Goal: Task Accomplishment & Management: Use online tool/utility

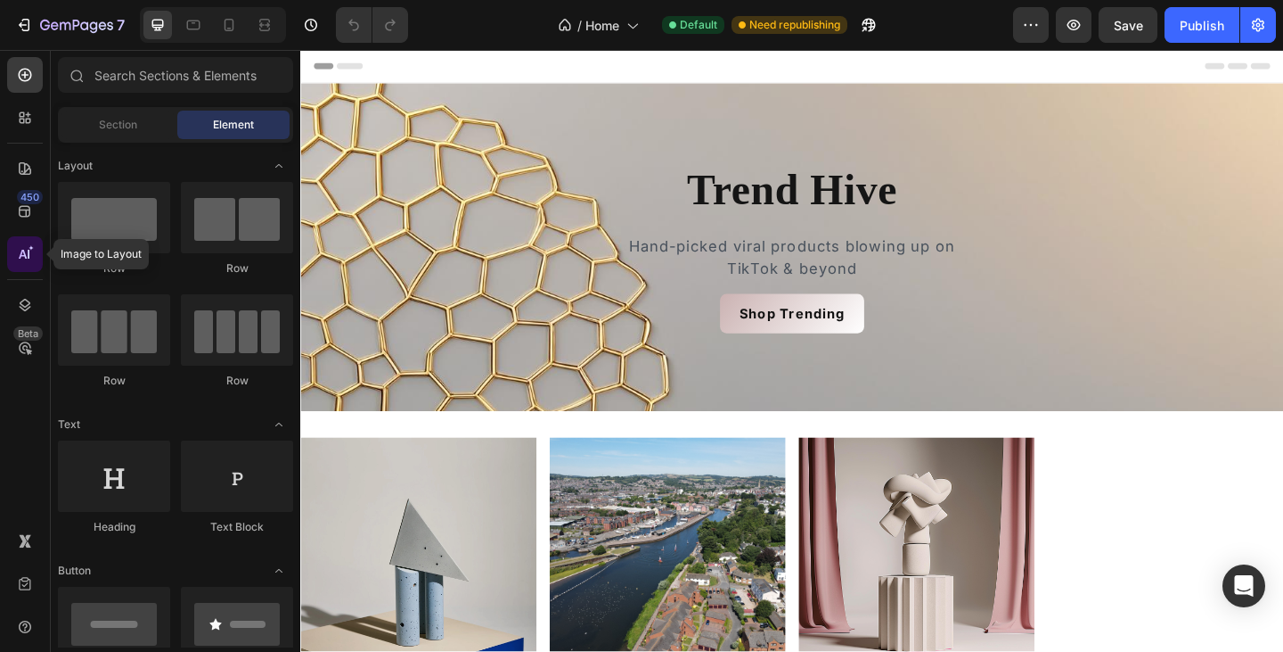
click at [27, 254] on icon at bounding box center [25, 254] width 18 height 18
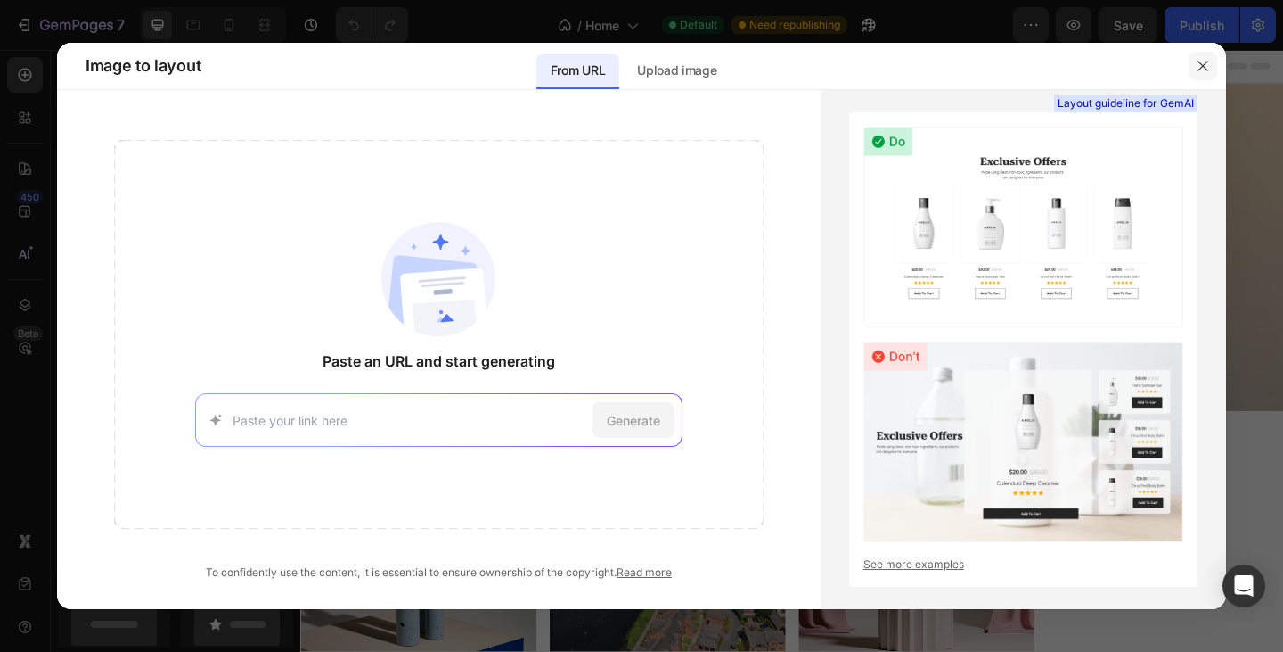
click at [1204, 64] on icon "button" at bounding box center [1203, 66] width 10 height 10
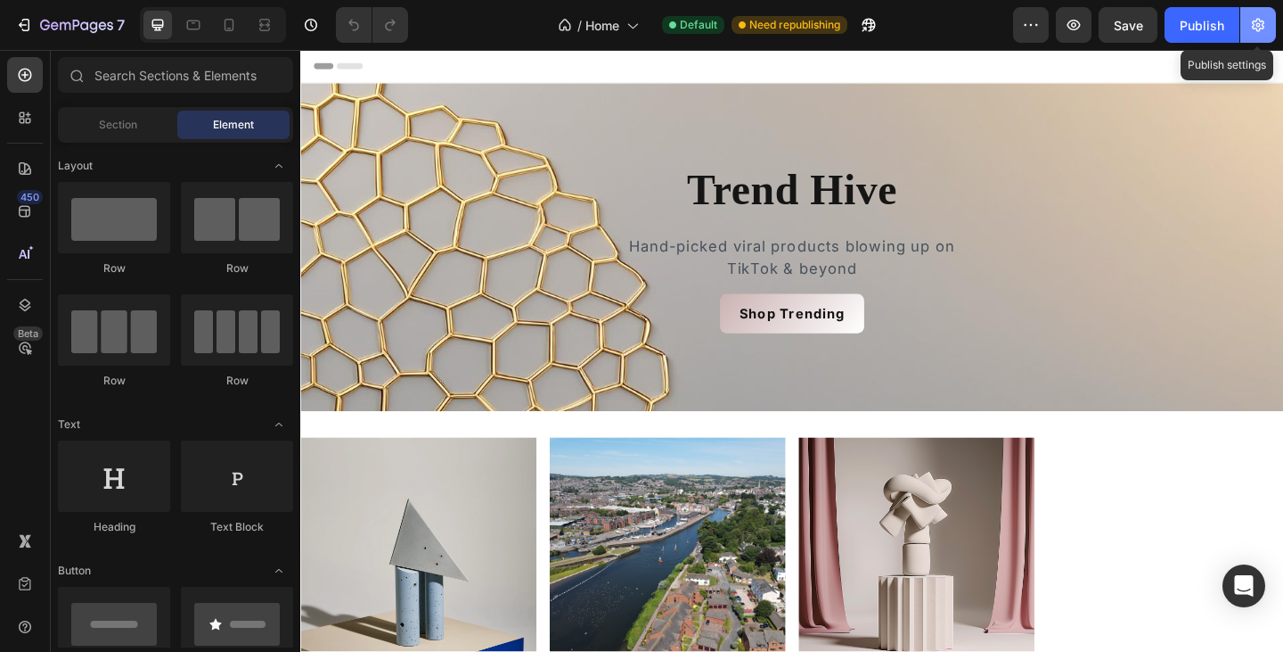
click at [1255, 27] on icon "button" at bounding box center [1259, 25] width 18 height 18
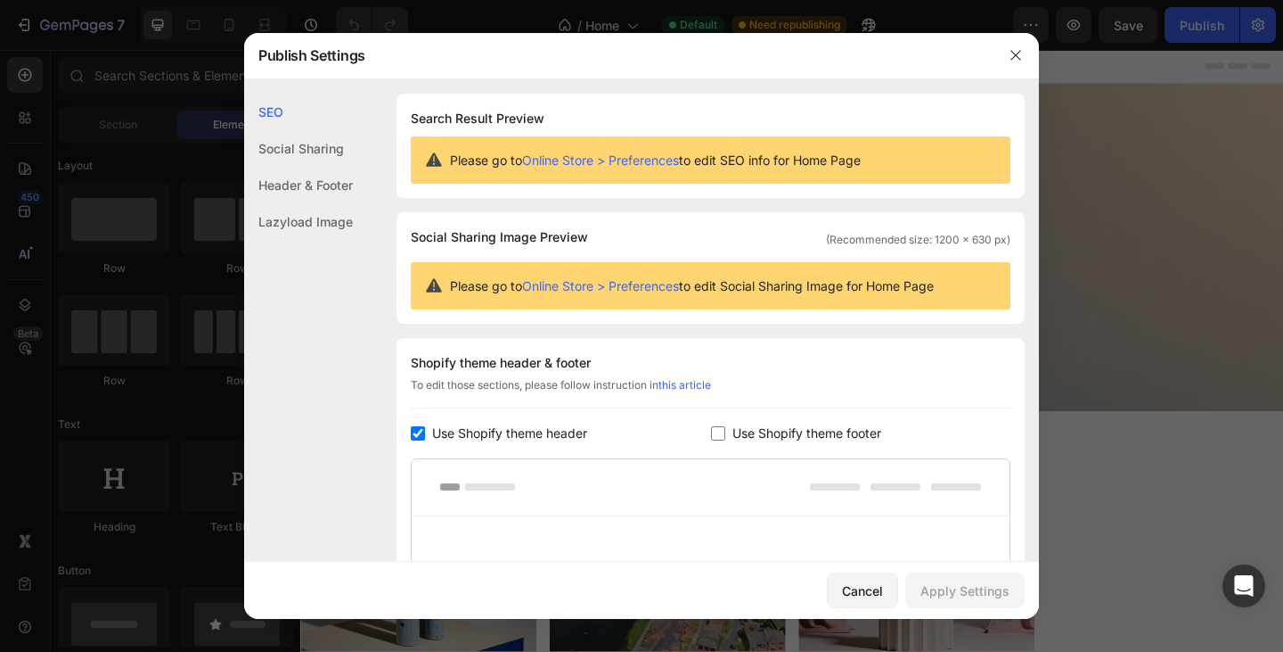
click at [331, 203] on div "Header & Footer" at bounding box center [298, 221] width 109 height 37
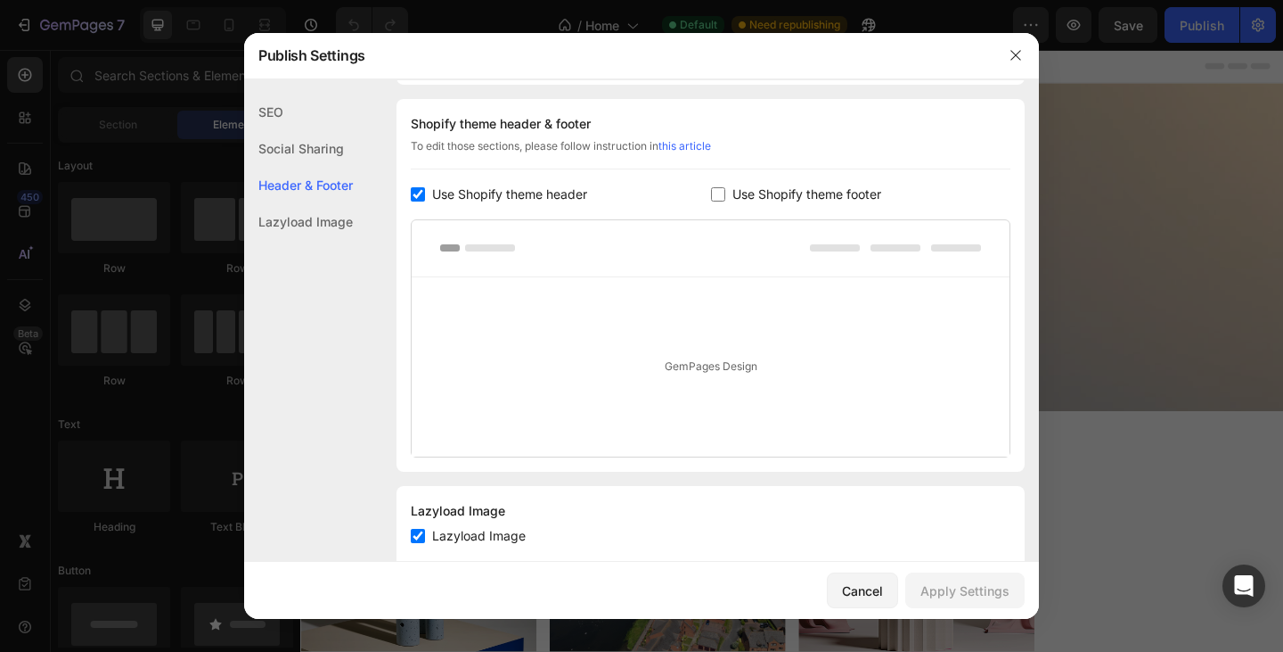
scroll to position [241, 0]
click at [712, 192] on input "checkbox" at bounding box center [718, 192] width 14 height 14
checkbox input "true"
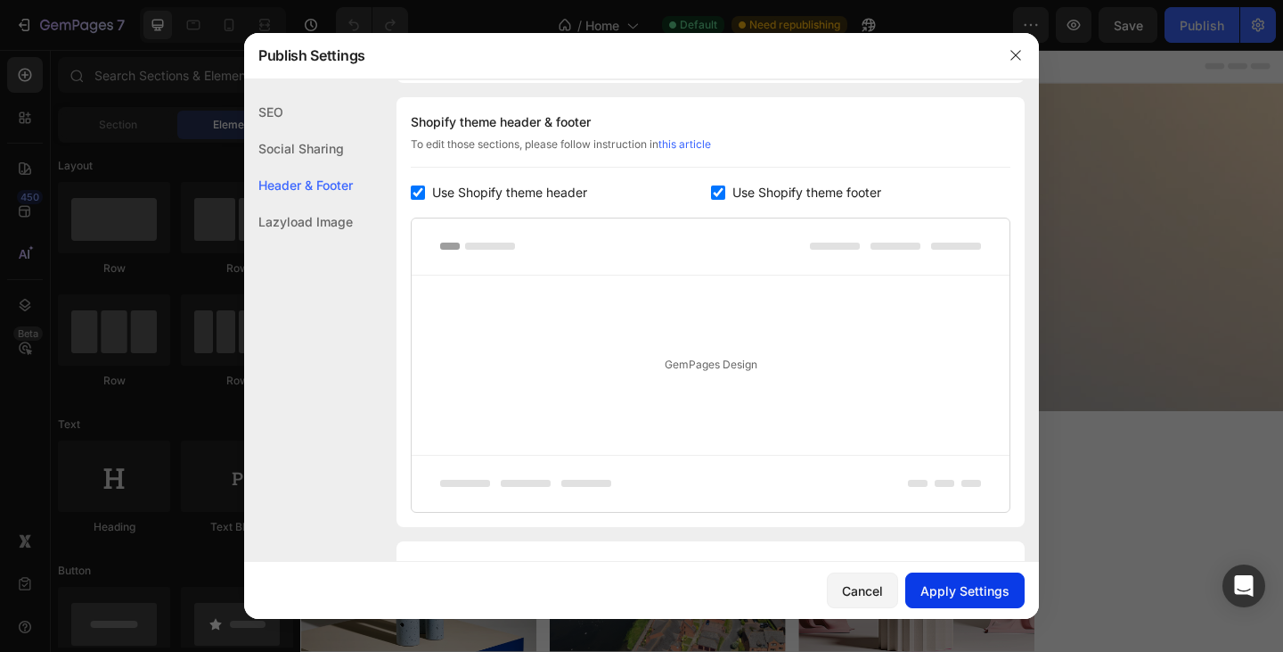
click at [939, 593] on div "Apply Settings" at bounding box center [965, 590] width 89 height 19
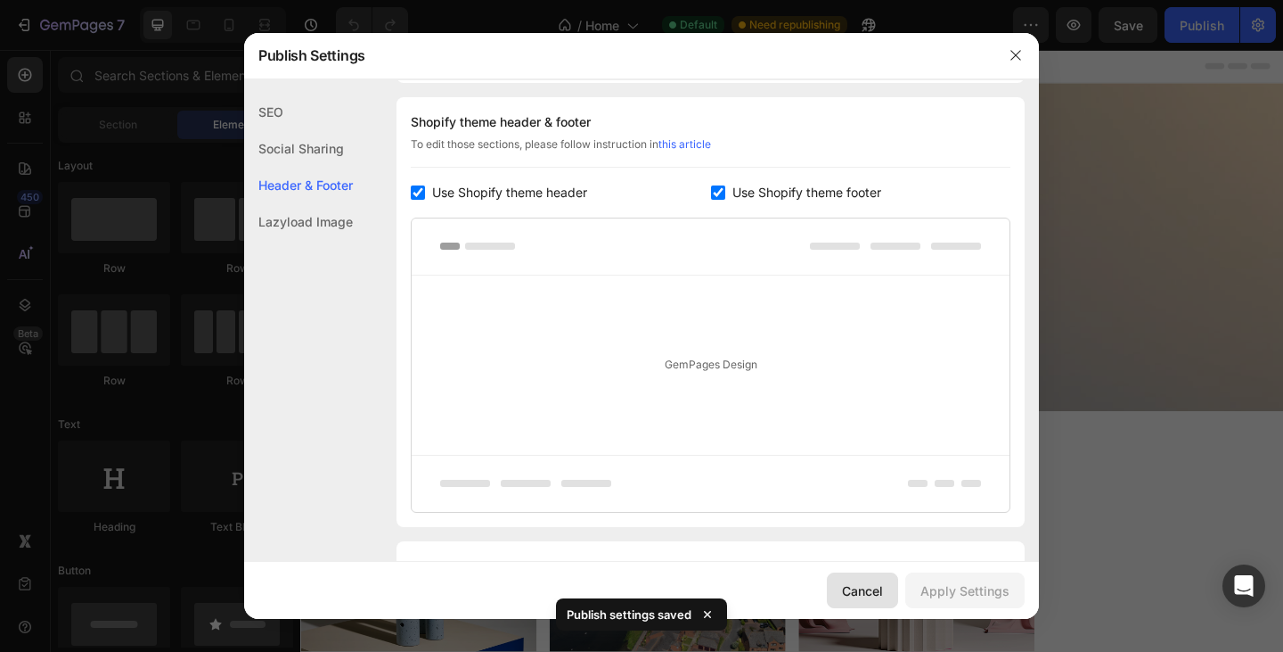
click at [876, 599] on div "Cancel" at bounding box center [862, 590] width 41 height 19
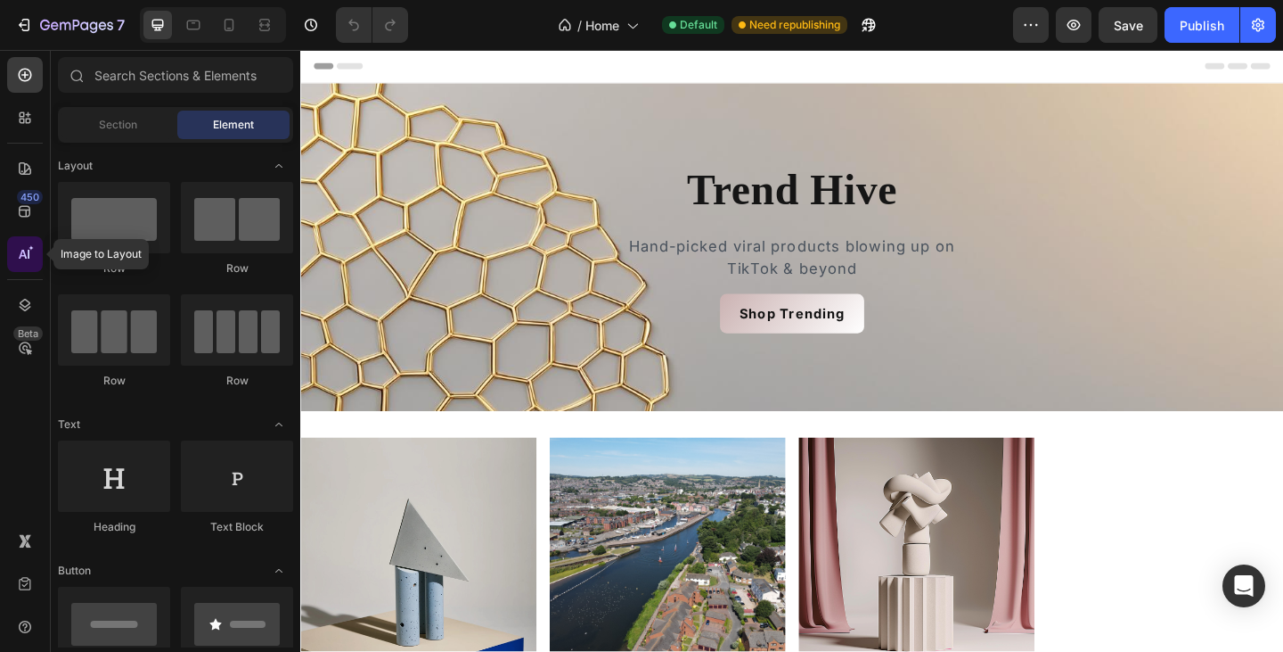
click at [28, 252] on icon at bounding box center [29, 254] width 2 height 9
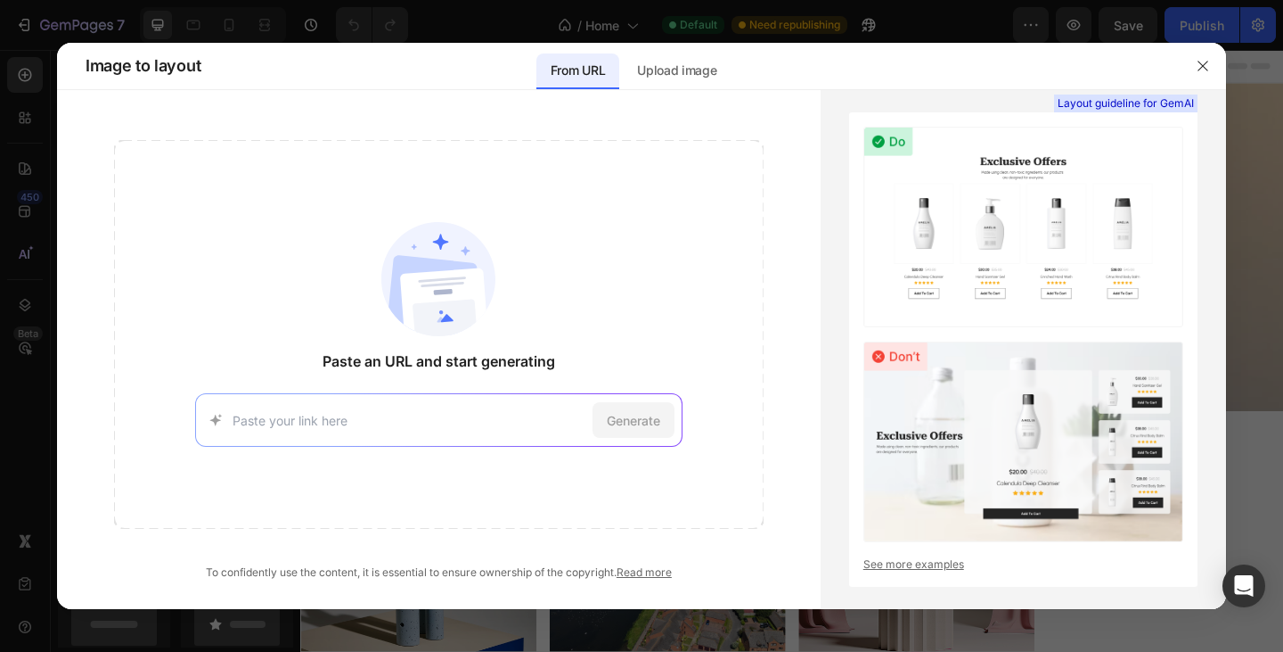
click at [373, 422] on input at bounding box center [409, 420] width 353 height 19
click at [461, 419] on input at bounding box center [409, 420] width 353 height 19
click at [667, 68] on p "Upload image" at bounding box center [676, 70] width 79 height 21
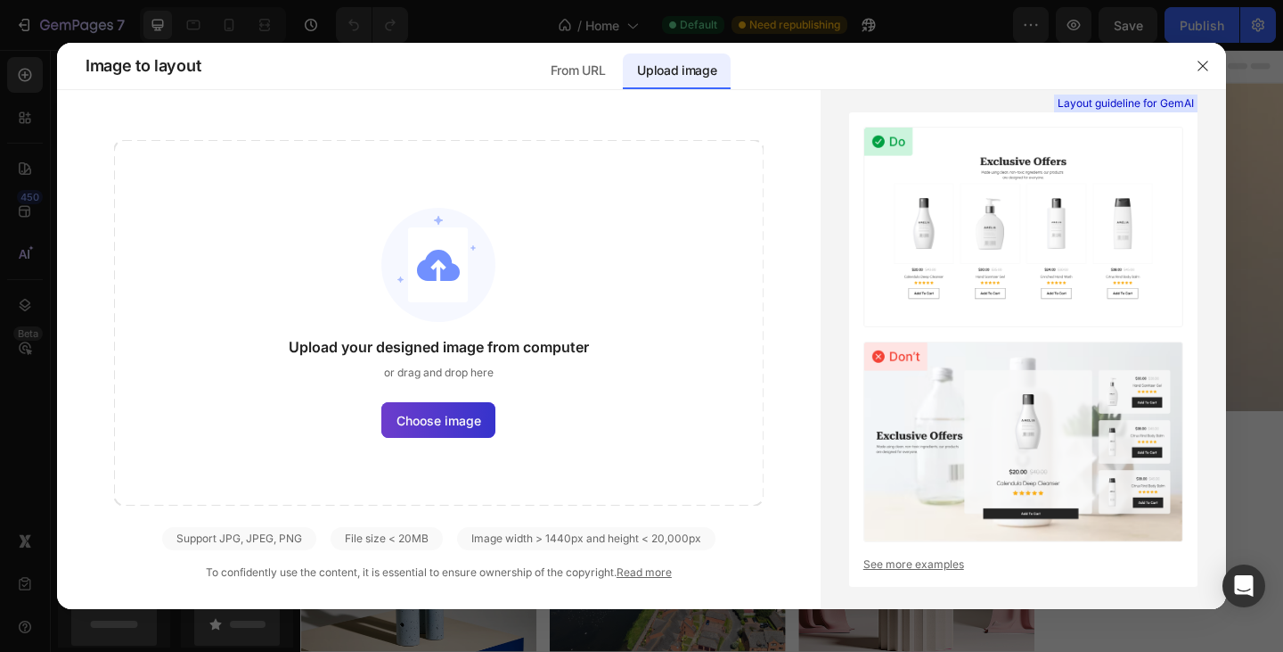
click at [418, 408] on label "Choose image" at bounding box center [438, 420] width 114 height 36
click at [0, 0] on input "Choose image" at bounding box center [0, 0] width 0 height 0
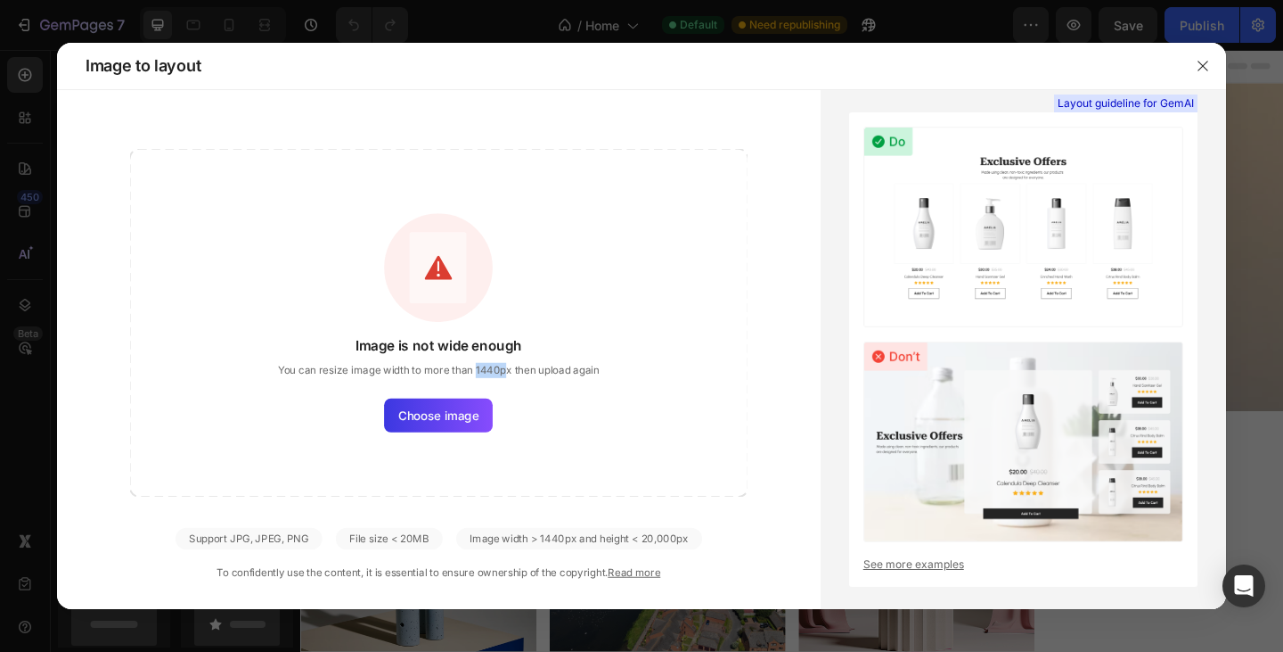
drag, startPoint x: 504, startPoint y: 366, endPoint x: 476, endPoint y: 365, distance: 27.7
click at [476, 365] on span "You can resize image width to more than 1440px then upload again" at bounding box center [439, 370] width 322 height 15
copy span "1440p"
click at [471, 406] on span "Choose image" at bounding box center [438, 415] width 80 height 18
click at [0, 0] on input "Choose image" at bounding box center [0, 0] width 0 height 0
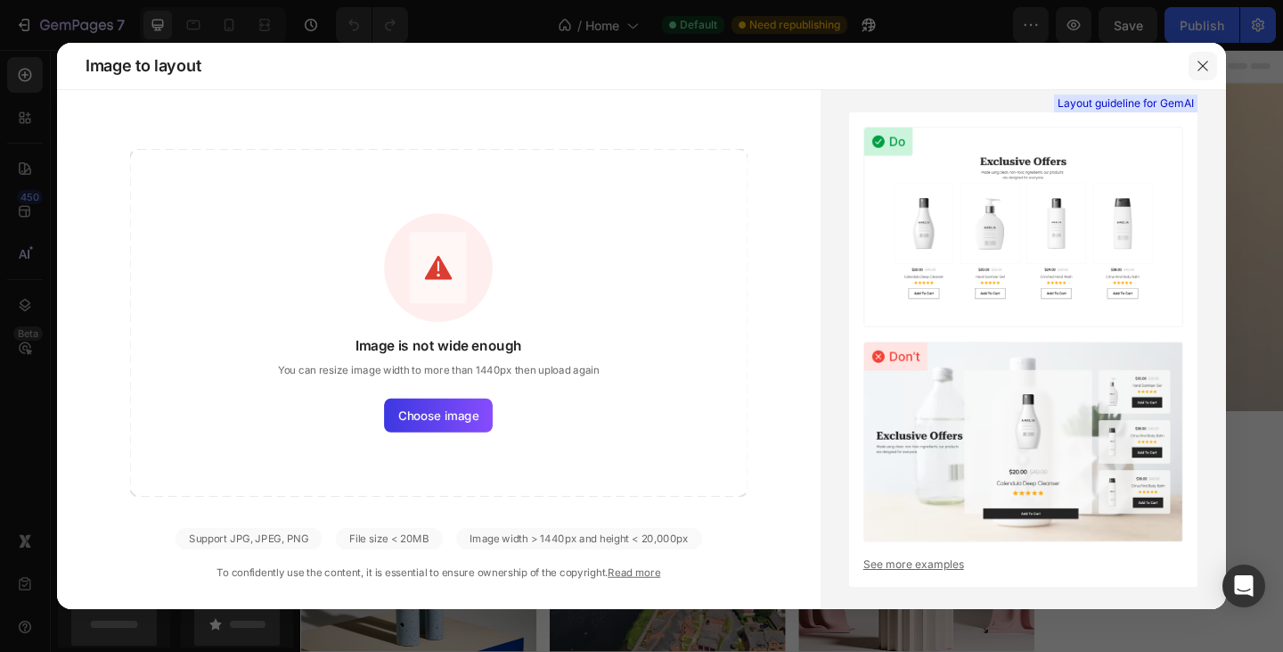
click at [1214, 55] on button "button" at bounding box center [1203, 66] width 29 height 29
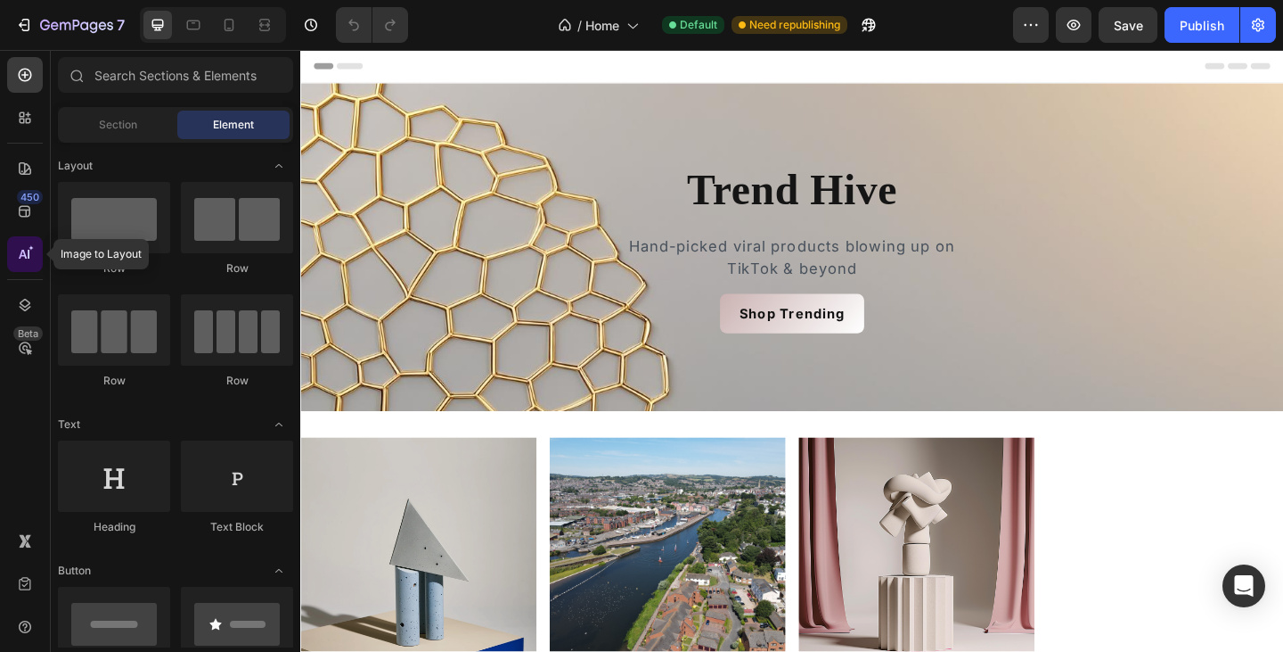
click at [32, 262] on icon at bounding box center [25, 254] width 18 height 18
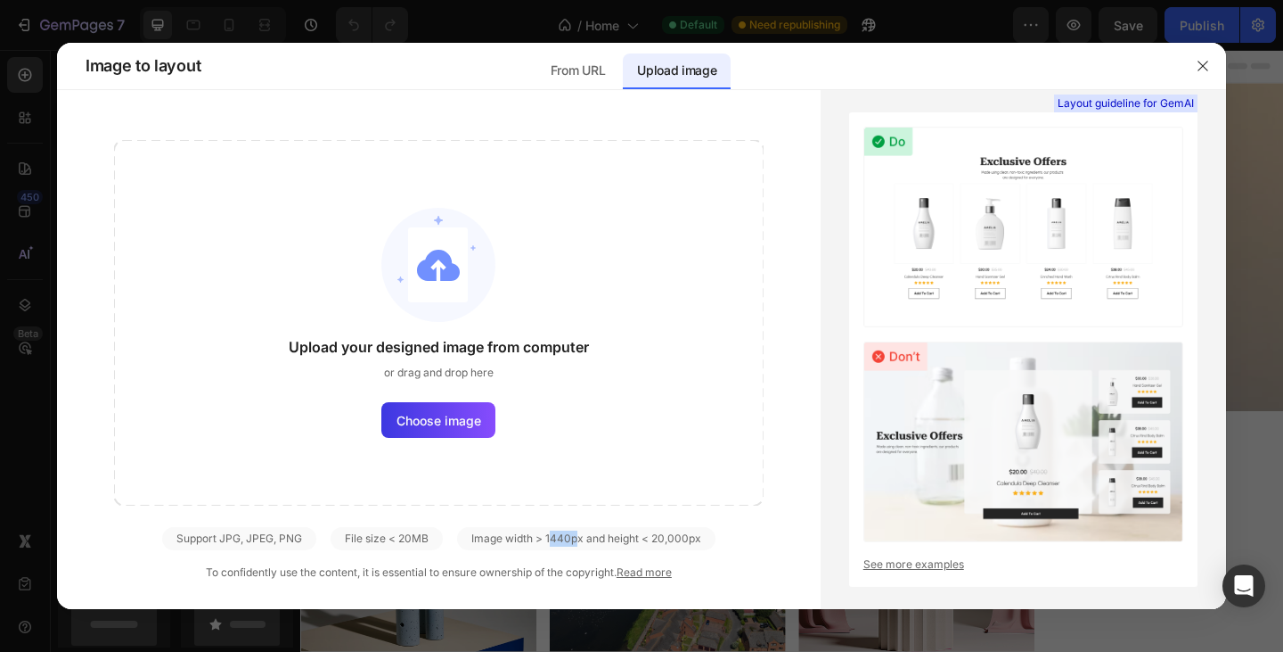
drag, startPoint x: 549, startPoint y: 537, endPoint x: 576, endPoint y: 539, distance: 26.9
click at [576, 539] on div "Image width > 1440px and height < 20,000px" at bounding box center [586, 538] width 258 height 23
copy div "440p"
drag, startPoint x: 701, startPoint y: 534, endPoint x: 544, endPoint y: 536, distance: 157.8
click at [544, 536] on div "Image width > 1440px and height < 20,000px" at bounding box center [586, 538] width 258 height 23
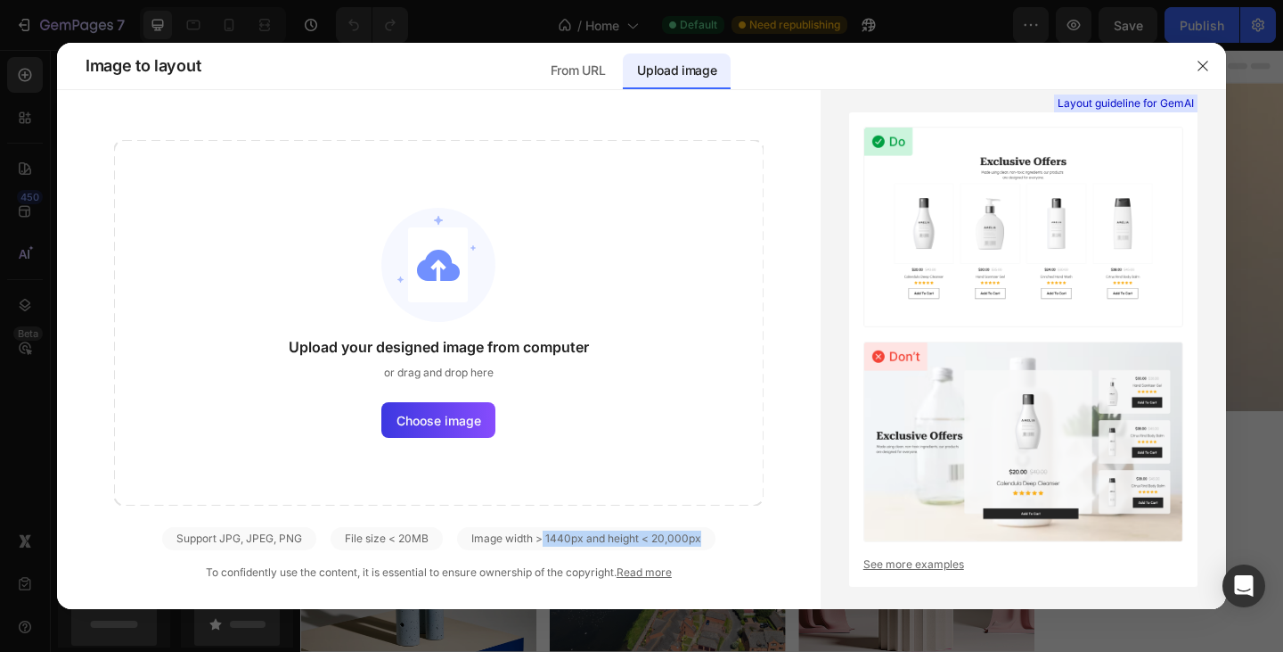
copy div "1440px and height < 20,000px"
drag, startPoint x: 473, startPoint y: 532, endPoint x: 703, endPoint y: 526, distance: 230.0
click at [703, 526] on div "Upload your designed image from computer or drag and drop here Choose image Sup…" at bounding box center [439, 360] width 764 height 440
copy div "Image width > 1440px and height < 20,000px"
click at [443, 417] on span "Choose image" at bounding box center [439, 420] width 85 height 19
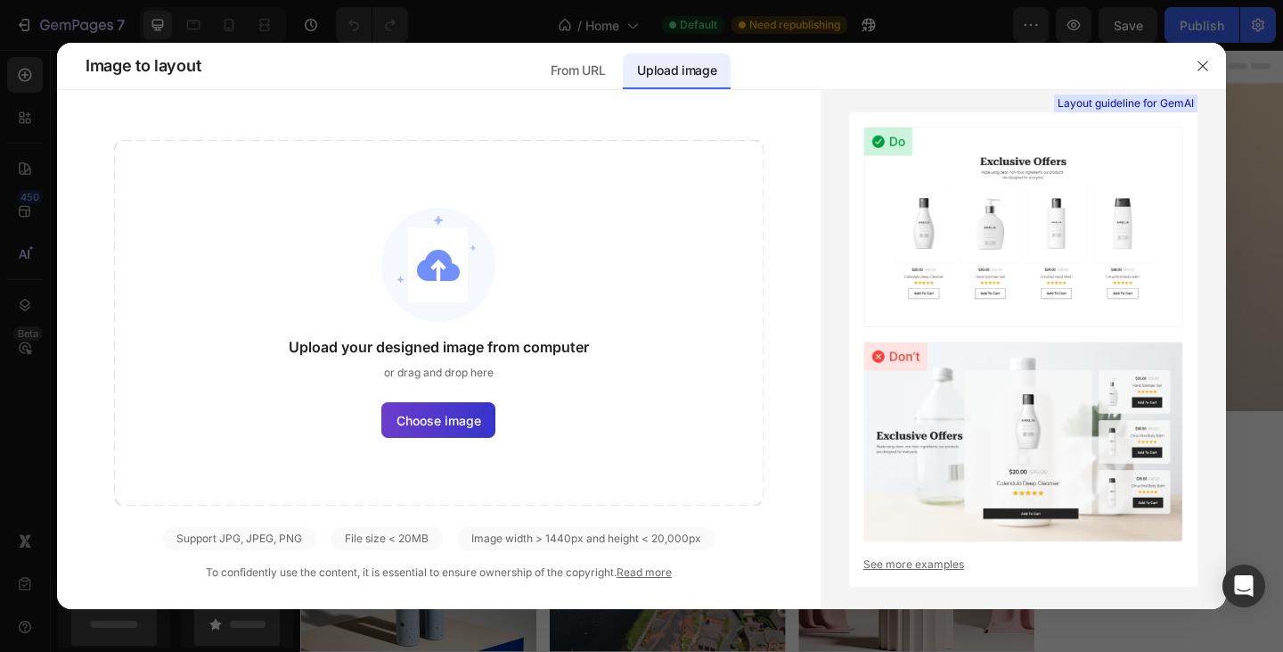
click at [0, 0] on input "Choose image" at bounding box center [0, 0] width 0 height 0
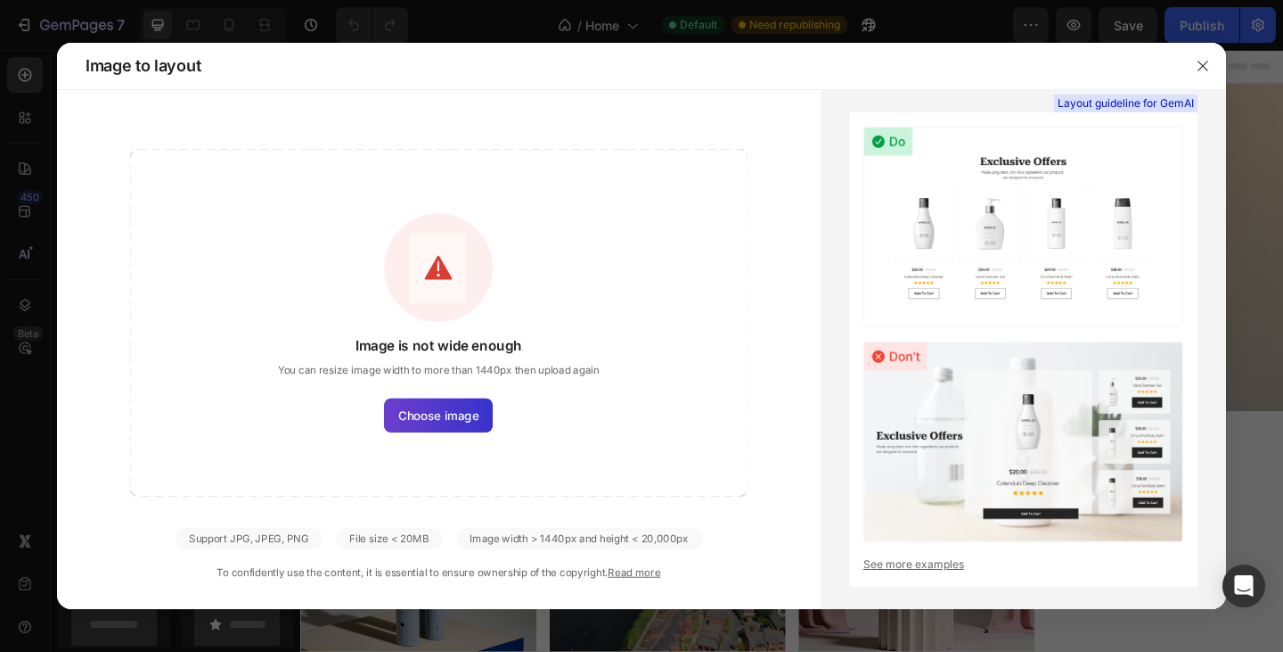
click at [455, 415] on span "Choose image" at bounding box center [438, 415] width 80 height 18
click at [0, 0] on input "Choose image" at bounding box center [0, 0] width 0 height 0
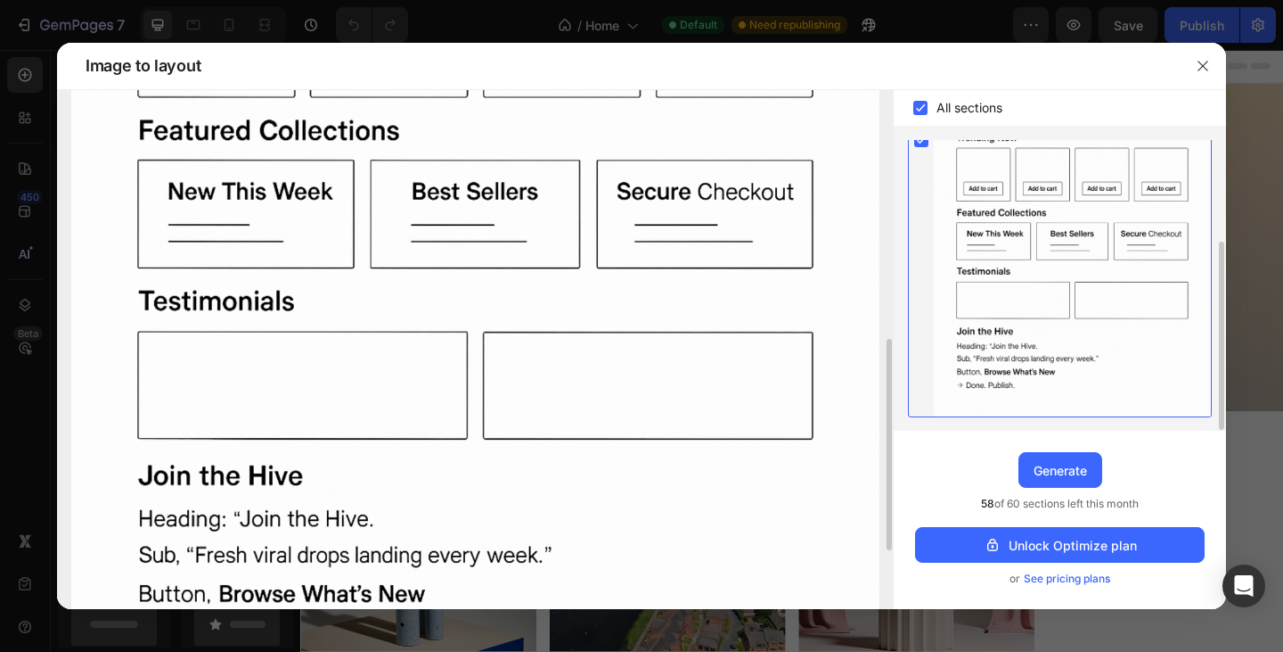
scroll to position [750, 0]
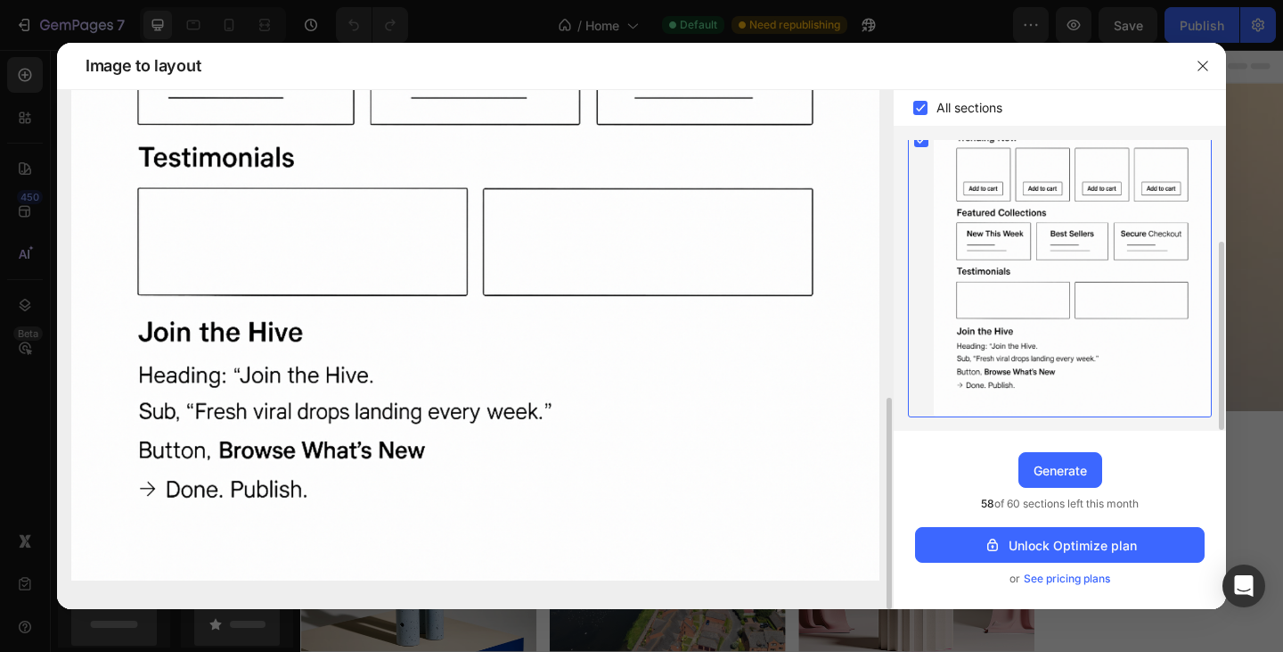
click at [242, 234] on img at bounding box center [475, 160] width 808 height 842
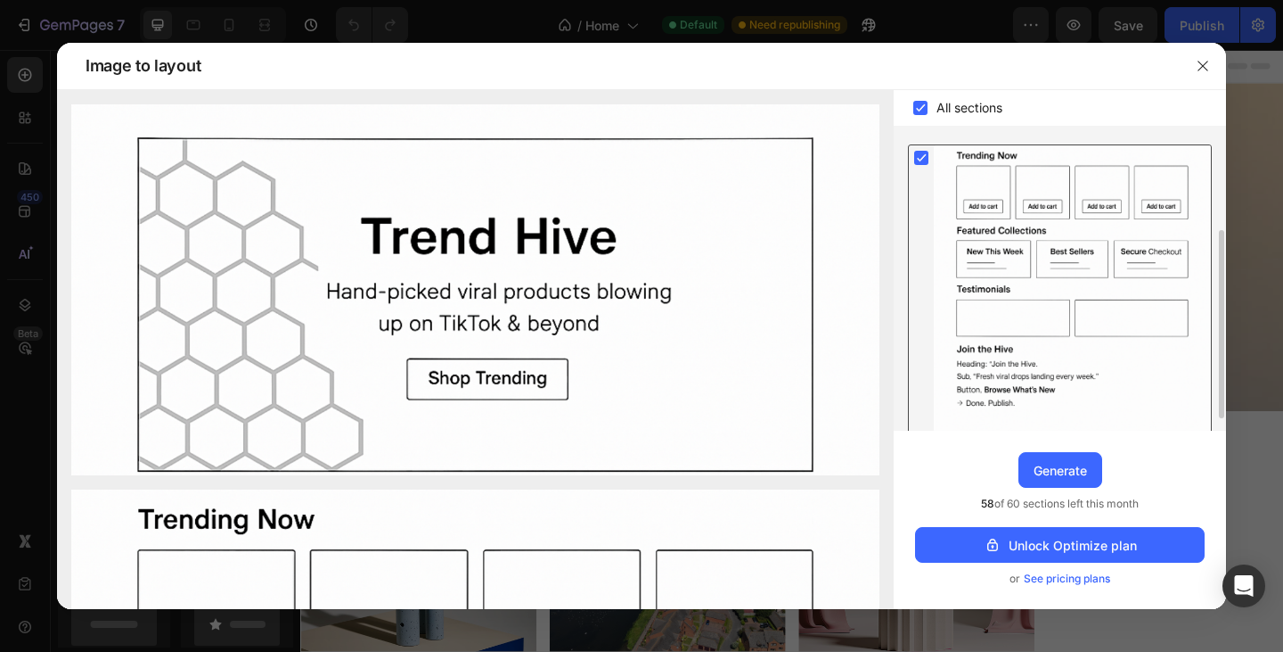
scroll to position [0, 0]
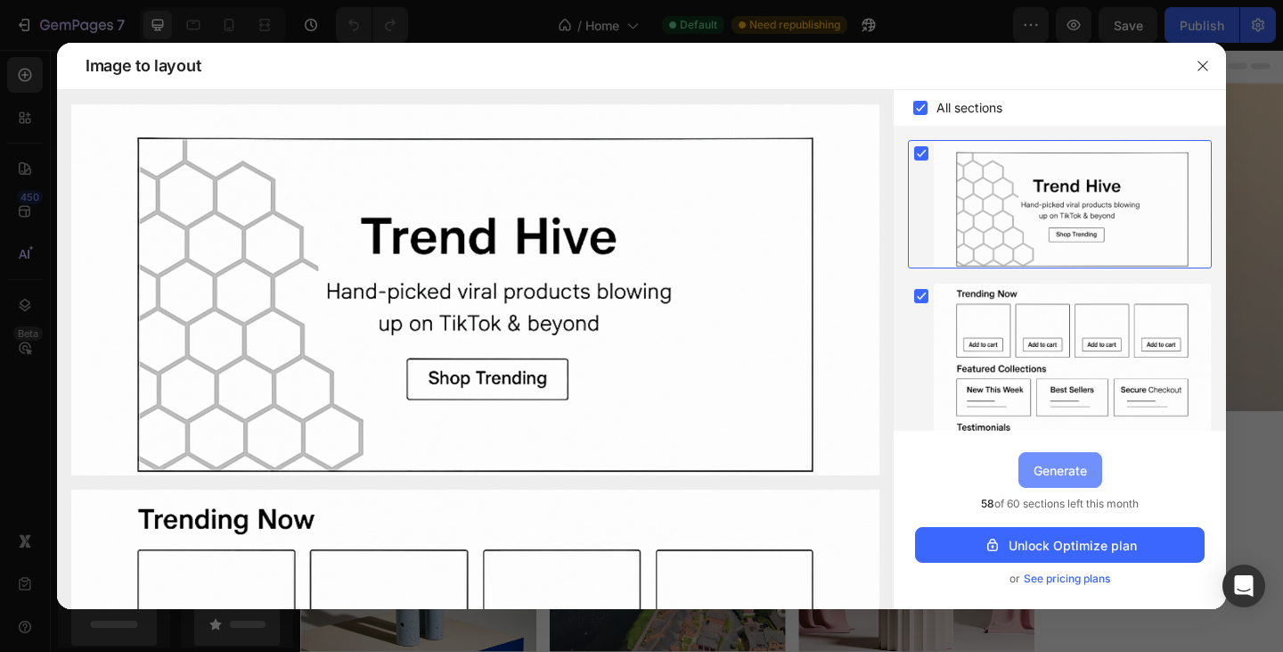
click at [1085, 471] on div "Generate" at bounding box center [1060, 470] width 53 height 19
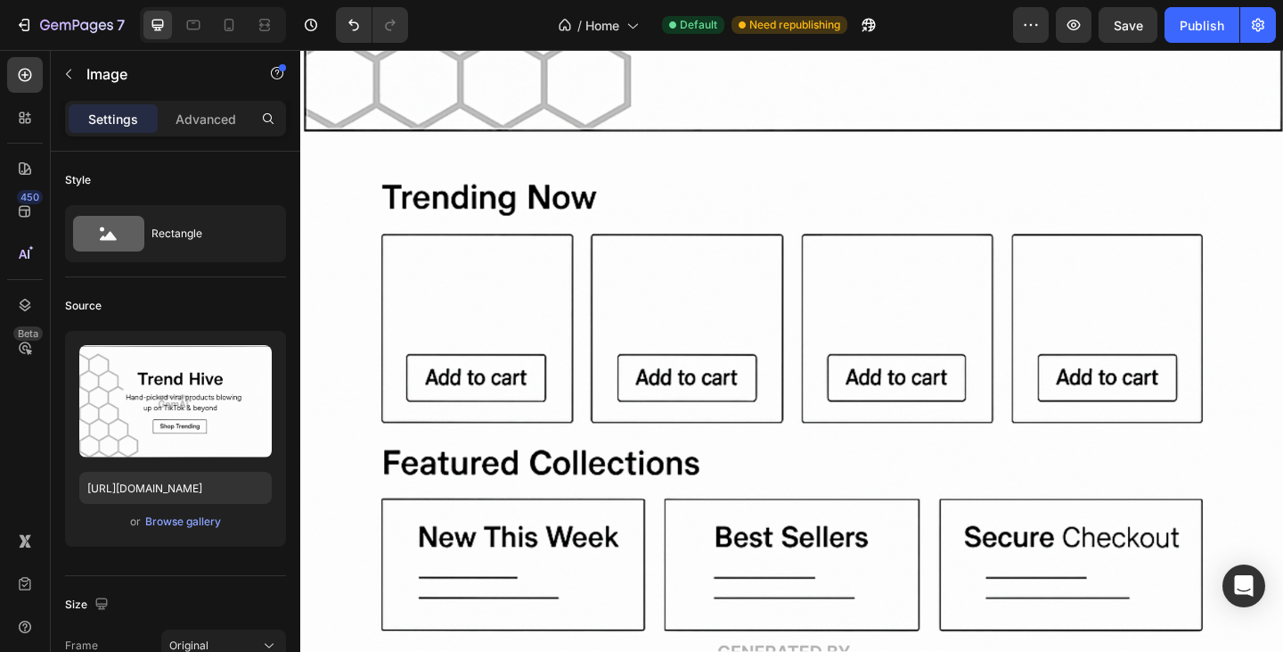
scroll to position [1593, 0]
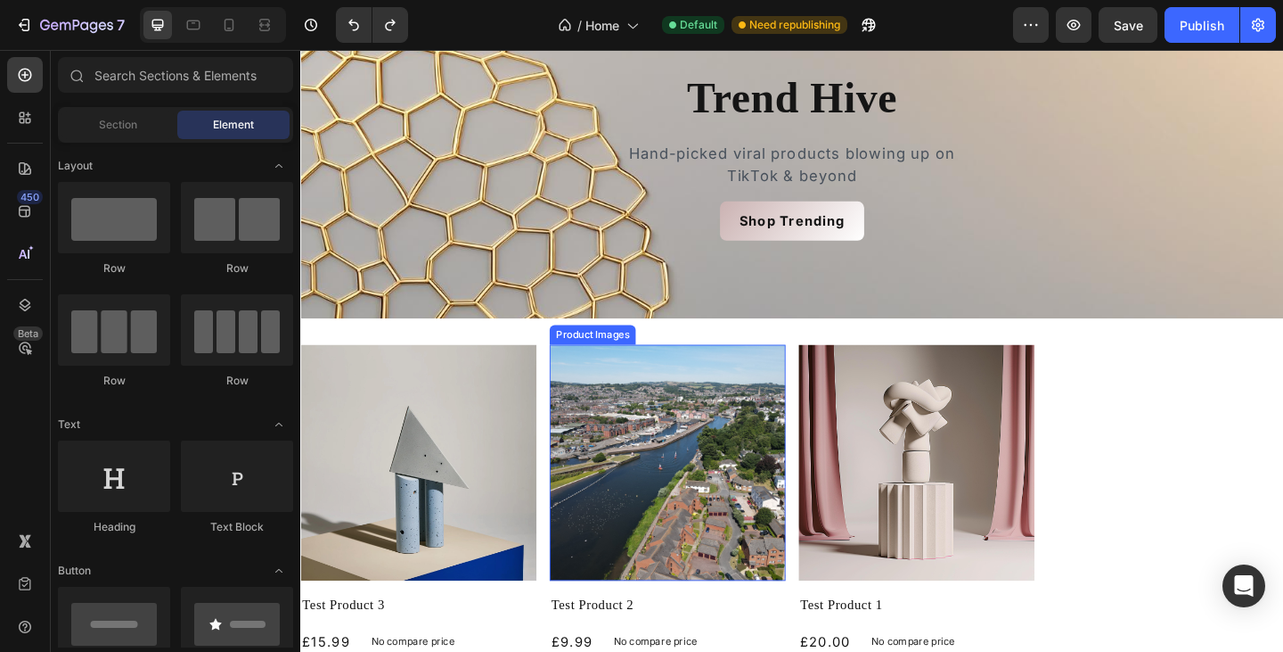
scroll to position [102, 0]
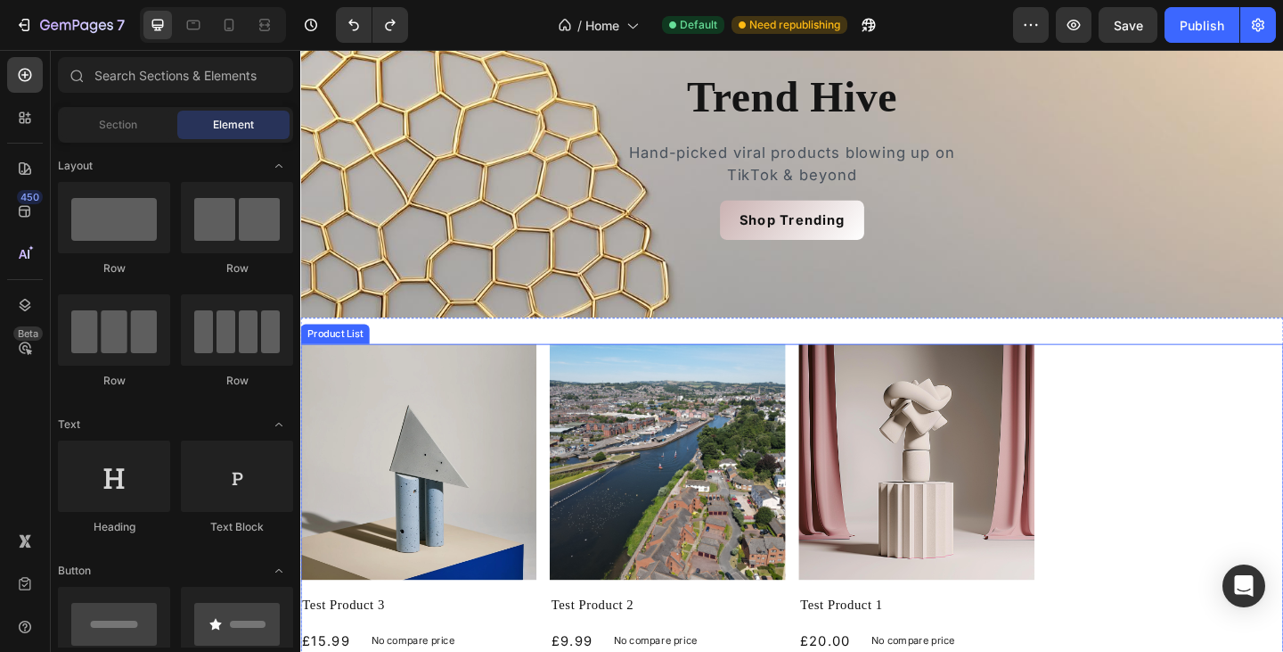
click at [1152, 453] on div "Product Images Test Product 3 Product Title £15.99 Product Price Product Price …" at bounding box center [835, 623] width 1070 height 506
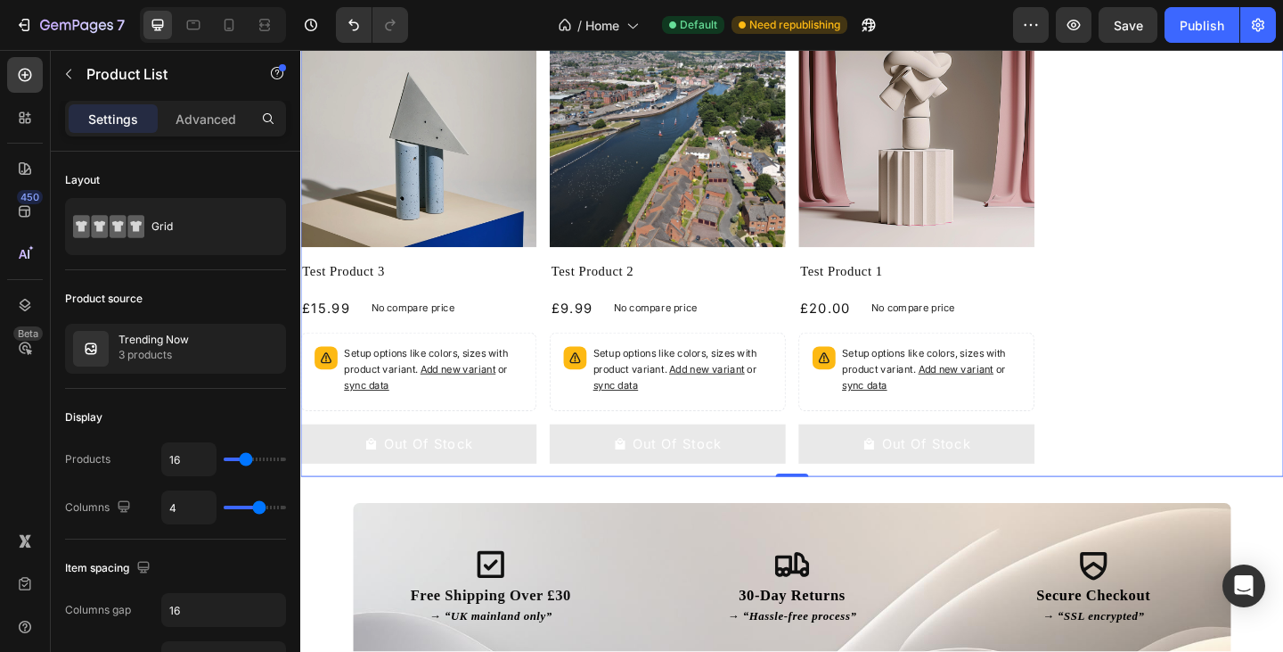
scroll to position [467, 0]
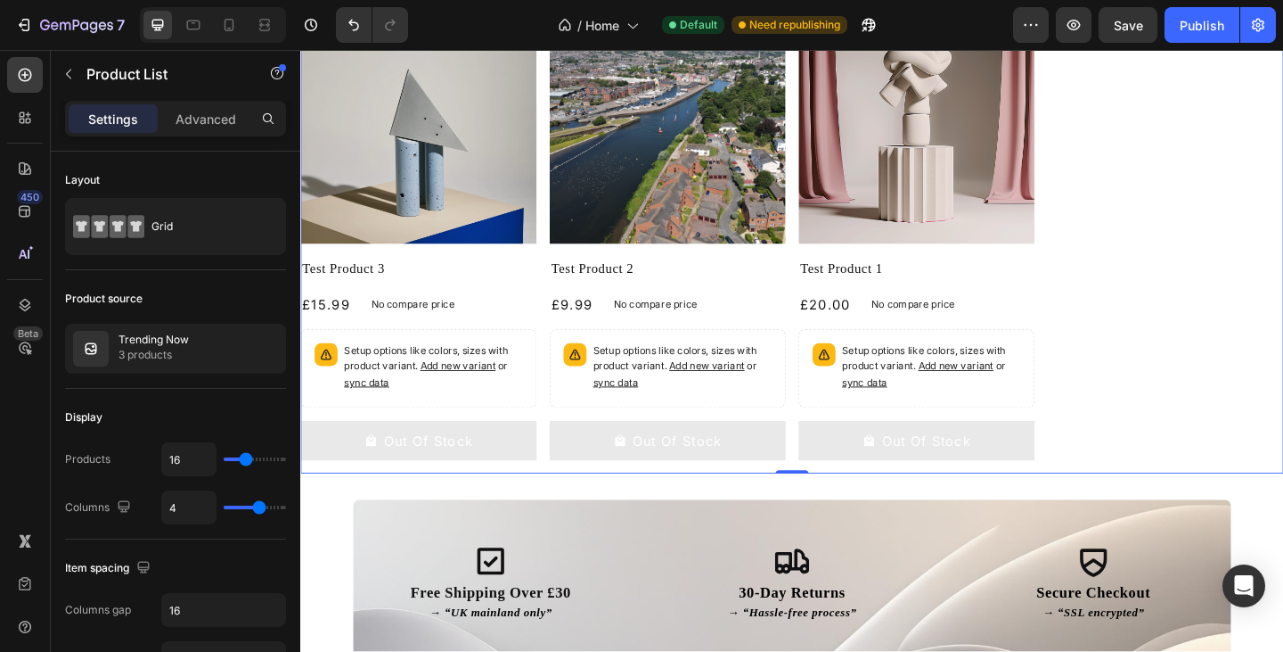
click at [1178, 439] on div "Product Images Test Product 3 Product Title £15.99 Product Price Product Price …" at bounding box center [835, 257] width 1070 height 506
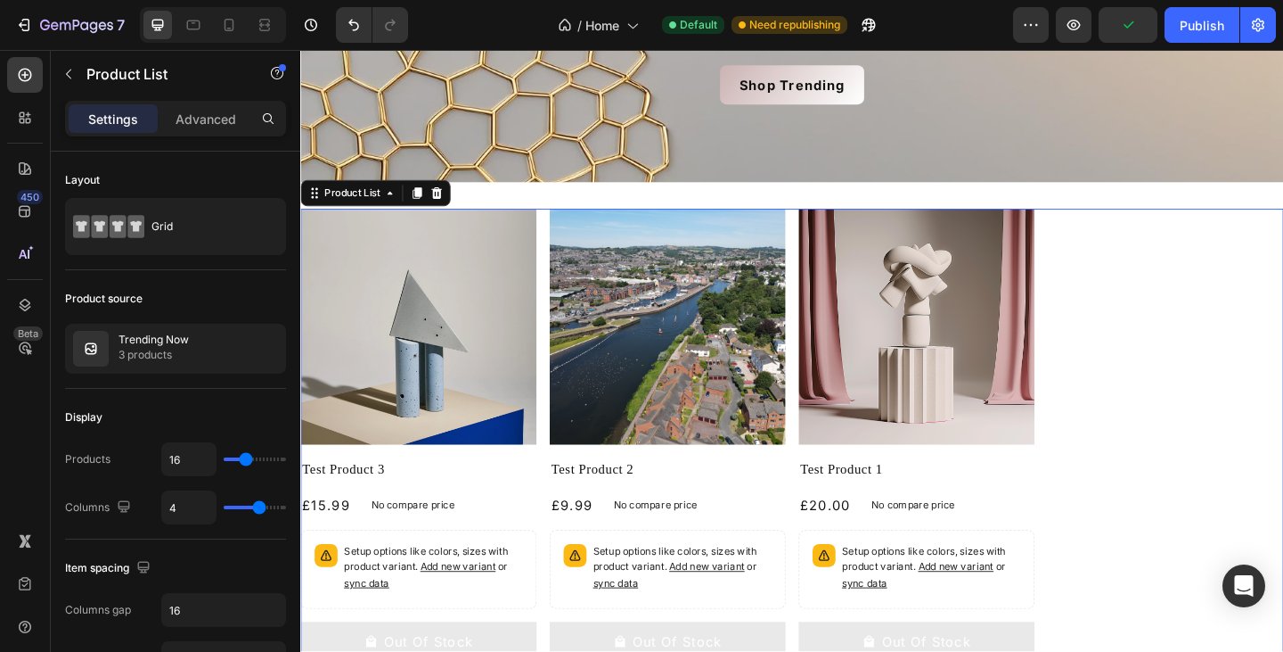
scroll to position [248, 0]
click at [29, 215] on icon at bounding box center [25, 211] width 18 height 18
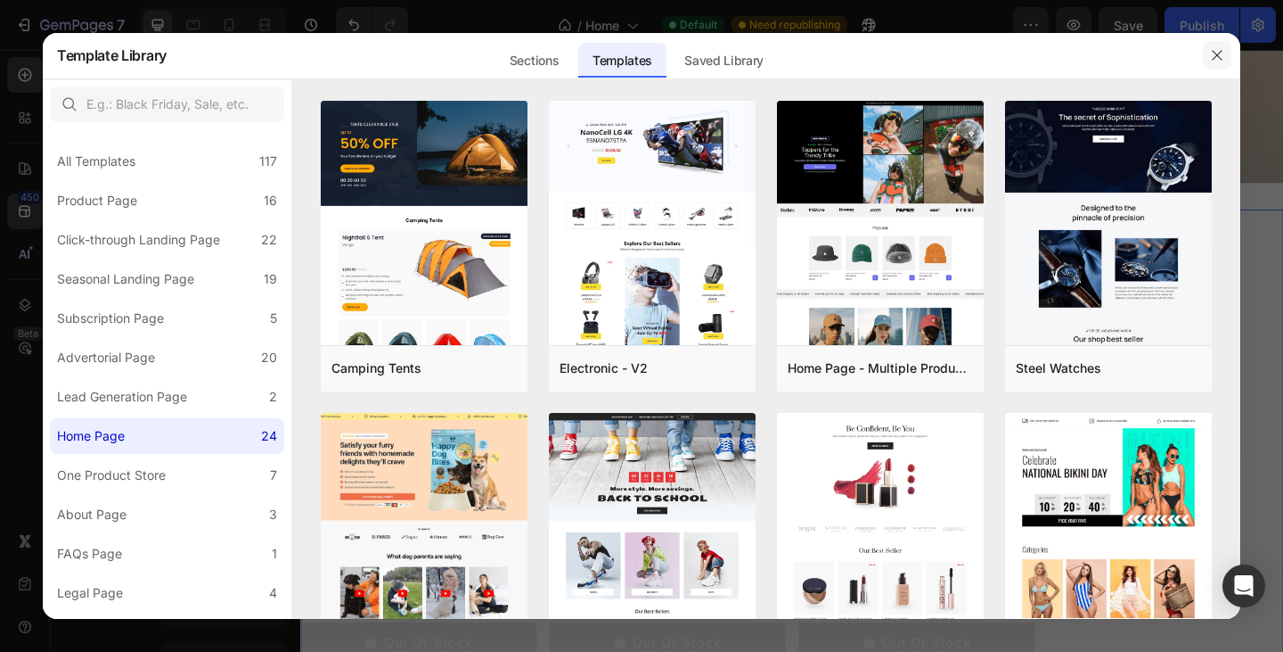
click at [1210, 49] on icon "button" at bounding box center [1217, 55] width 14 height 14
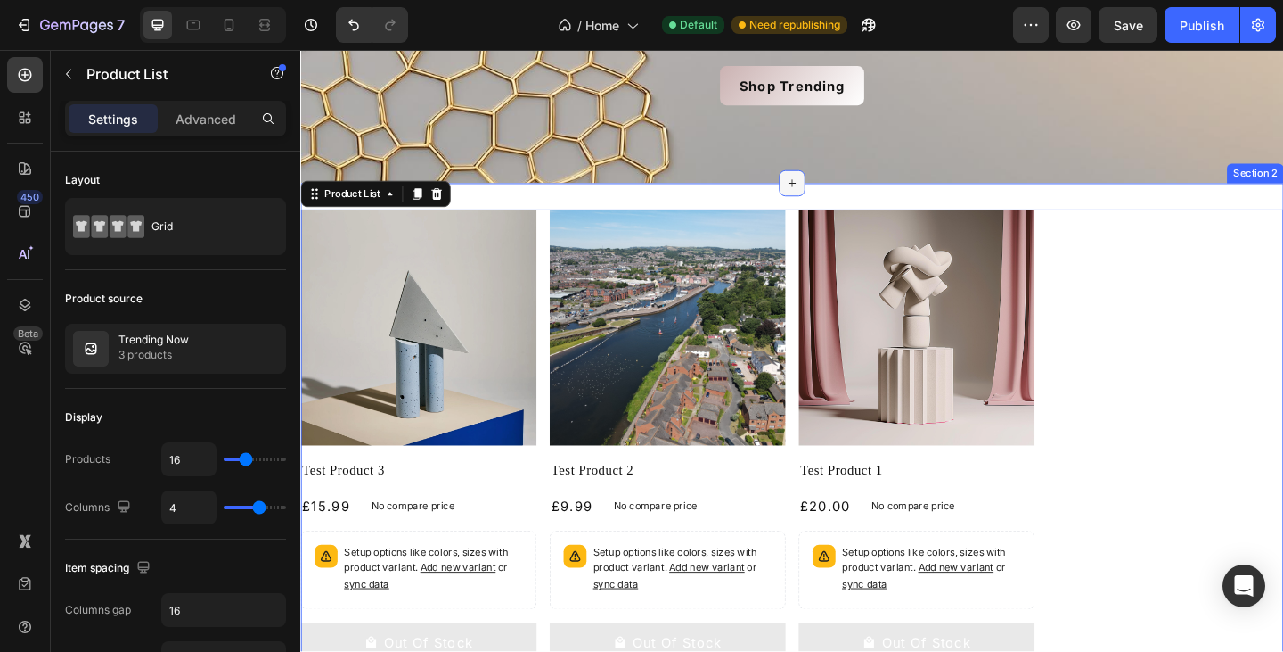
click at [827, 202] on div at bounding box center [835, 195] width 29 height 29
click at [1236, 299] on div "Product Images Test Product 3 Product Title £15.99 Product Price Product Price …" at bounding box center [835, 477] width 1070 height 506
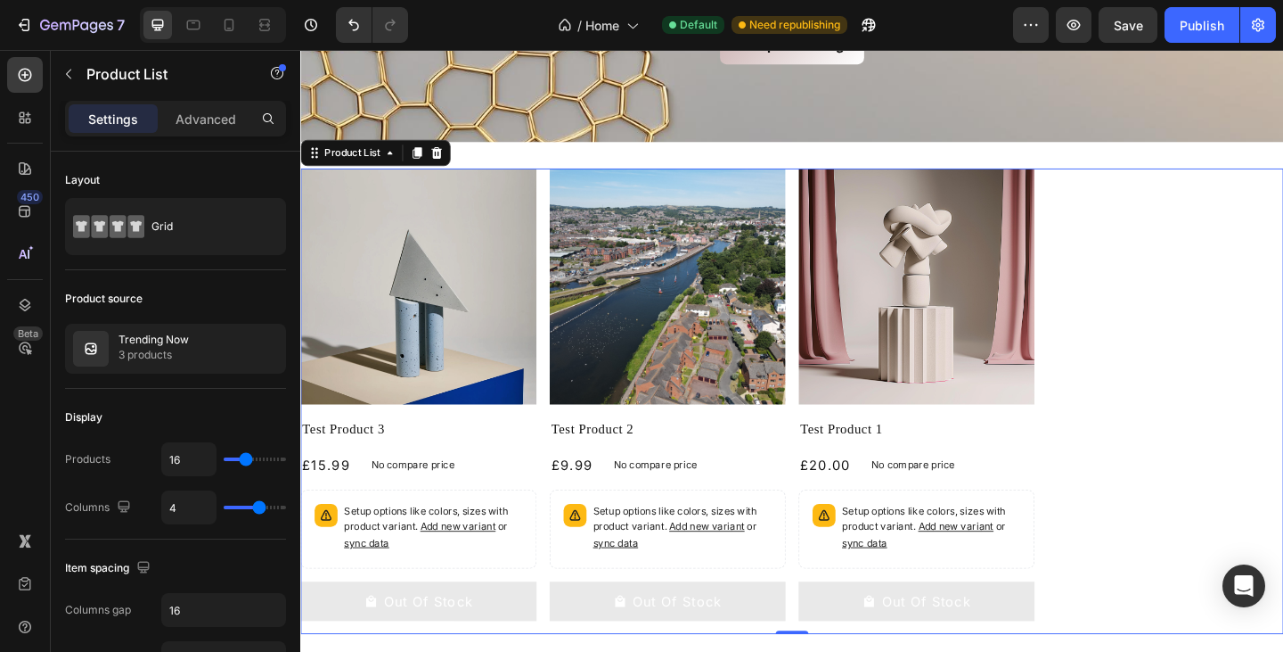
scroll to position [293, 0]
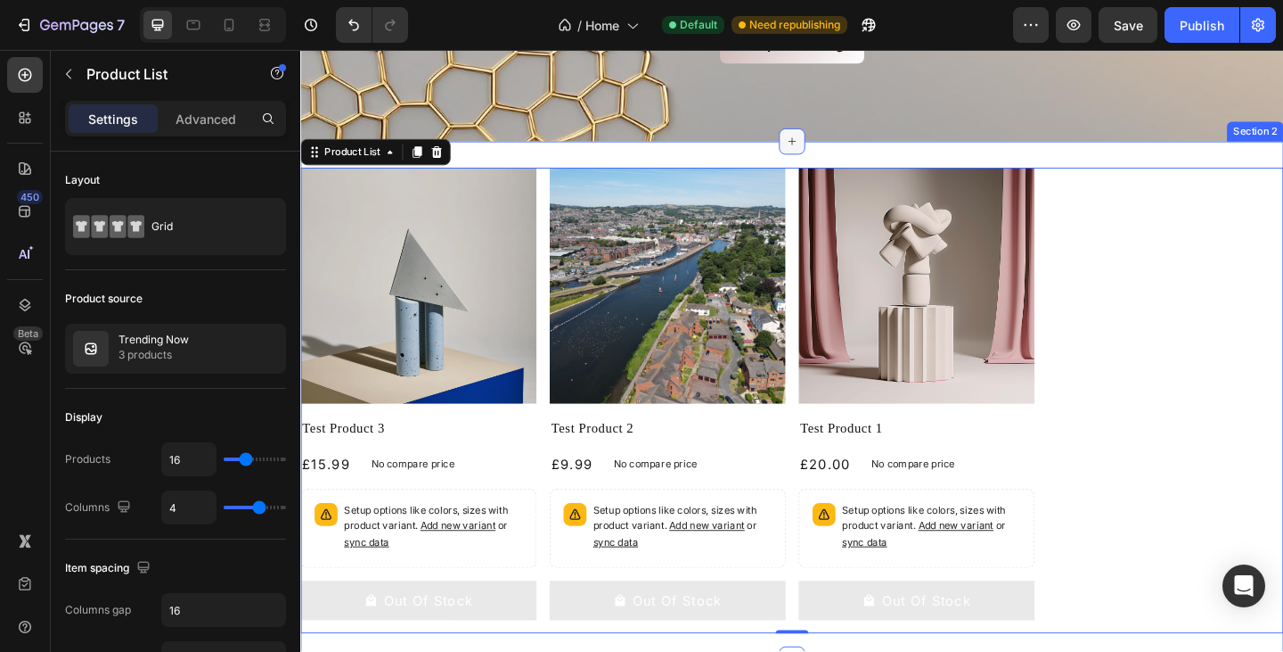
click at [831, 161] on div at bounding box center [835, 149] width 29 height 29
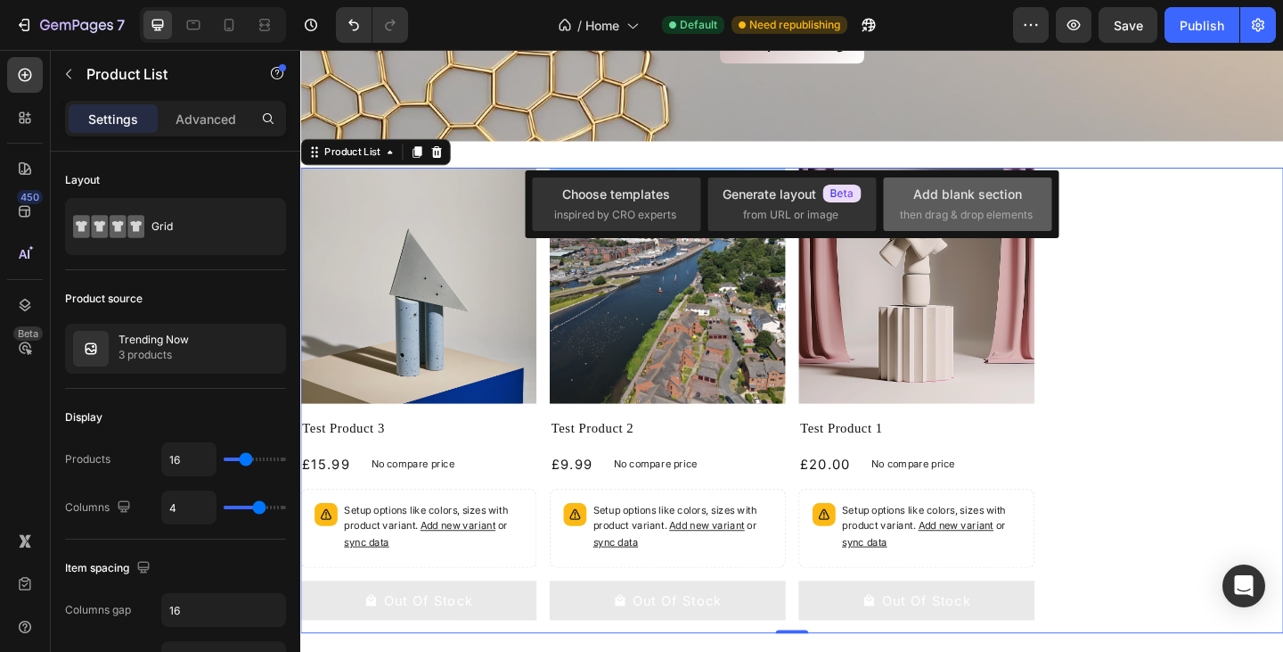
click at [920, 204] on div "Add blank section then drag & drop elements" at bounding box center [967, 203] width 135 height 38
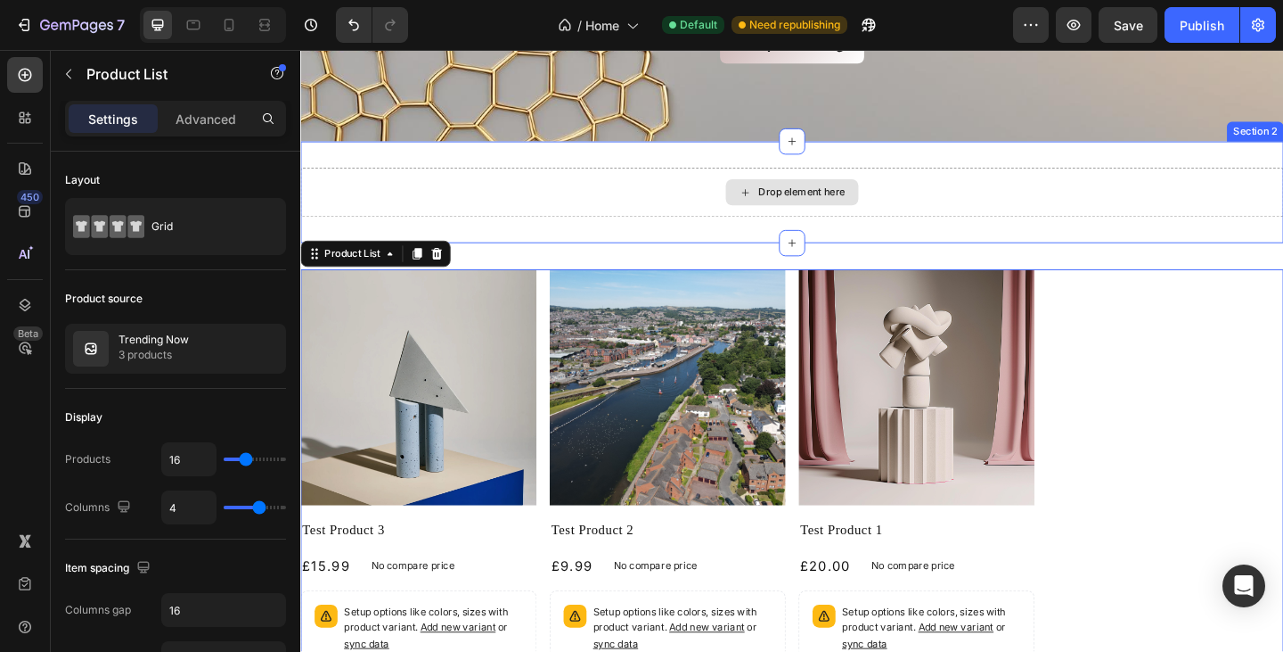
click at [838, 200] on div "Drop element here" at bounding box center [846, 205] width 94 height 14
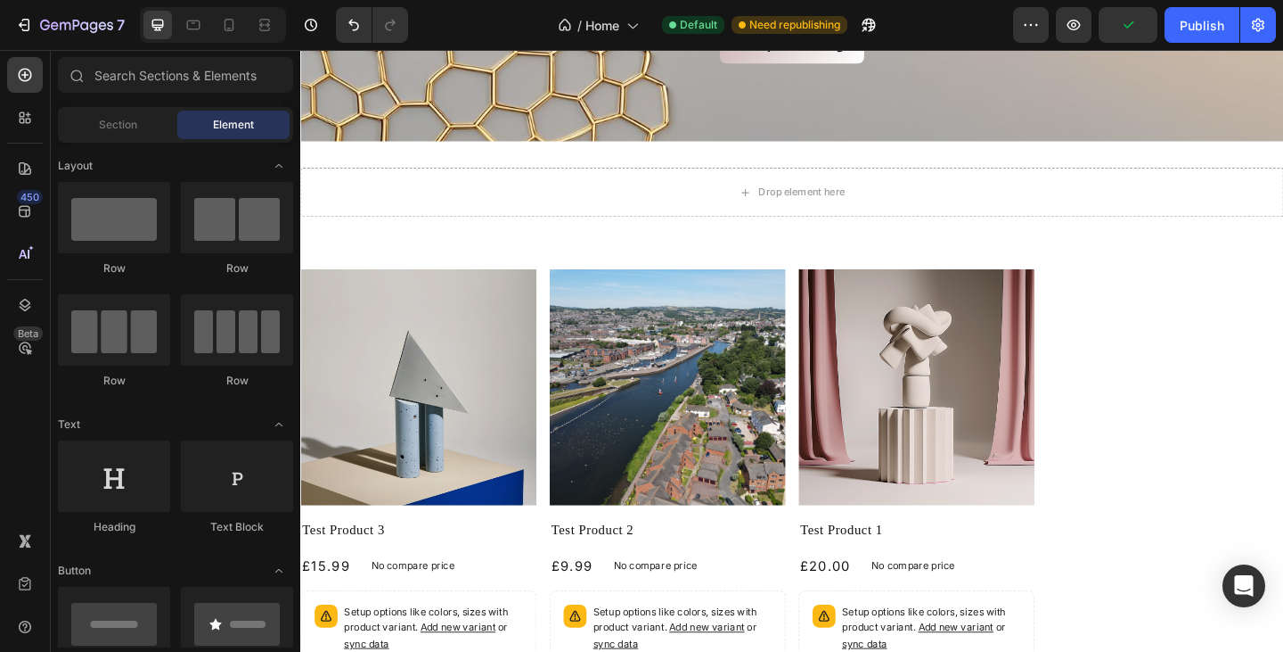
drag, startPoint x: 223, startPoint y: 125, endPoint x: 212, endPoint y: 123, distance: 10.8
click at [212, 123] on div "Element" at bounding box center [233, 125] width 112 height 29
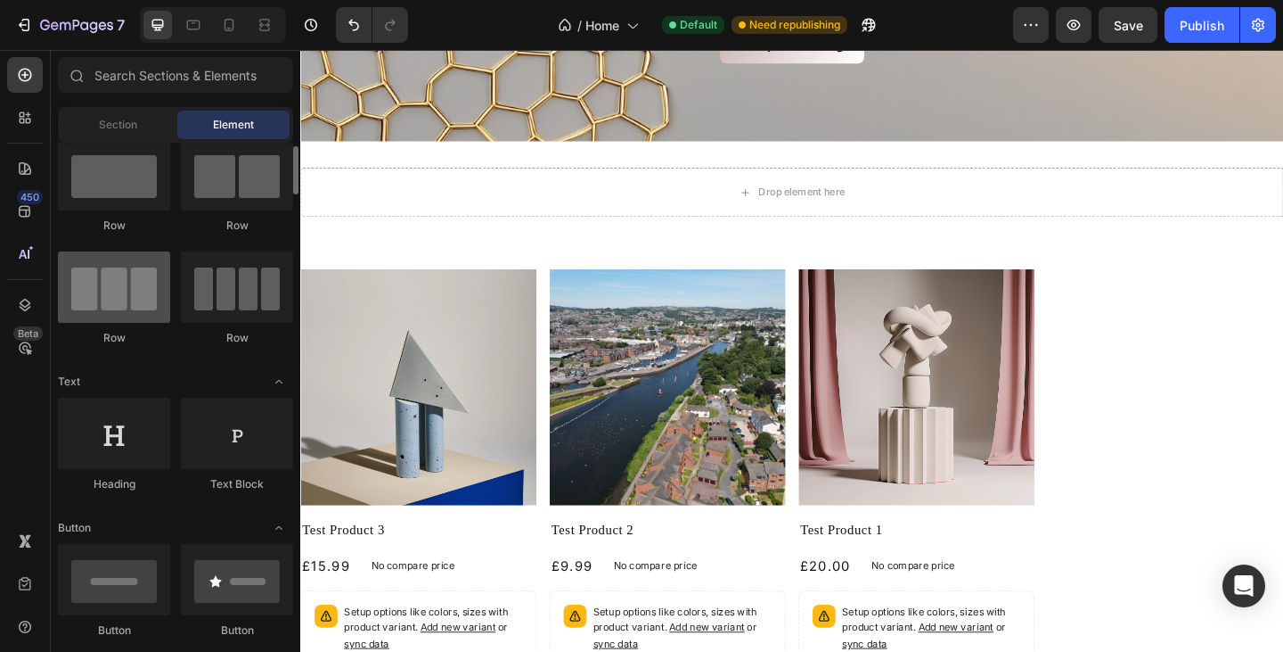
scroll to position [44, 0]
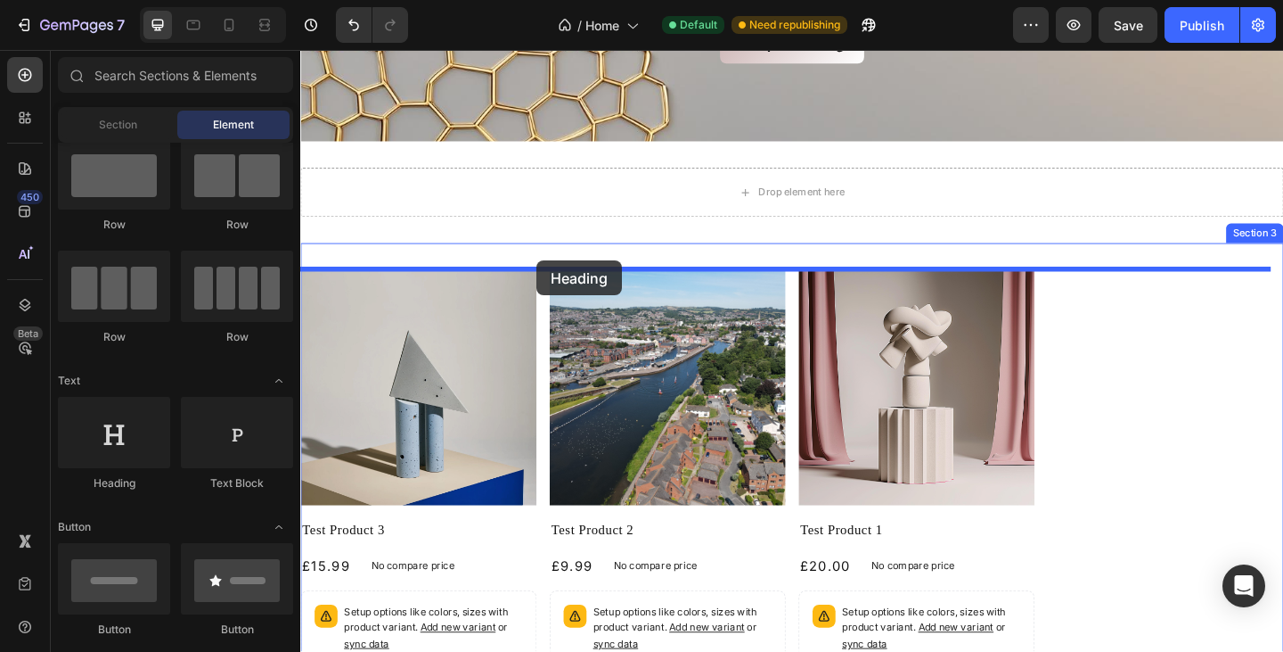
drag, startPoint x: 433, startPoint y: 482, endPoint x: 557, endPoint y: 277, distance: 239.5
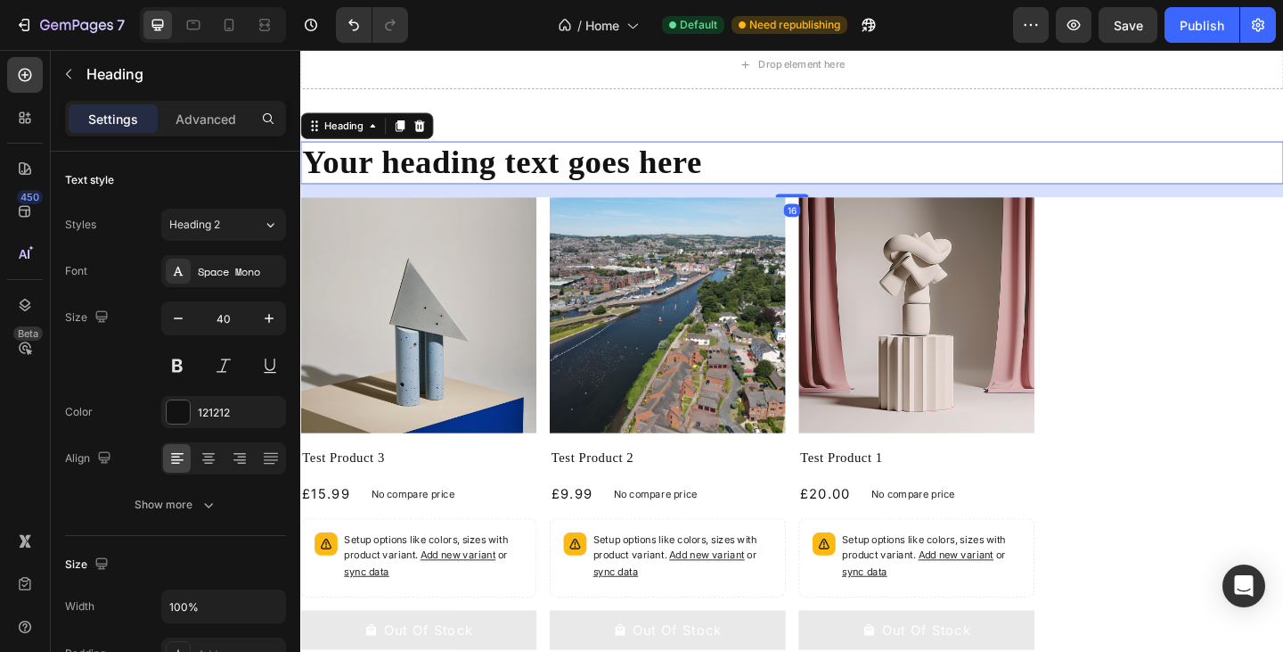
scroll to position [348, 0]
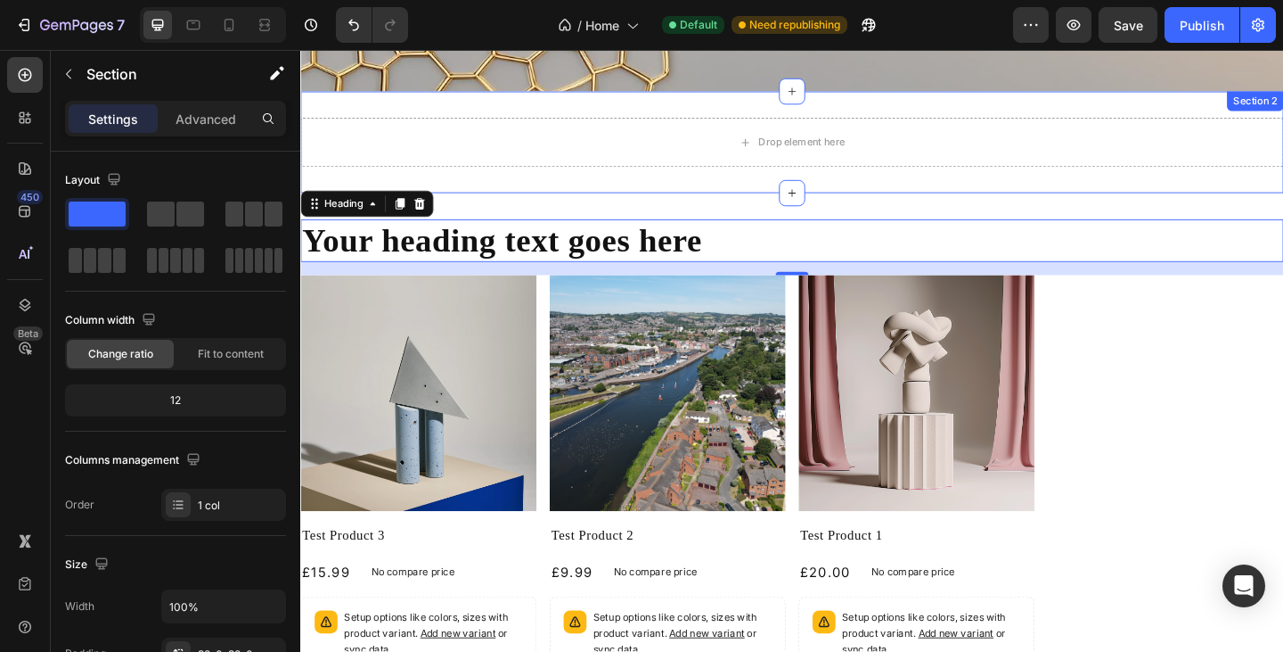
click at [778, 191] on div "Drop element here Section 2" at bounding box center [835, 150] width 1070 height 111
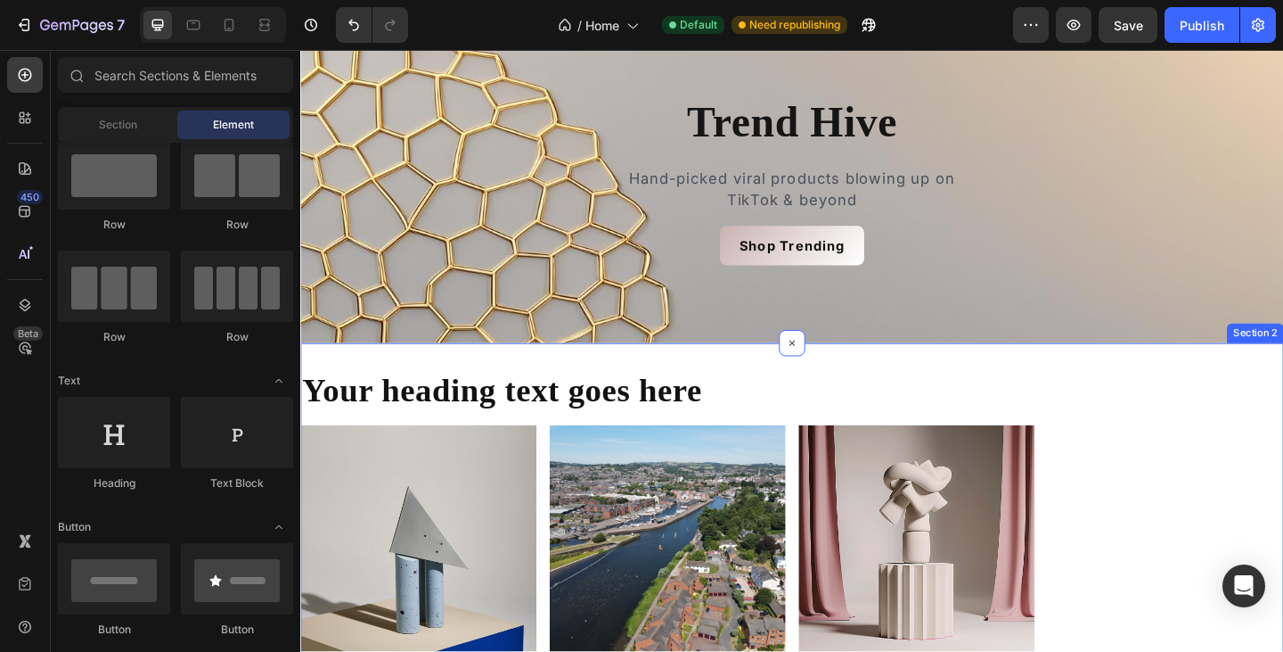
scroll to position [75, 0]
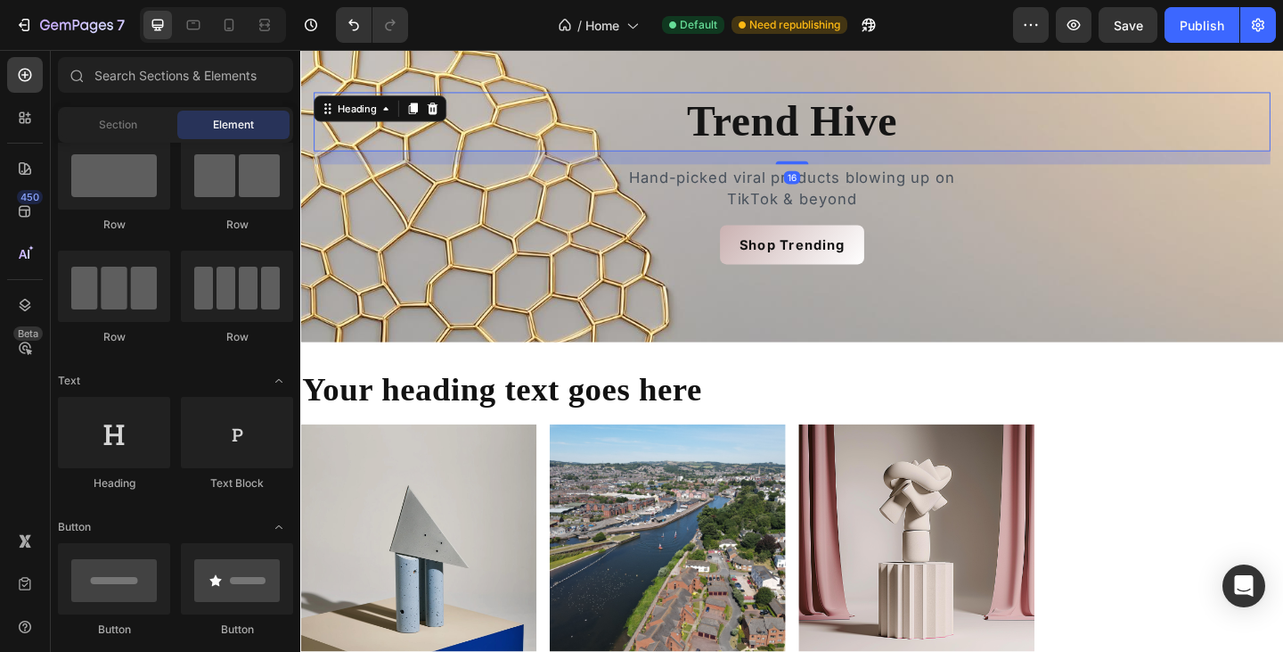
click at [799, 122] on h2 "Trend Hive" at bounding box center [835, 128] width 1041 height 64
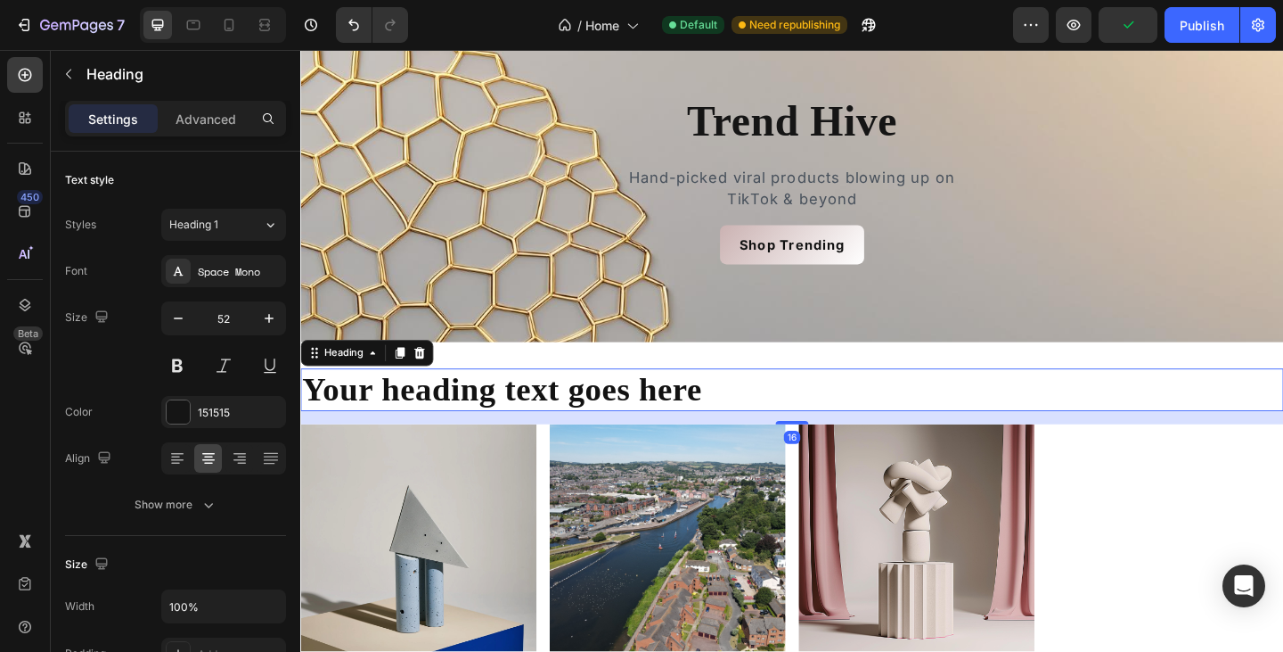
click at [485, 418] on h2 "Your heading text goes here" at bounding box center [835, 420] width 1070 height 46
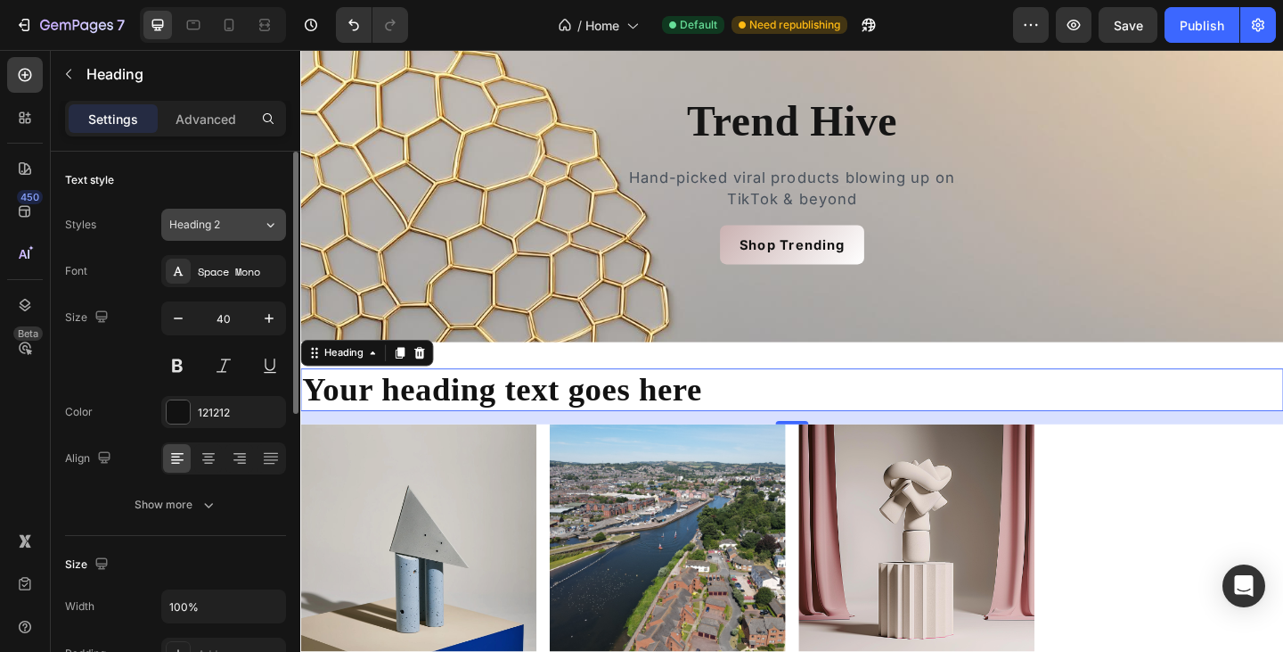
click at [267, 222] on icon at bounding box center [270, 225] width 15 height 18
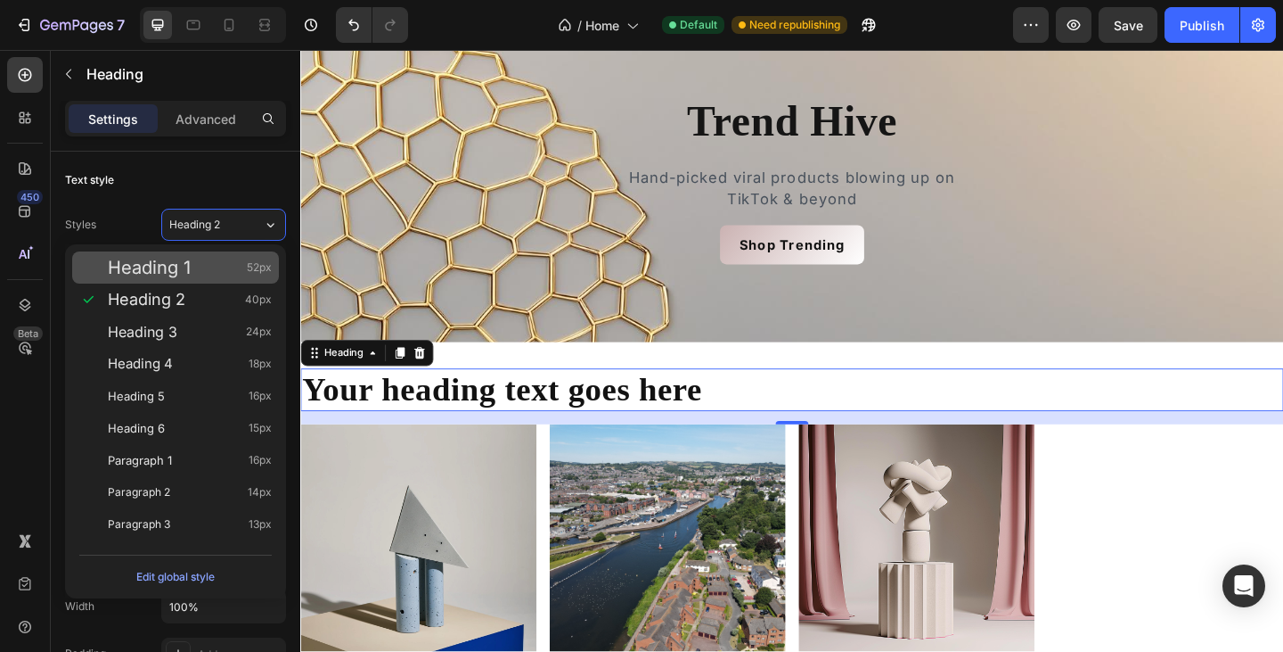
click at [197, 268] on div "Heading 1 52px" at bounding box center [190, 267] width 164 height 18
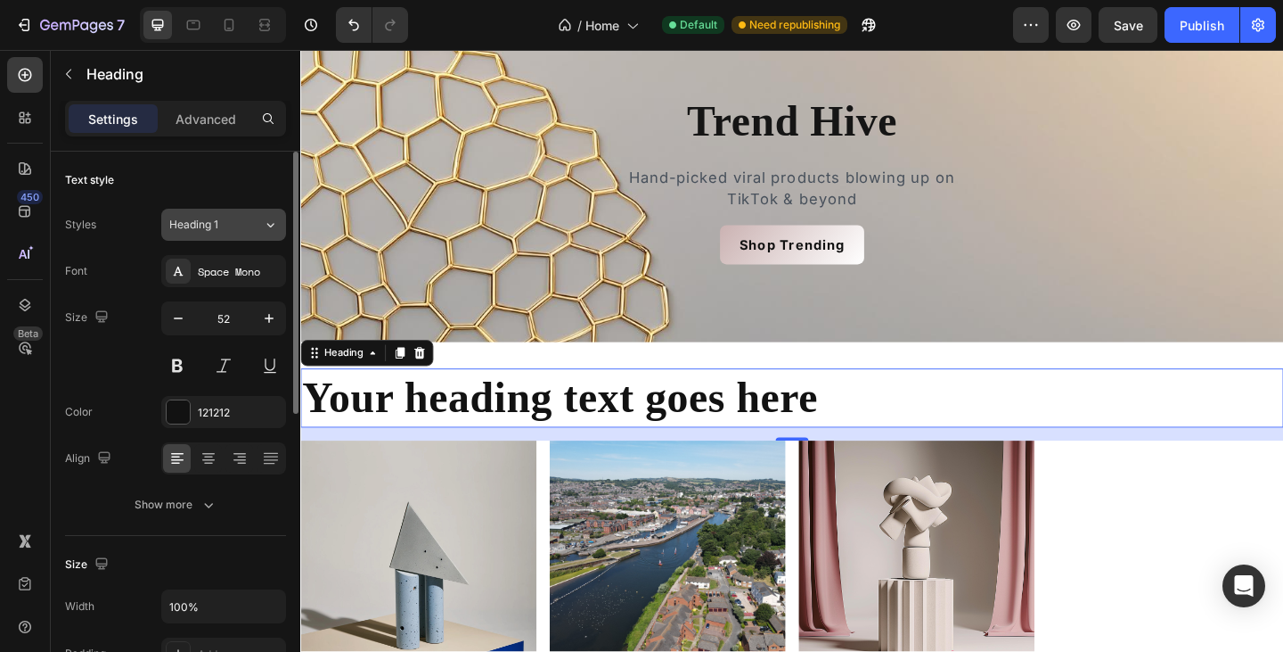
click at [272, 216] on icon at bounding box center [270, 225] width 15 height 18
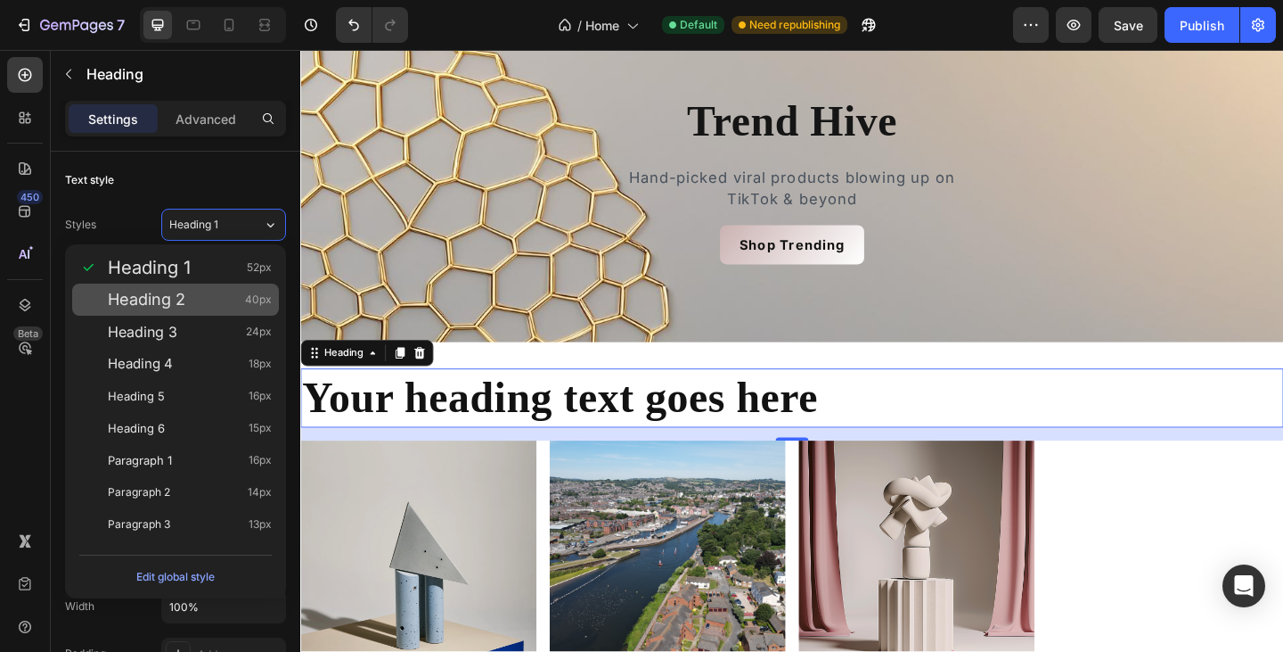
click at [201, 295] on div "Heading 2 40px" at bounding box center [190, 300] width 164 height 18
type input "40"
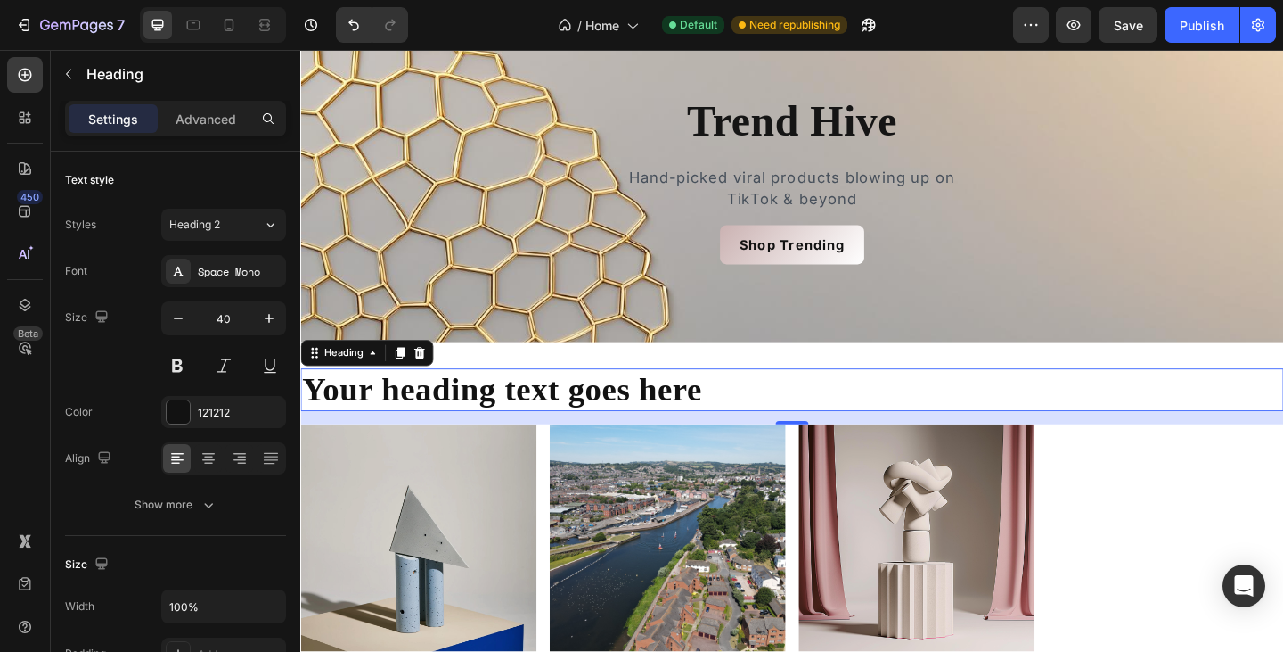
click at [468, 414] on h2 "Your heading text goes here" at bounding box center [835, 420] width 1070 height 46
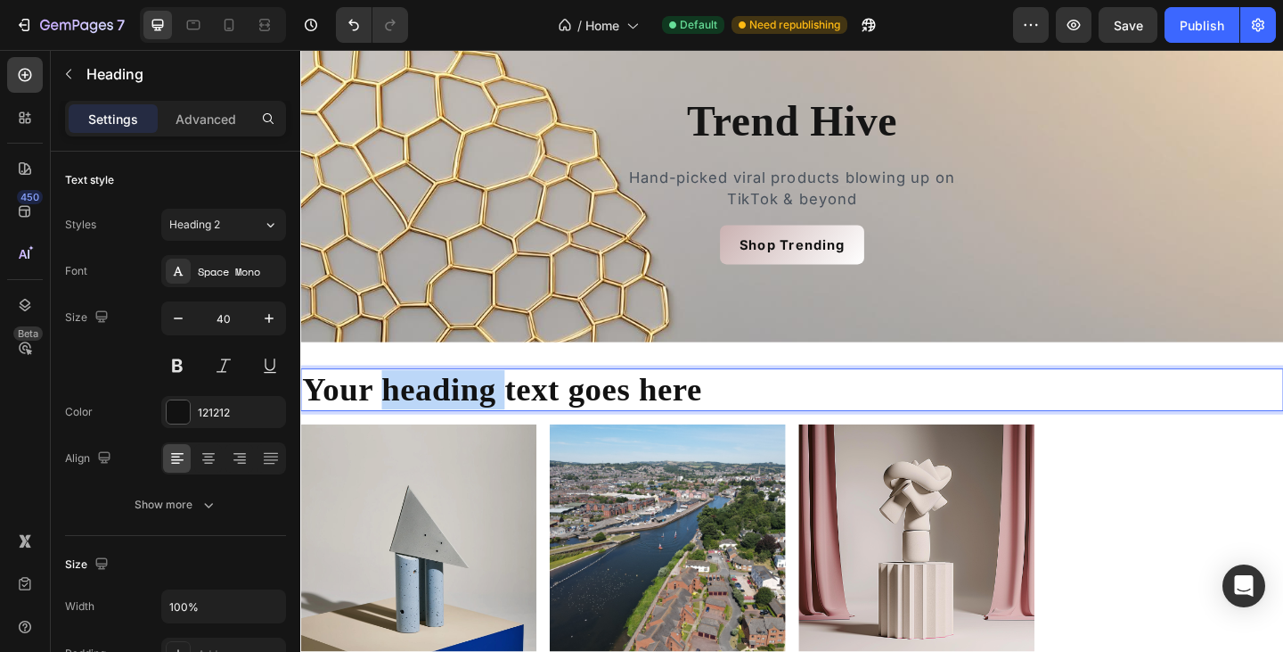
click at [468, 414] on p "Your heading text goes here" at bounding box center [835, 419] width 1066 height 43
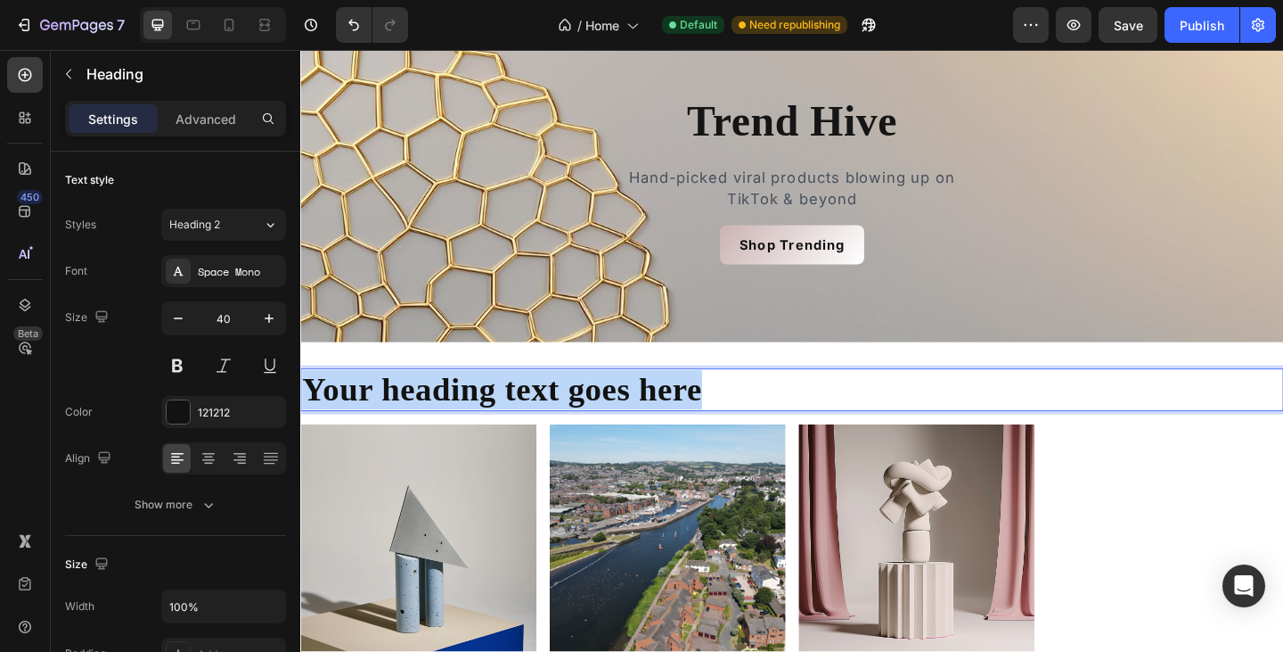
click at [468, 414] on p "Your heading text goes here" at bounding box center [835, 419] width 1066 height 43
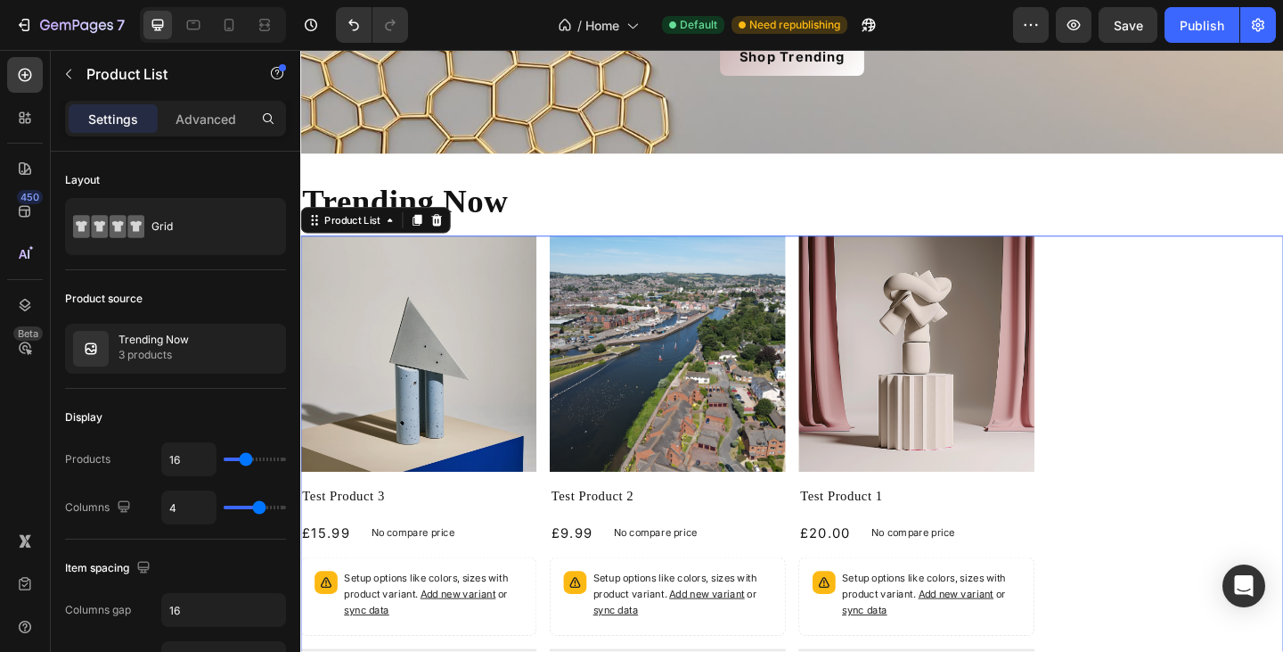
scroll to position [283, 0]
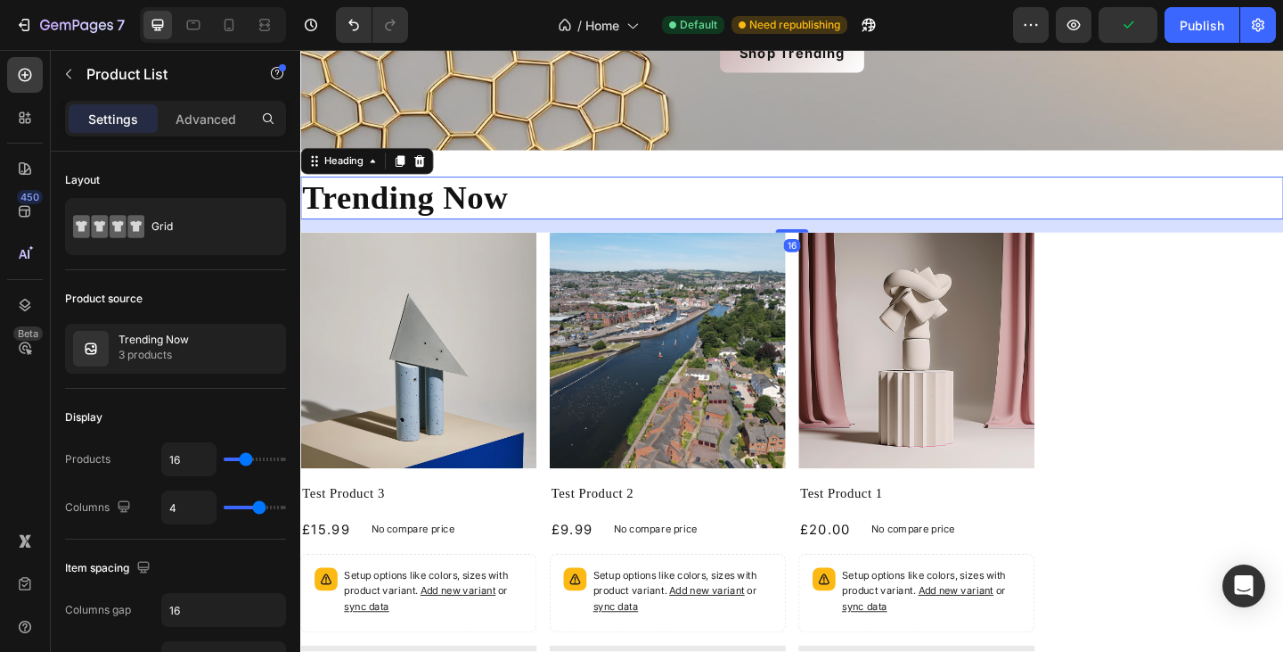
click at [509, 208] on p "Trending Now" at bounding box center [835, 211] width 1066 height 43
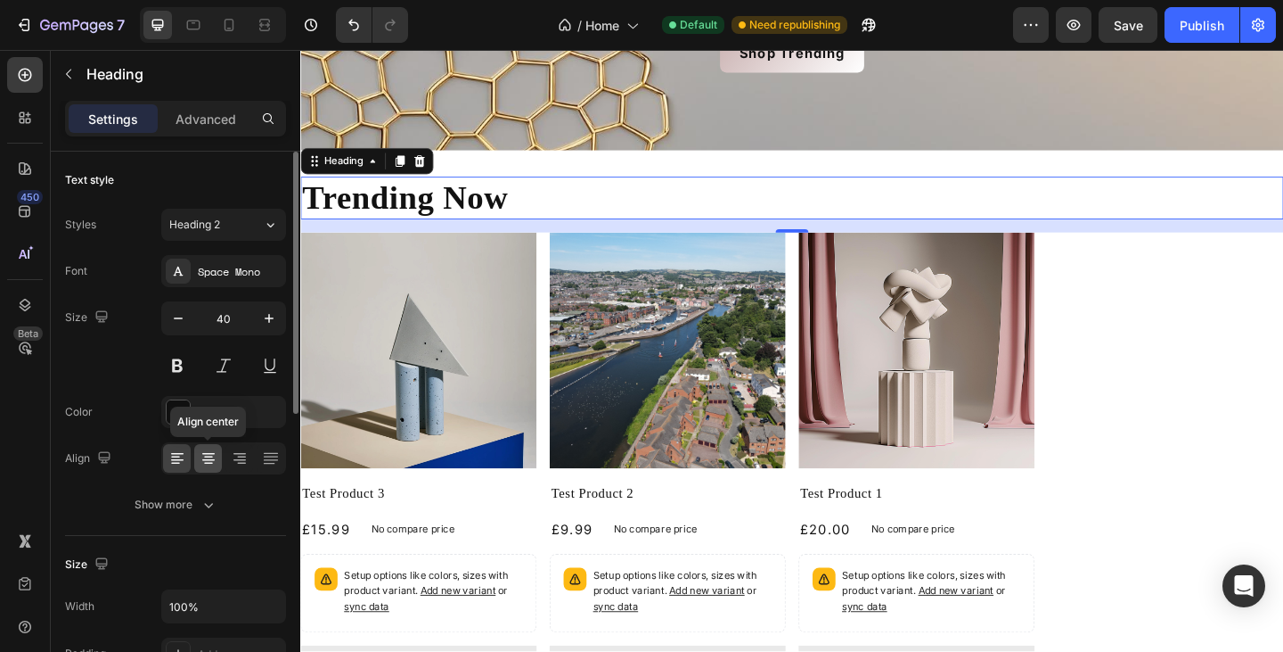
click at [219, 456] on div at bounding box center [208, 458] width 28 height 29
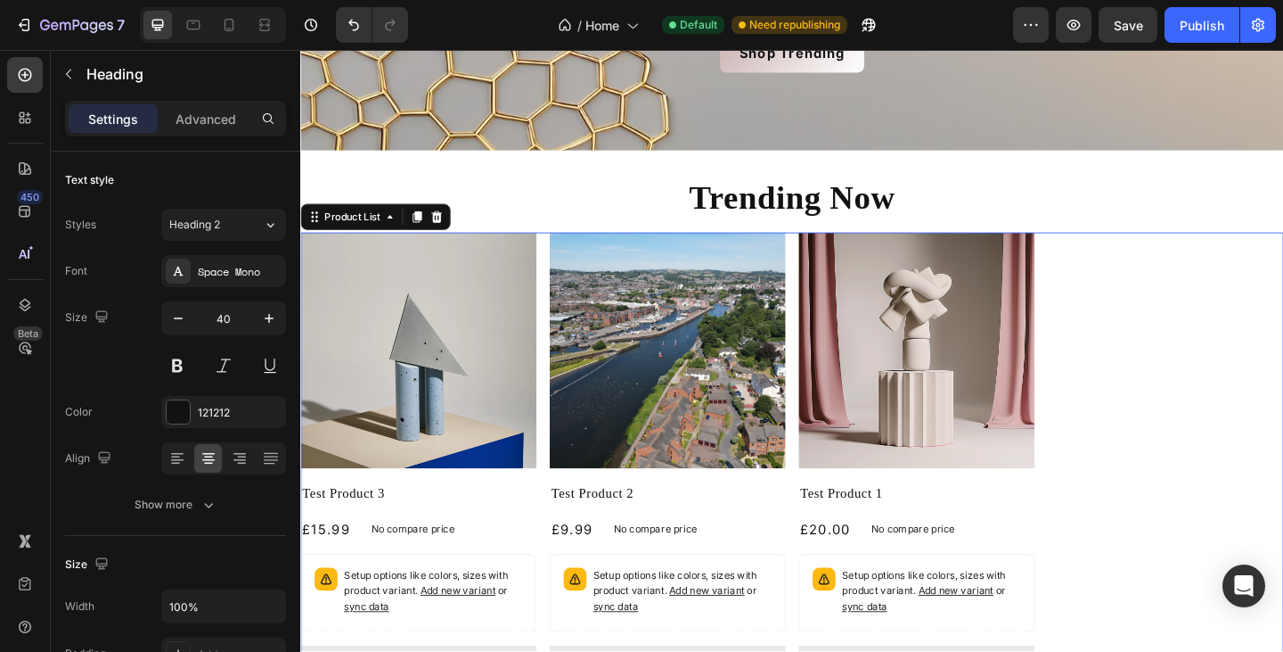
click at [1206, 436] on div "Product Images Test Product 3 Product Title £15.99 Product Price Product Price …" at bounding box center [835, 502] width 1070 height 506
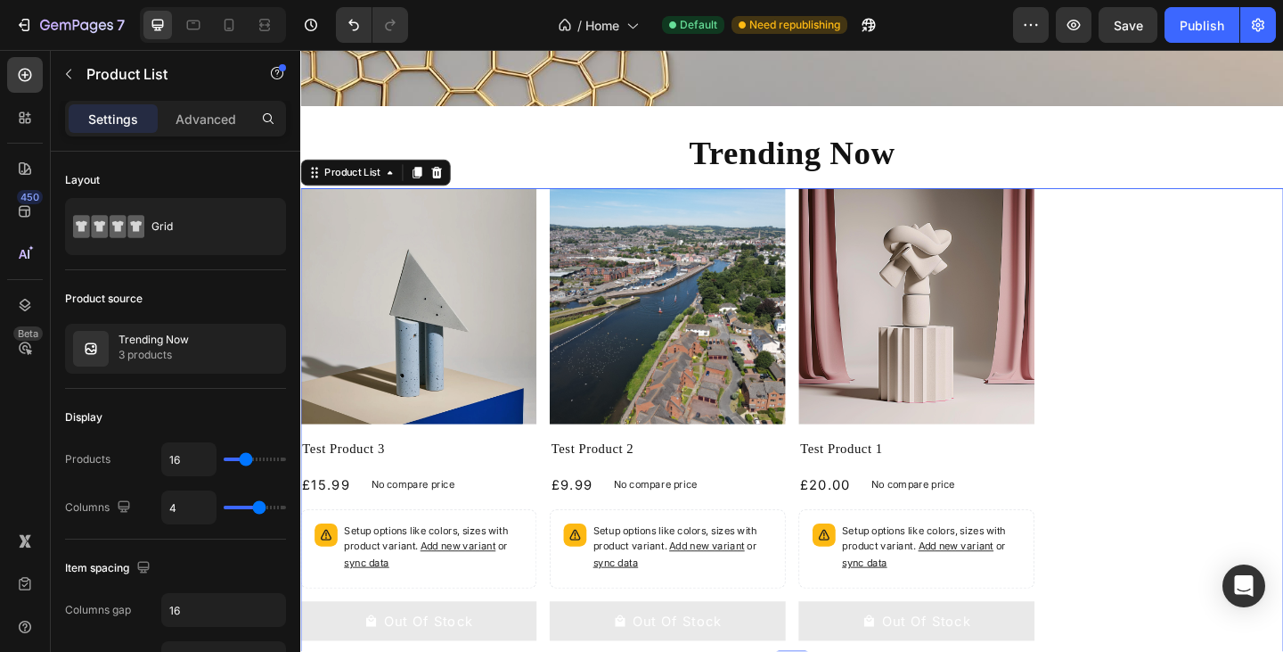
scroll to position [334, 0]
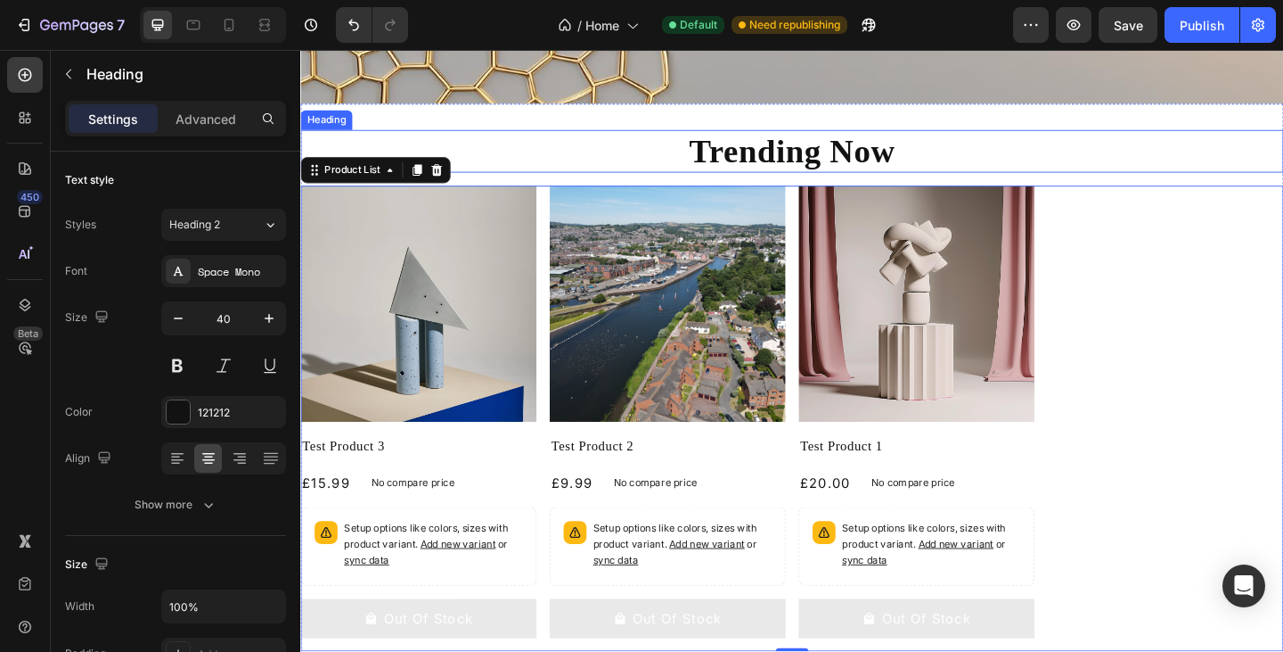
click at [1021, 160] on p "Trending Now" at bounding box center [835, 160] width 1066 height 43
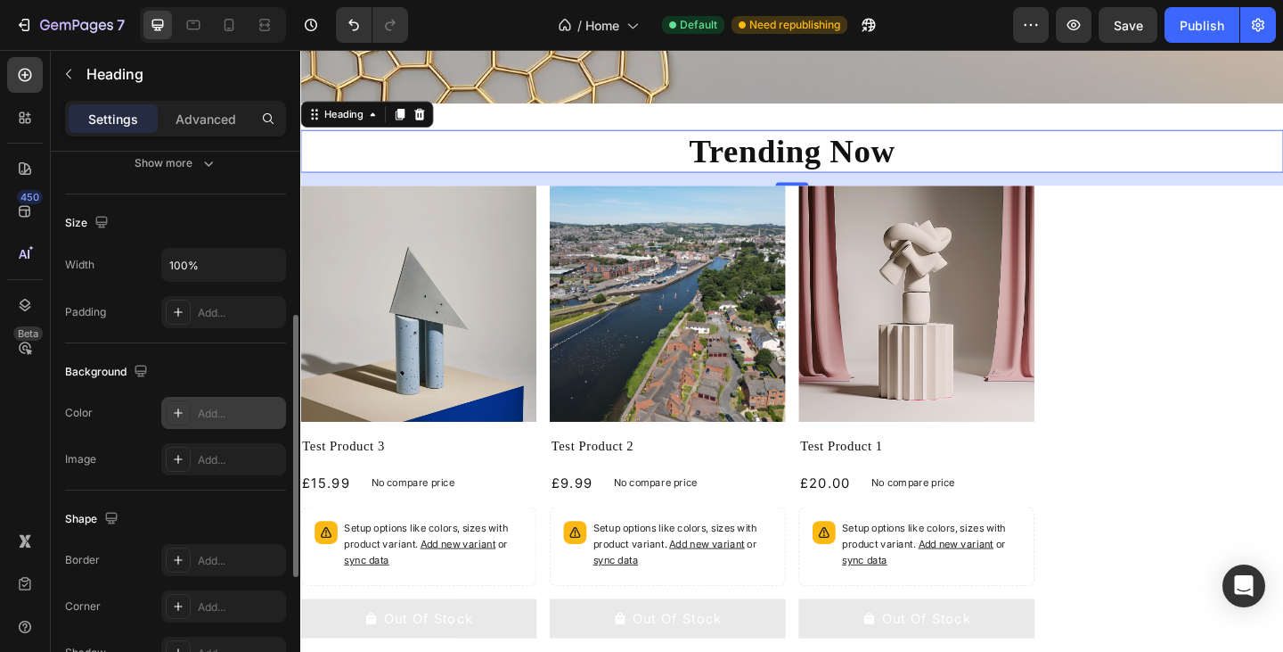
scroll to position [342, 0]
click at [212, 418] on div "Add..." at bounding box center [240, 413] width 84 height 16
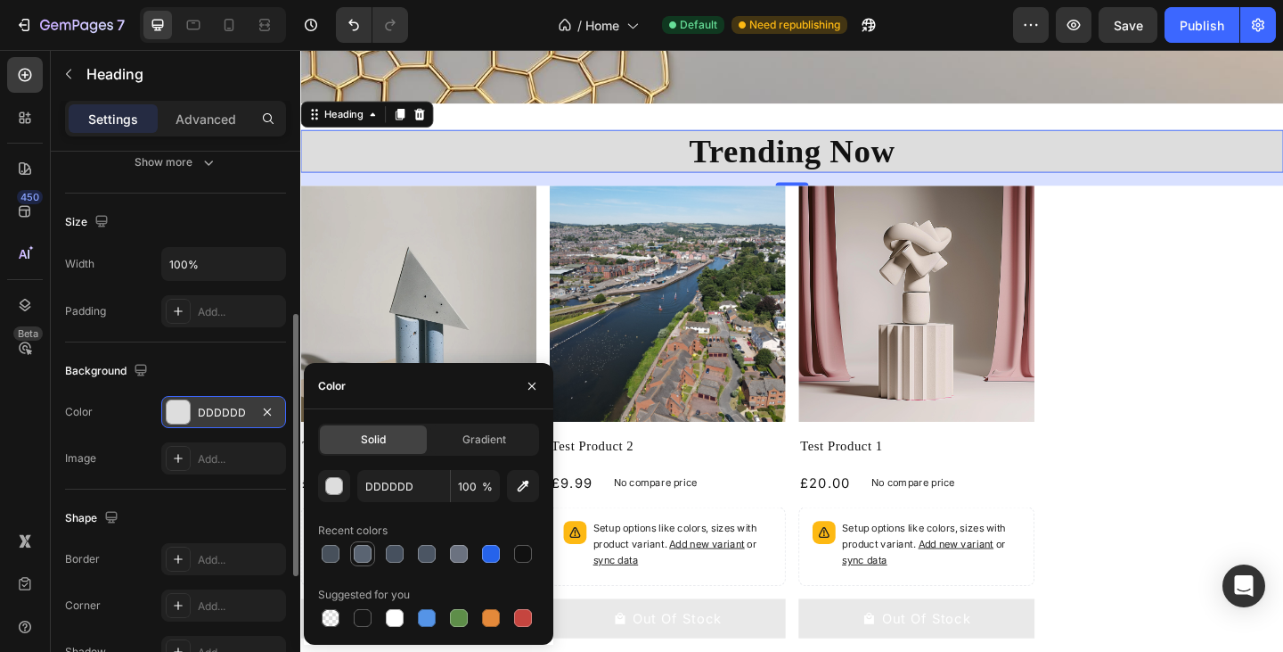
click at [365, 551] on div at bounding box center [363, 554] width 18 height 18
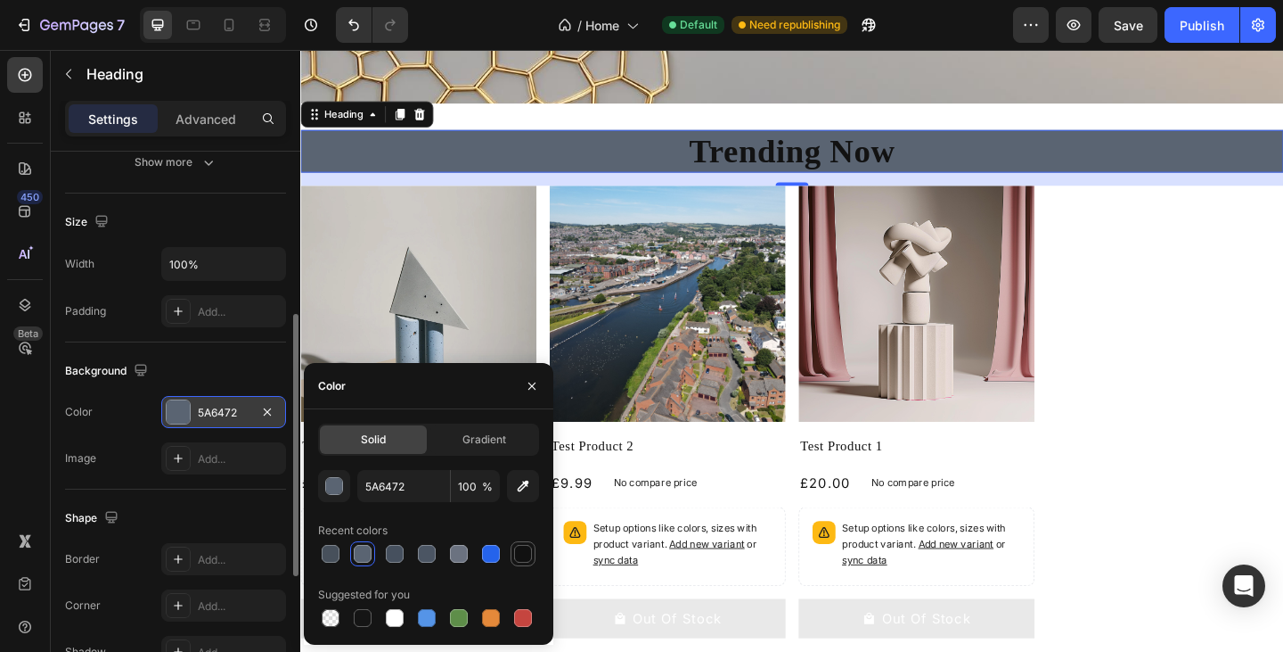
click at [521, 551] on div at bounding box center [523, 554] width 18 height 18
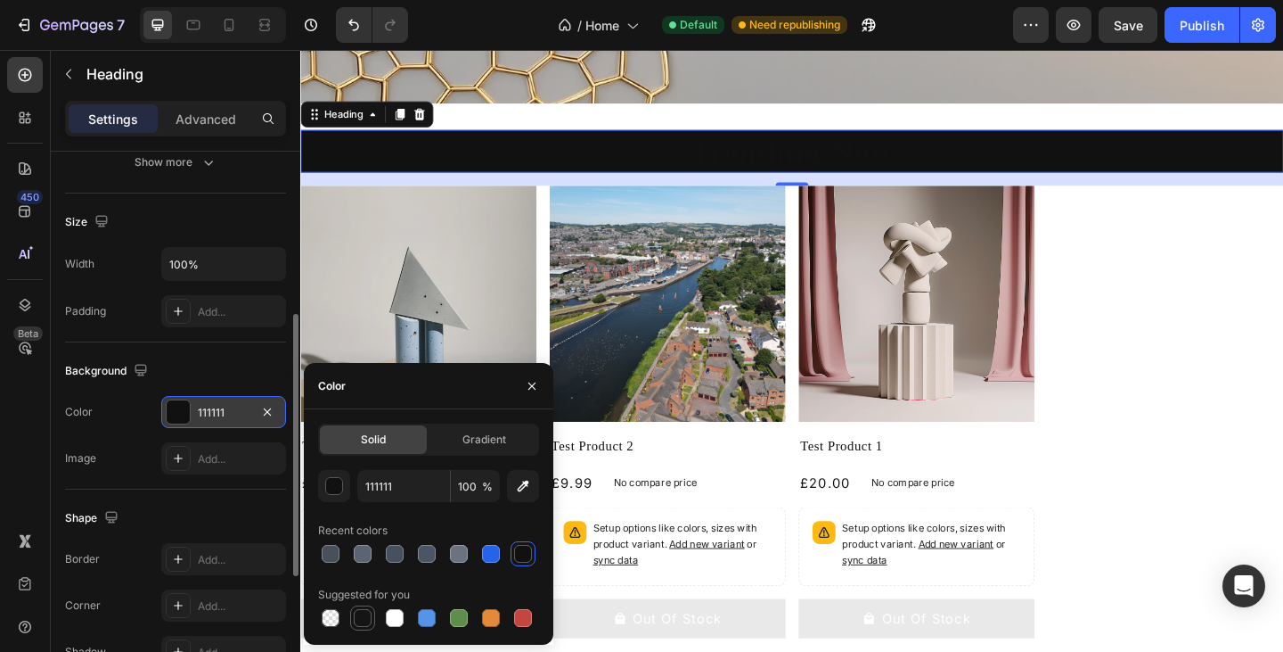
click at [361, 616] on div at bounding box center [363, 618] width 18 height 18
click at [332, 544] on div at bounding box center [330, 553] width 21 height 21
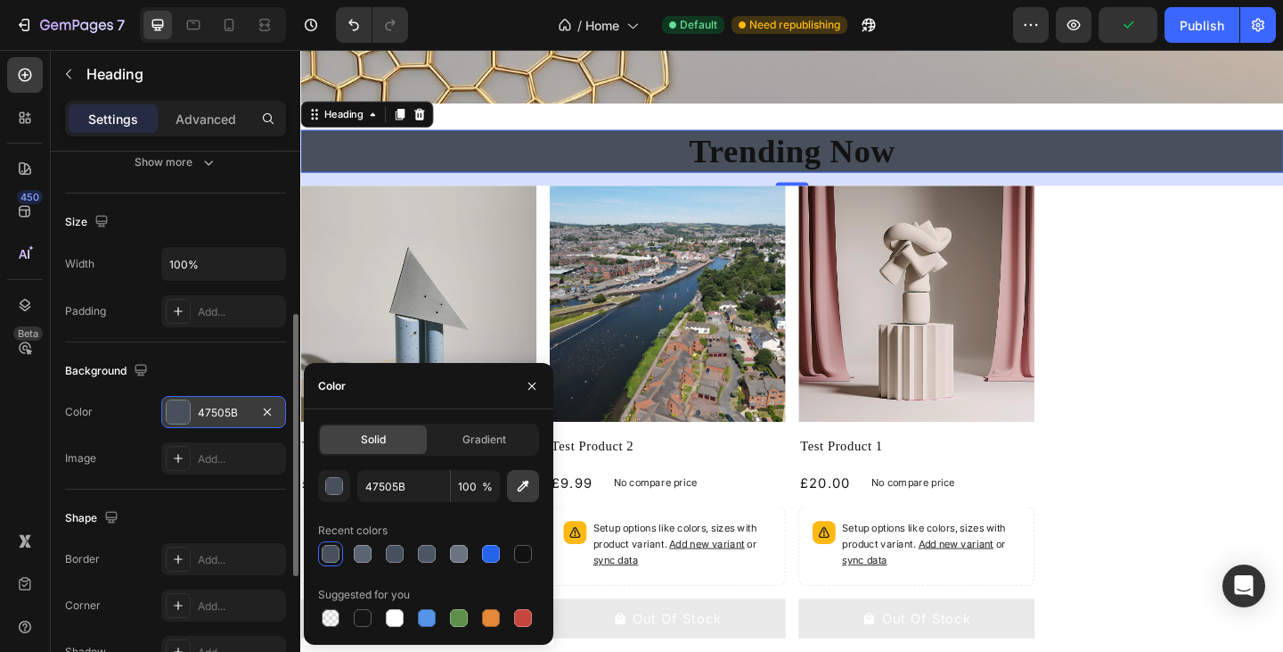
click at [522, 481] on icon "button" at bounding box center [523, 486] width 18 height 18
type input "A8A7A6"
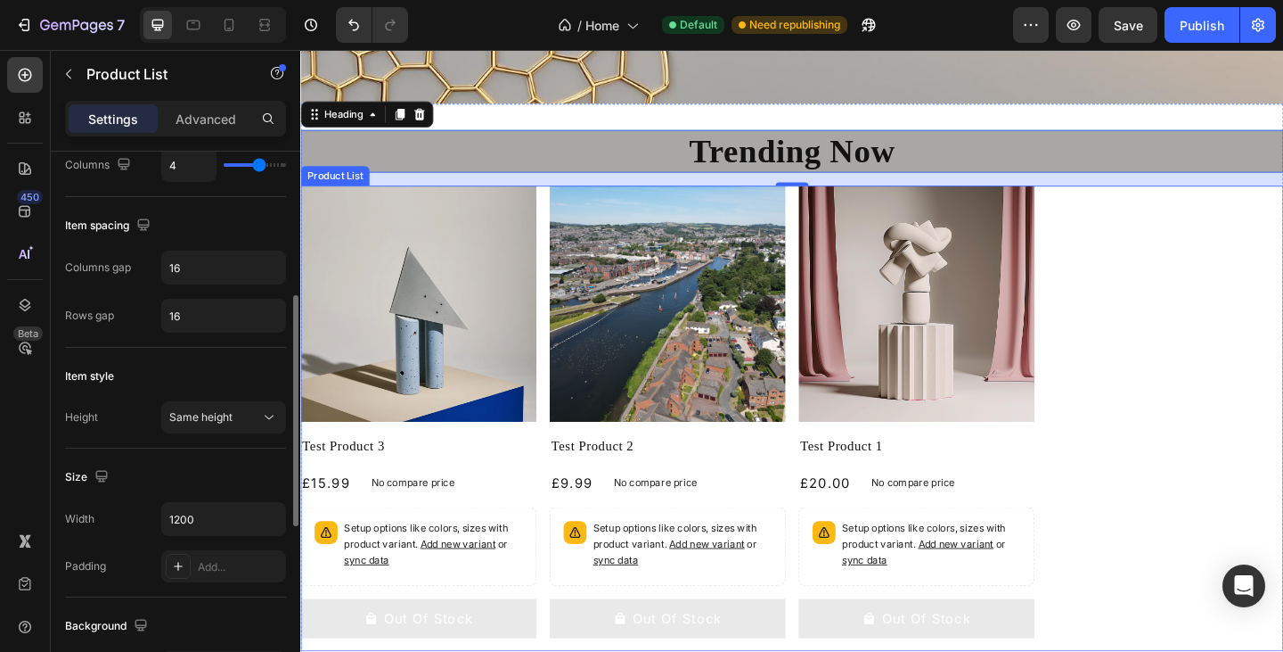
click at [1186, 277] on div "Product Images Test Product 3 Product Title £15.99 Product Price Product Price …" at bounding box center [835, 451] width 1070 height 506
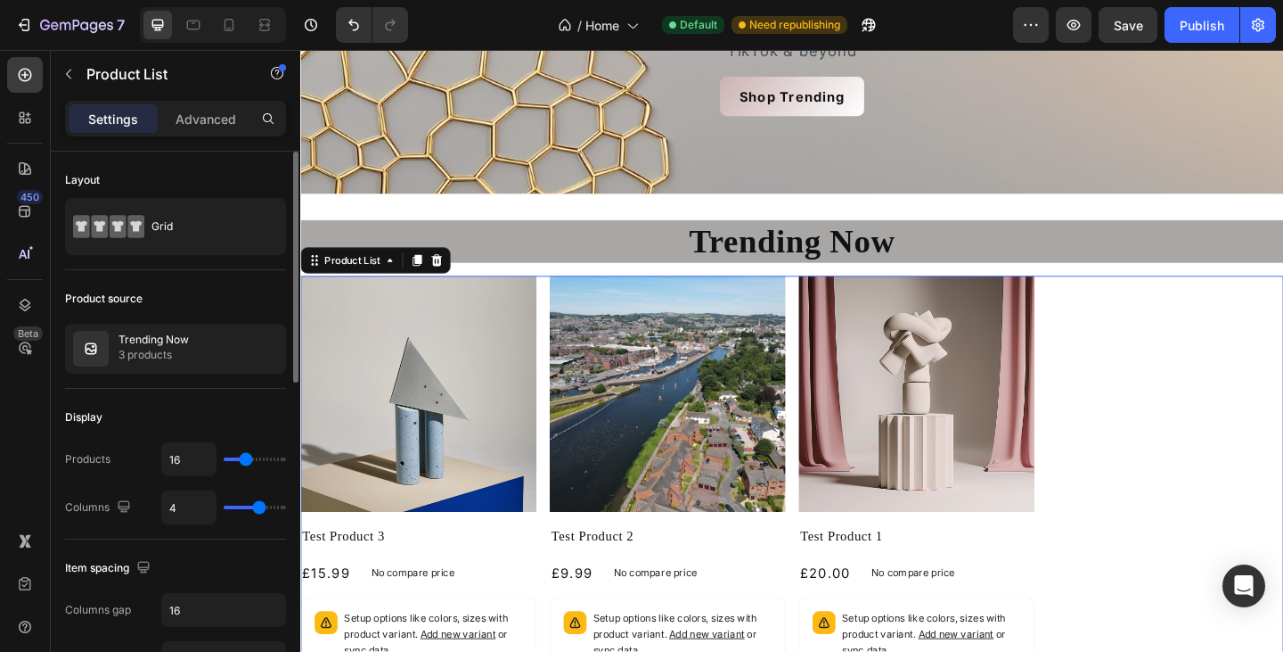
scroll to position [242, 0]
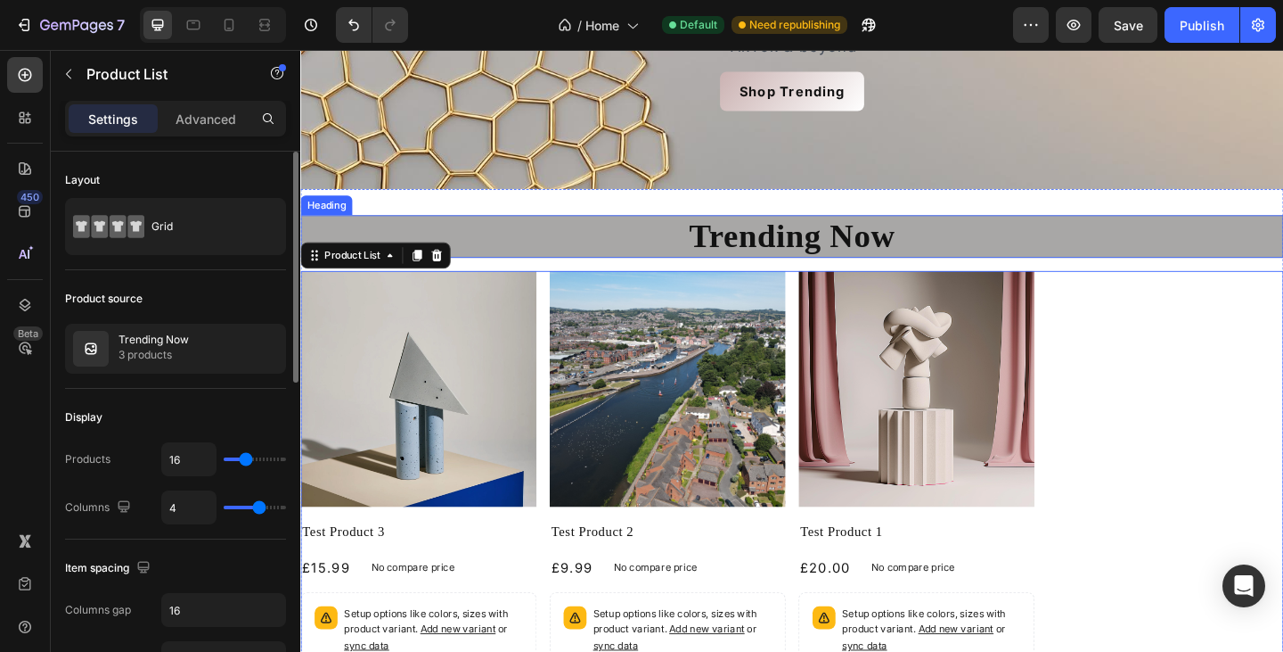
click at [1102, 255] on p "Trending Now" at bounding box center [835, 253] width 1066 height 43
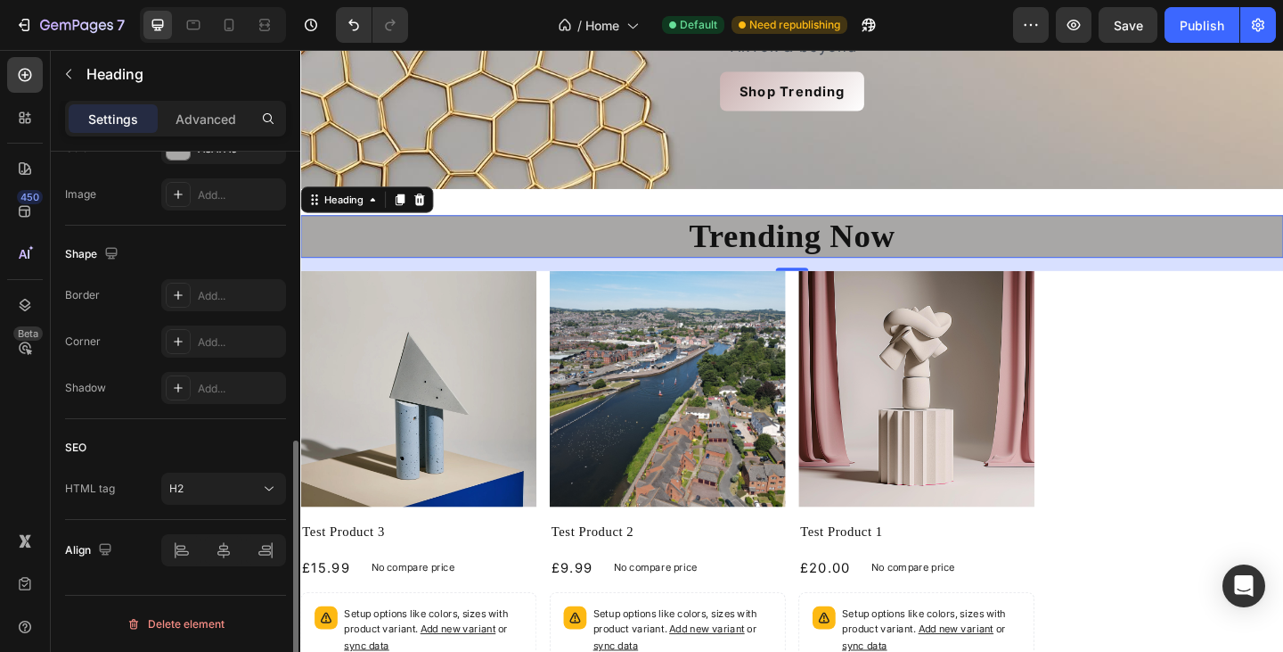
scroll to position [605, 0]
click at [231, 363] on div "Border Add... Corner Add... Shadow Add..." at bounding box center [175, 342] width 221 height 125
click at [225, 353] on div "Add..." at bounding box center [223, 342] width 125 height 32
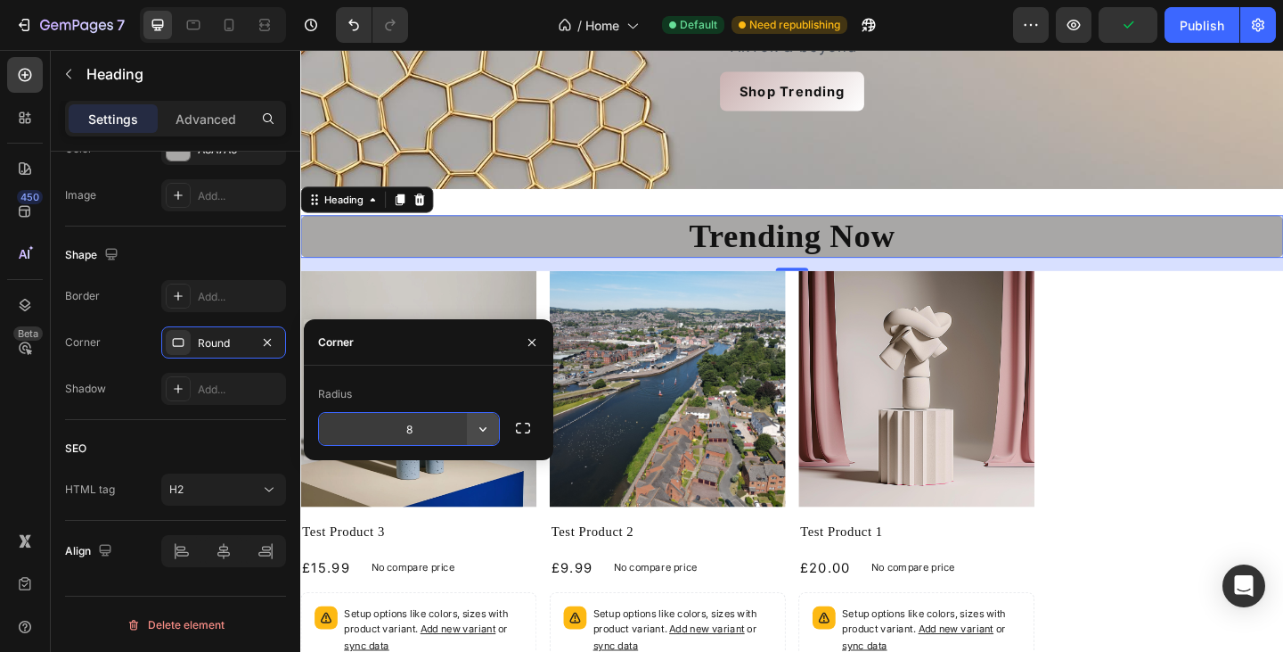
click at [478, 436] on icon "button" at bounding box center [483, 429] width 18 height 18
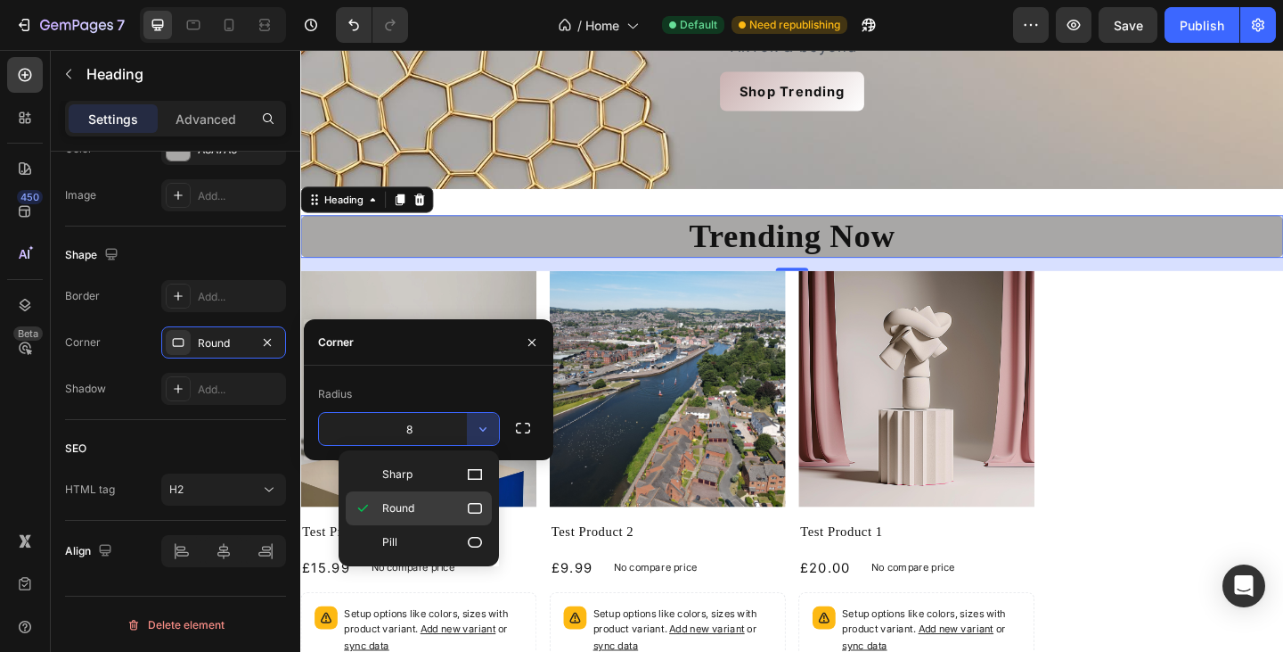
click at [421, 514] on p "Round" at bounding box center [433, 508] width 102 height 18
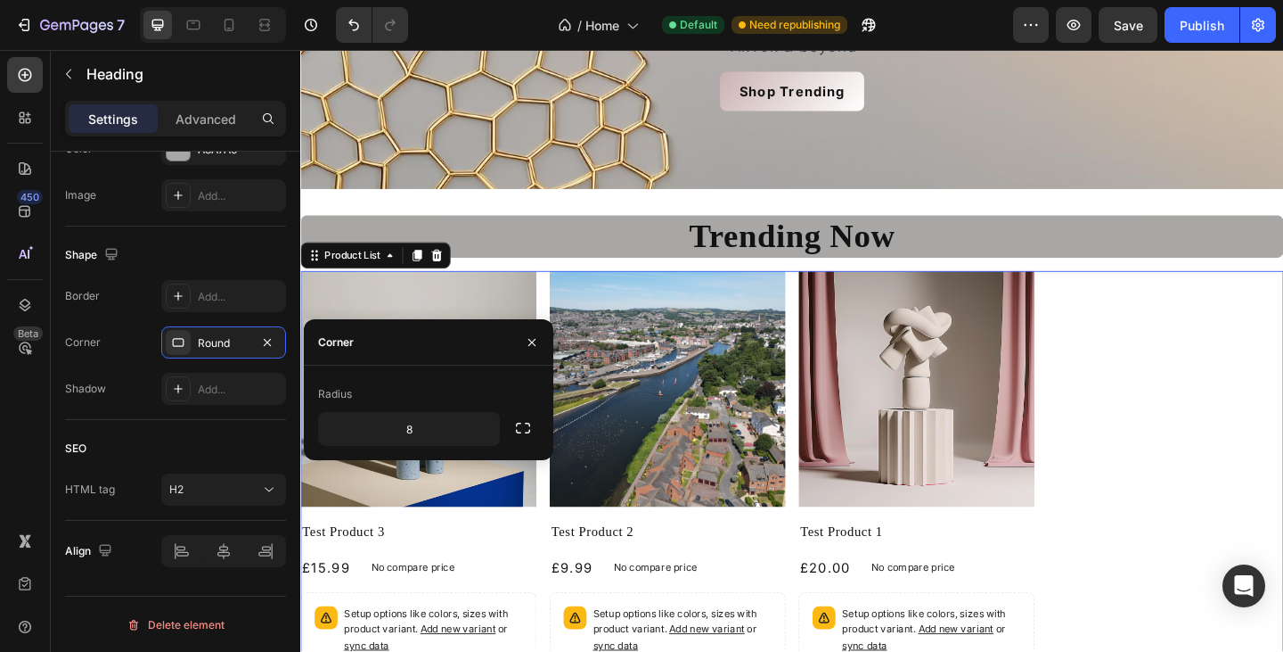
click at [1198, 410] on div "Product Images Test Product 3 Product Title £15.99 Product Price Product Price …" at bounding box center [835, 544] width 1070 height 506
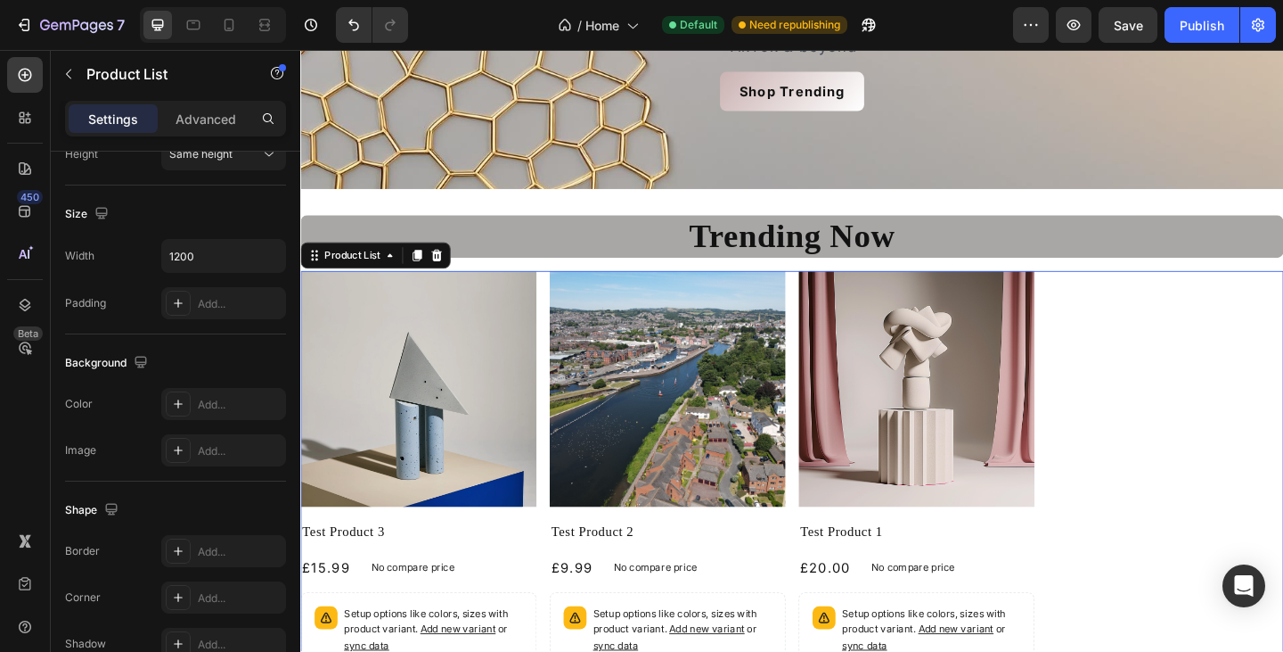
scroll to position [0, 0]
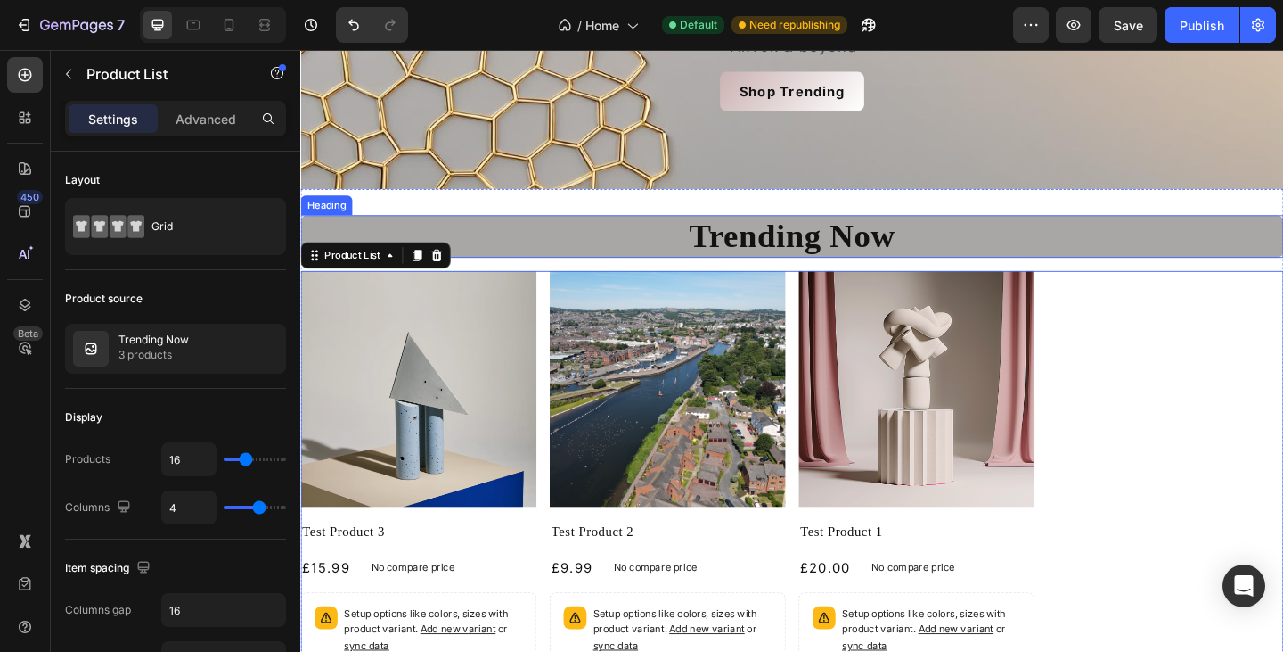
click at [1053, 243] on p "Trending Now" at bounding box center [835, 253] width 1066 height 43
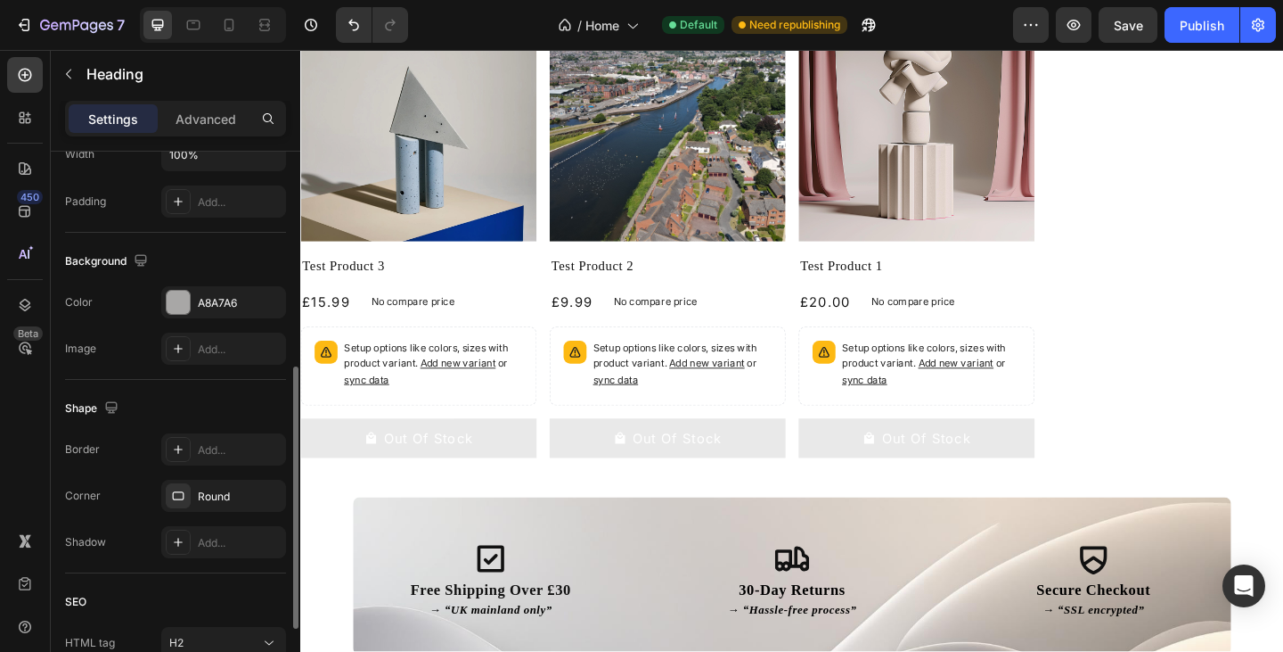
scroll to position [431, 0]
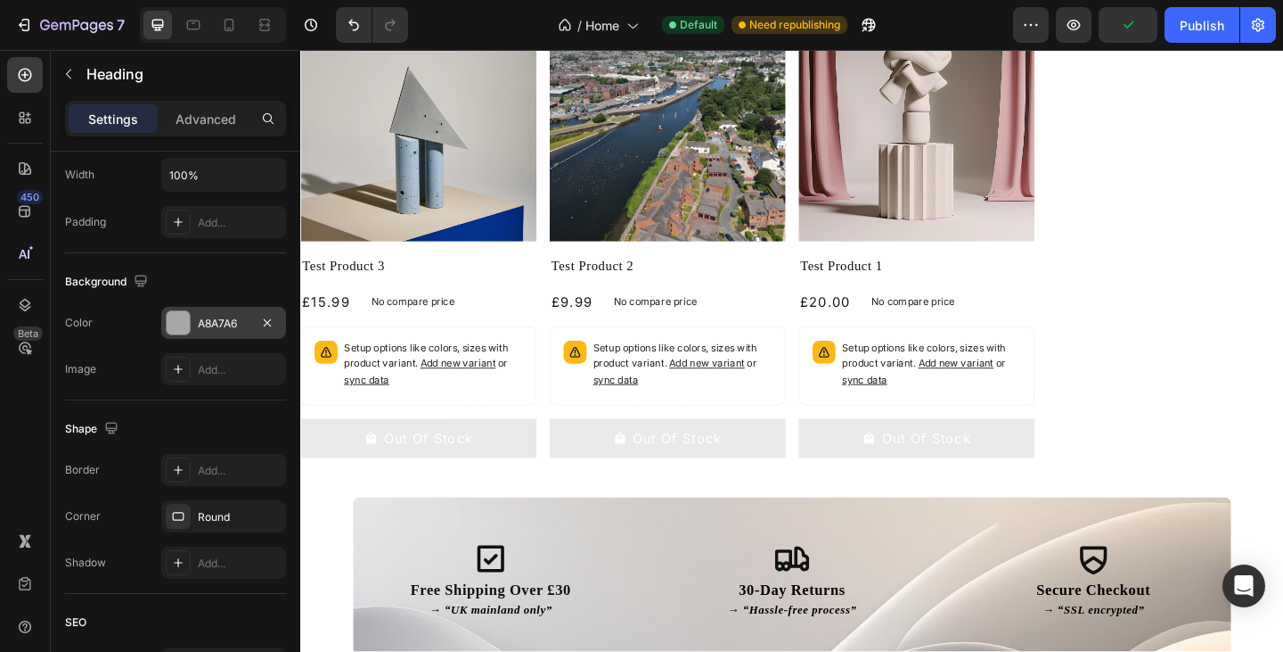
click at [181, 315] on div at bounding box center [178, 322] width 23 height 23
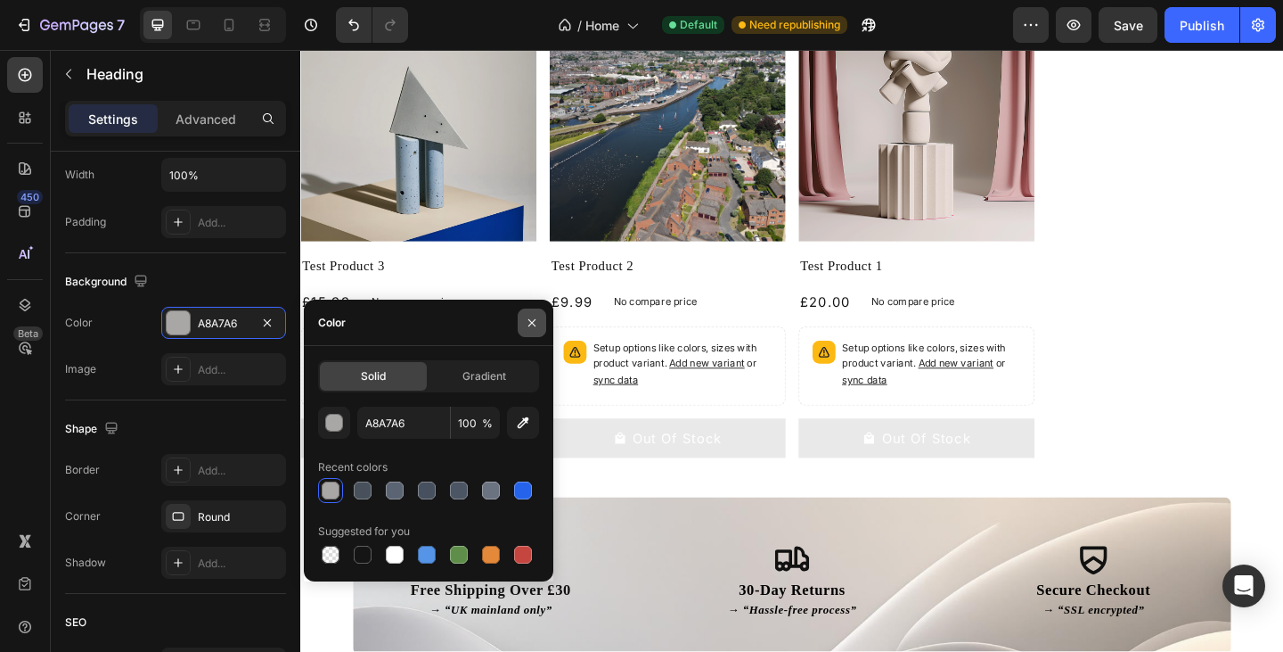
click at [537, 324] on icon "button" at bounding box center [532, 323] width 14 height 14
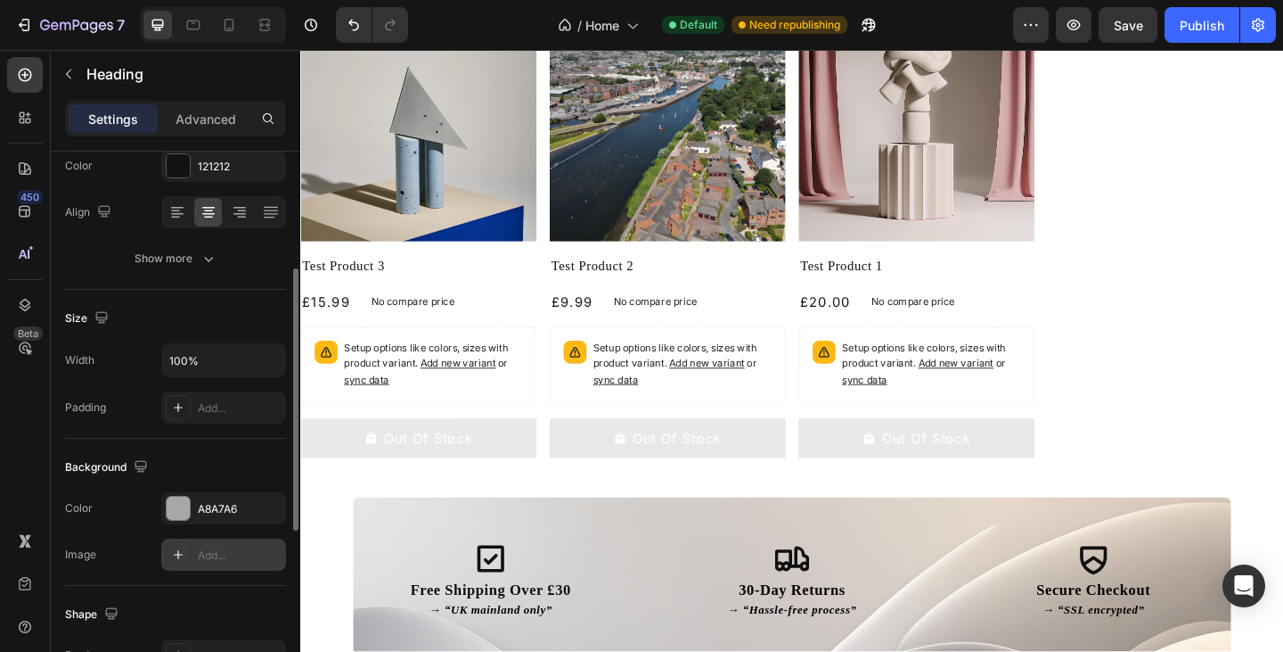
scroll to position [247, 0]
click at [189, 512] on div at bounding box center [178, 507] width 23 height 23
click at [212, 316] on div "Size" at bounding box center [175, 317] width 221 height 29
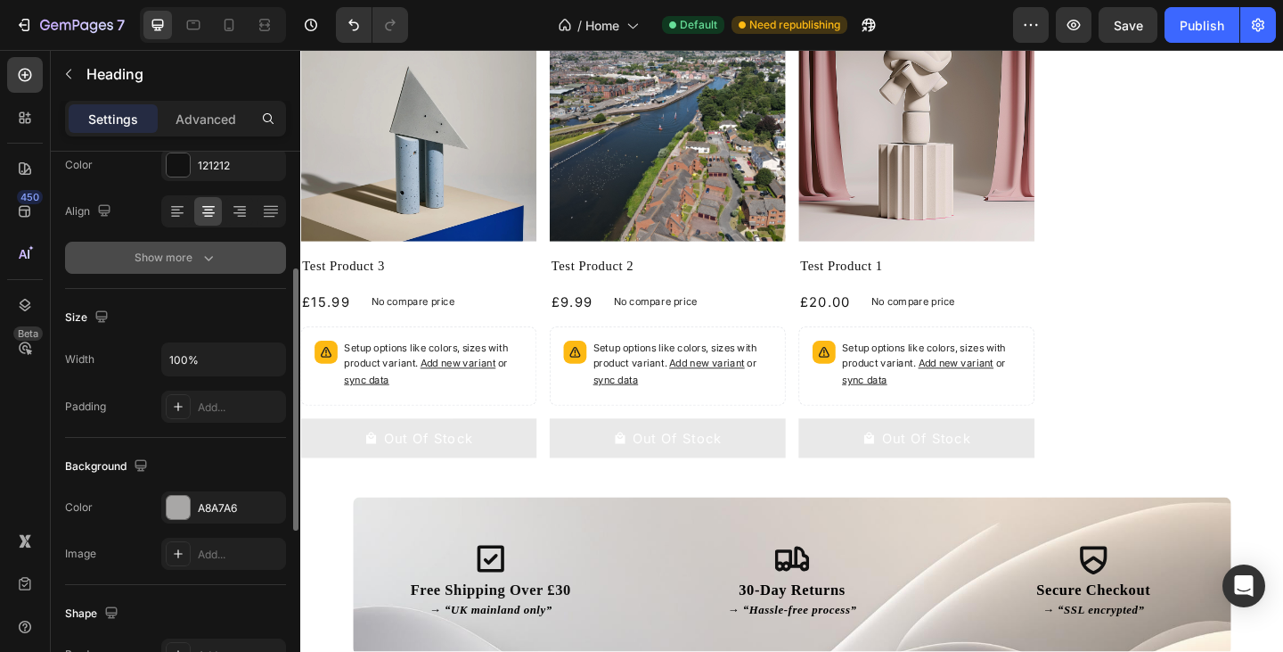
click at [184, 268] on button "Show more" at bounding box center [175, 258] width 221 height 32
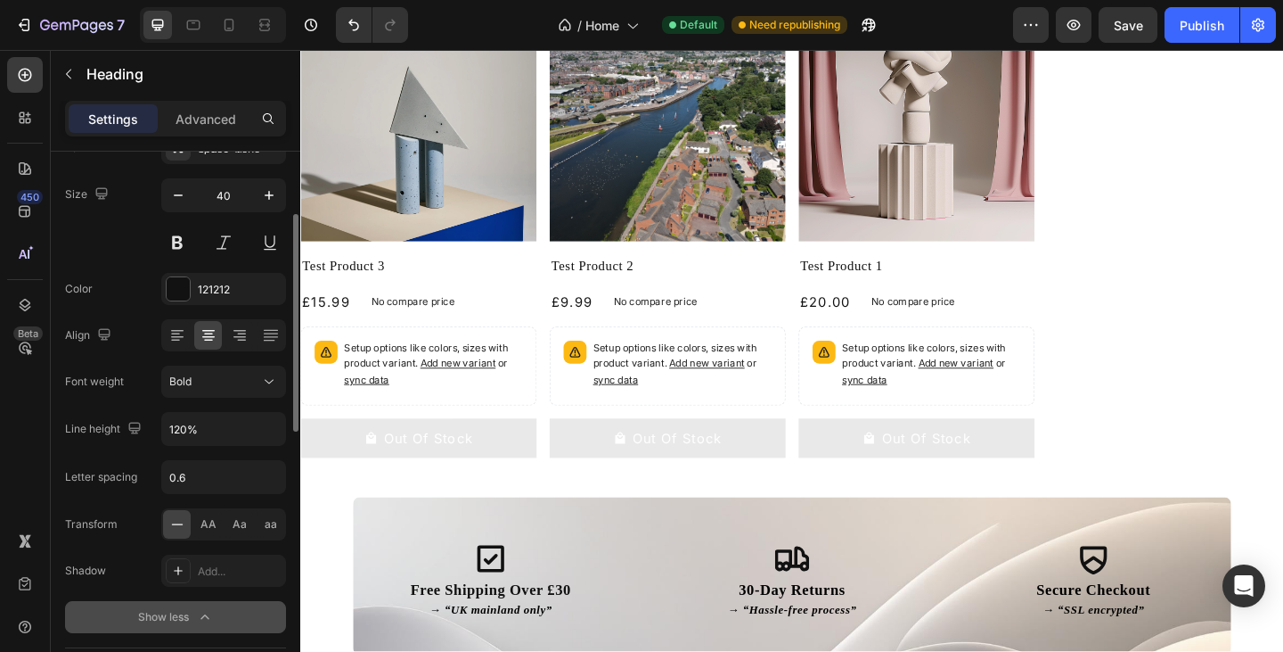
scroll to position [102, 0]
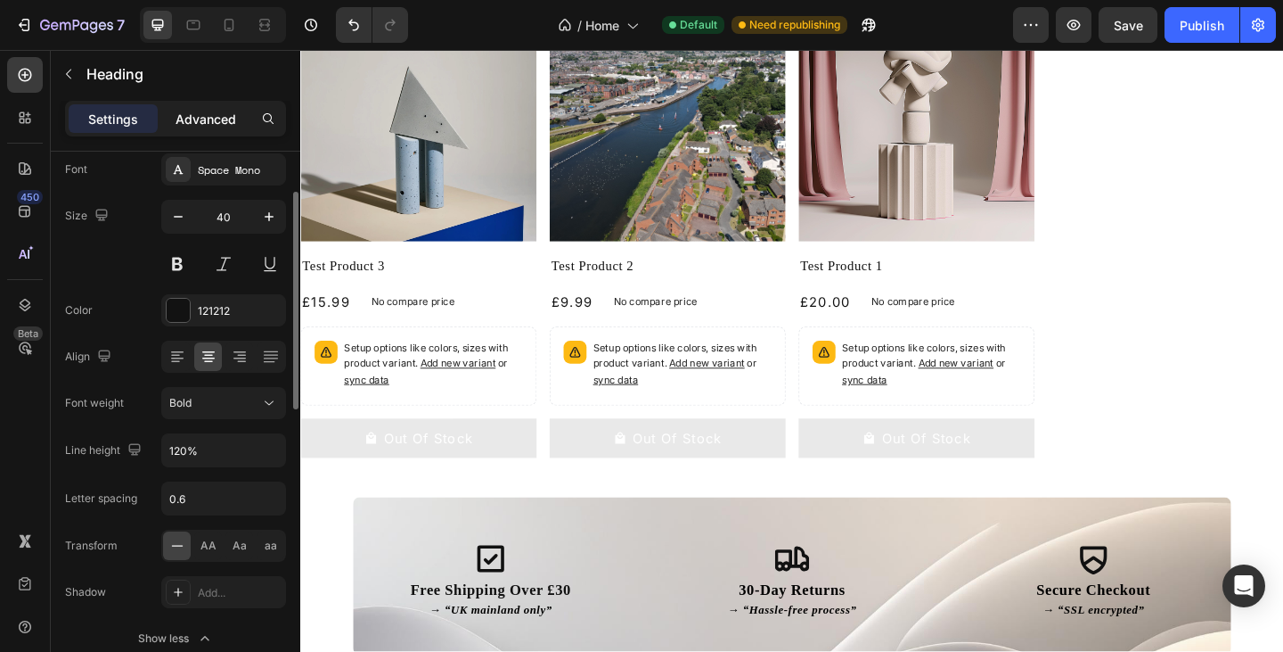
click at [205, 109] on div "Advanced" at bounding box center [205, 118] width 89 height 29
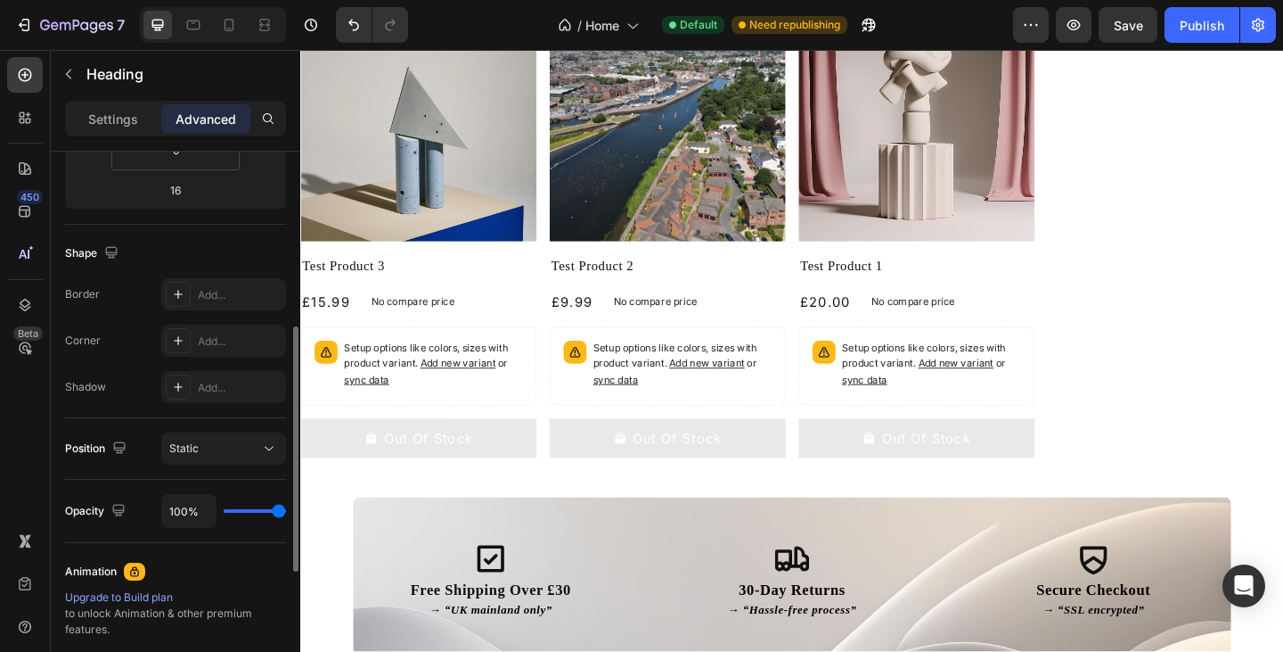
scroll to position [389, 0]
drag, startPoint x: 268, startPoint y: 512, endPoint x: 258, endPoint y: 509, distance: 11.0
click at [258, 509] on div "100%" at bounding box center [223, 507] width 125 height 34
drag, startPoint x: 258, startPoint y: 509, endPoint x: 231, endPoint y: 514, distance: 27.3
click at [231, 514] on div "100%" at bounding box center [223, 507] width 125 height 34
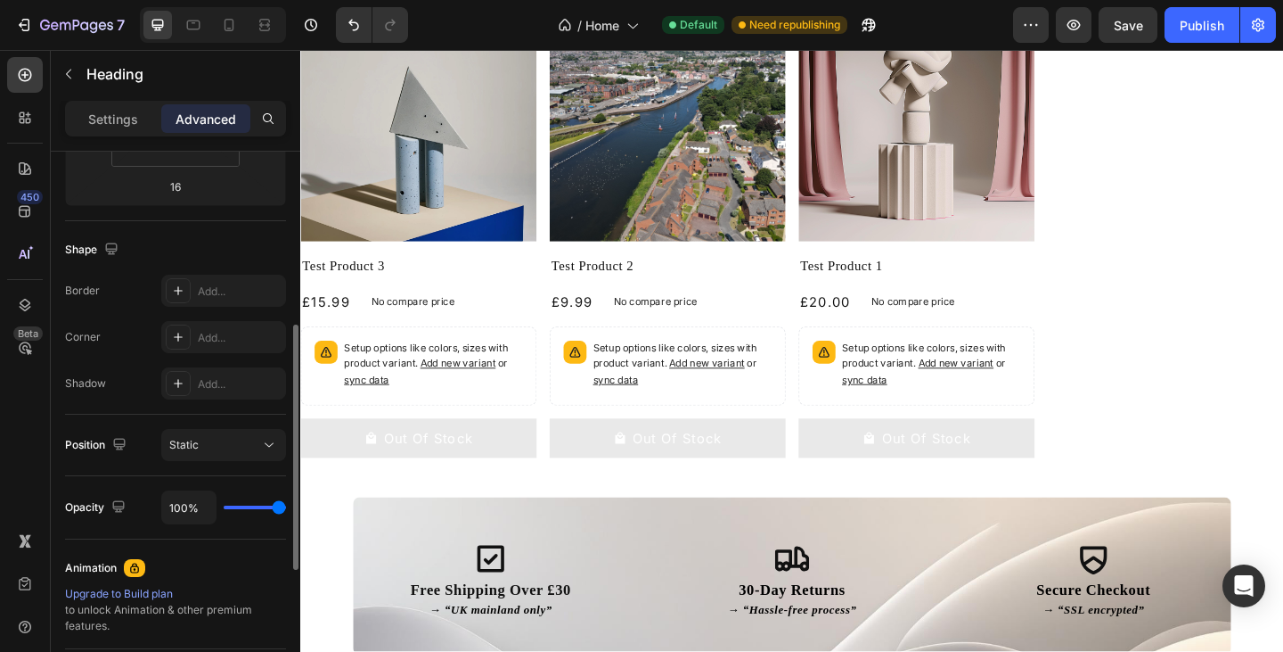
type input "93%"
type input "93"
type input "87%"
type input "87"
type input "84%"
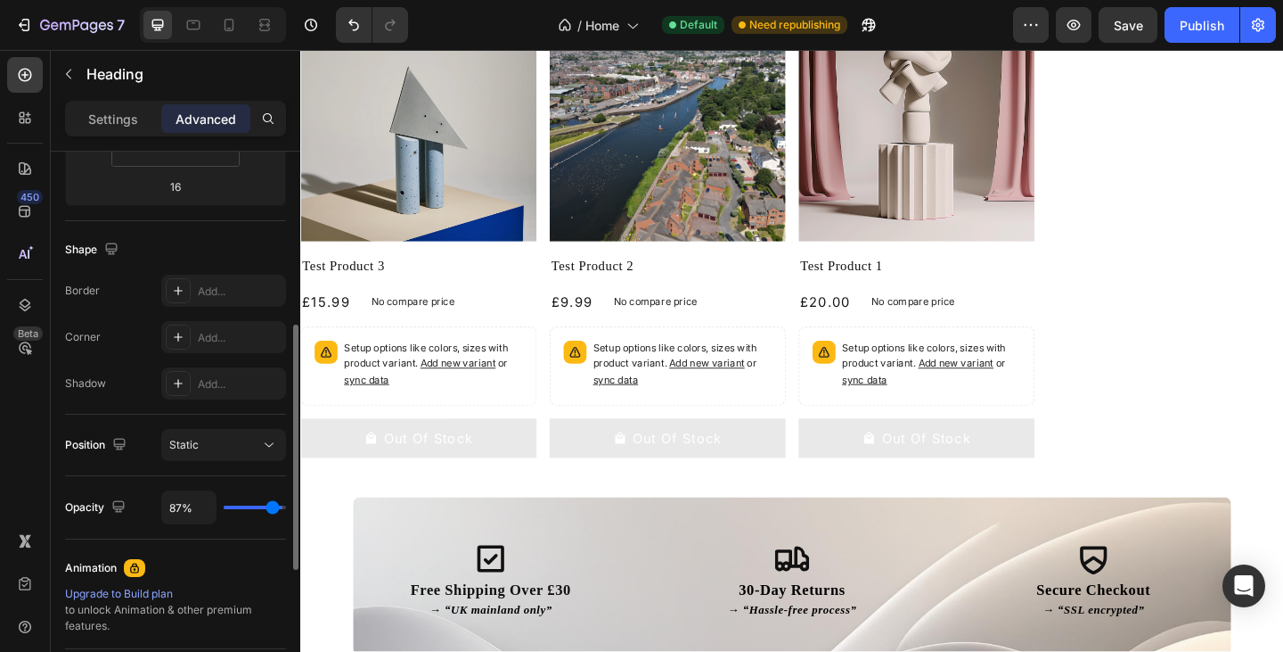
type input "84"
type input "78%"
type input "78"
type input "73%"
type input "73"
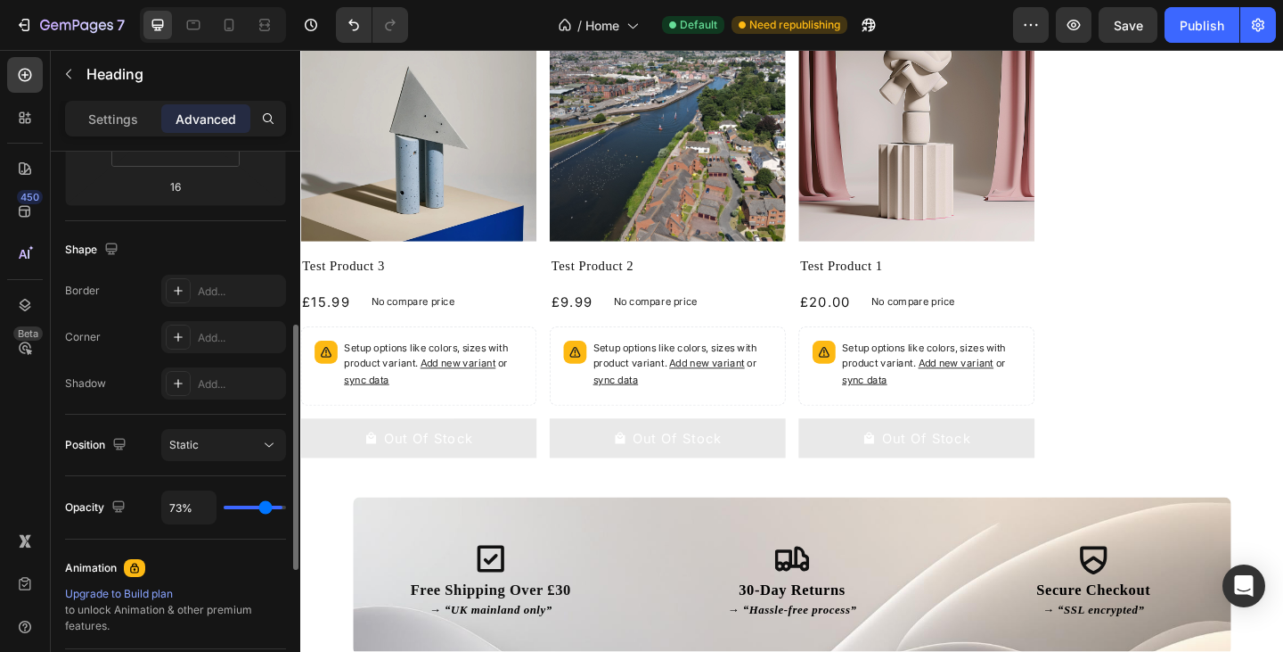
type input "69%"
type input "69"
type input "63%"
type input "63"
type input "61%"
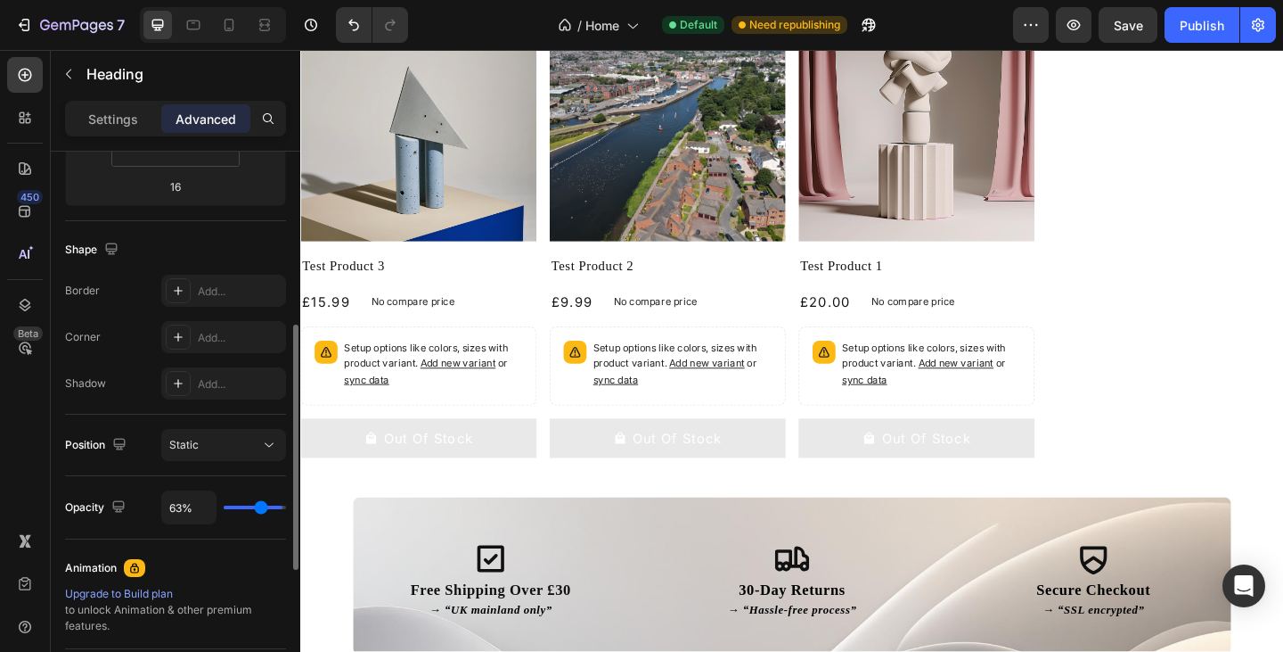
type input "61"
type input "58%"
type input "58"
type input "55%"
type input "55"
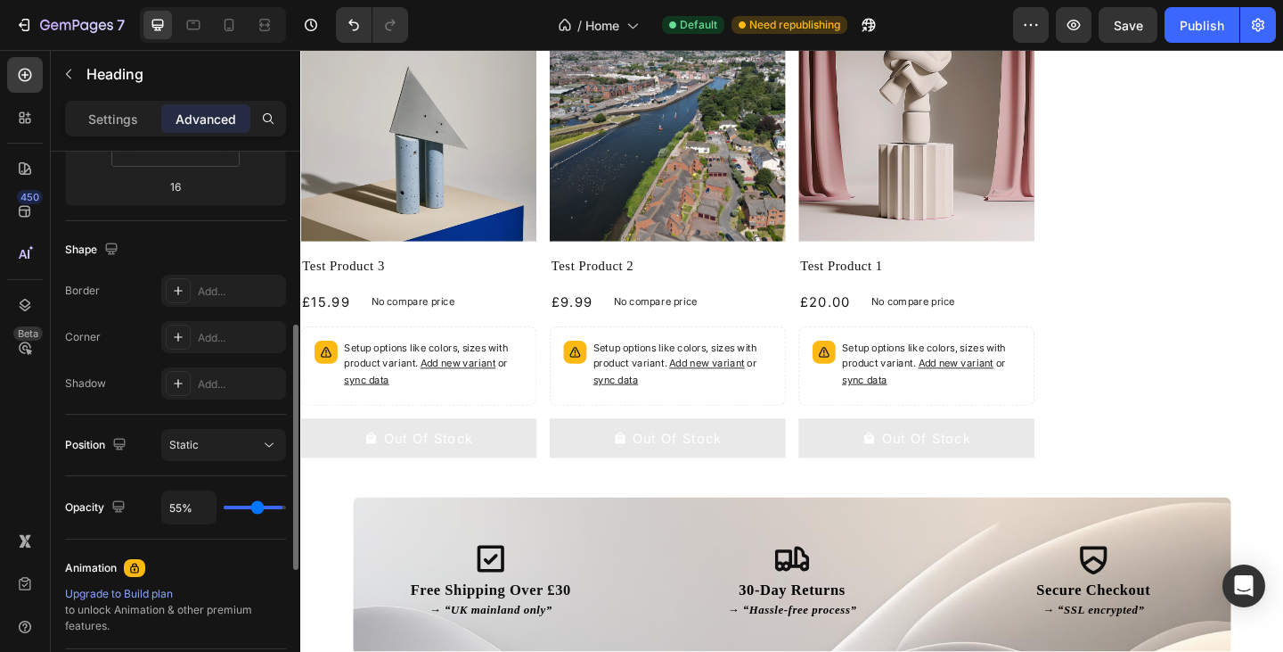
type input "54%"
type input "54"
type input "52%"
type input "52"
type input "51%"
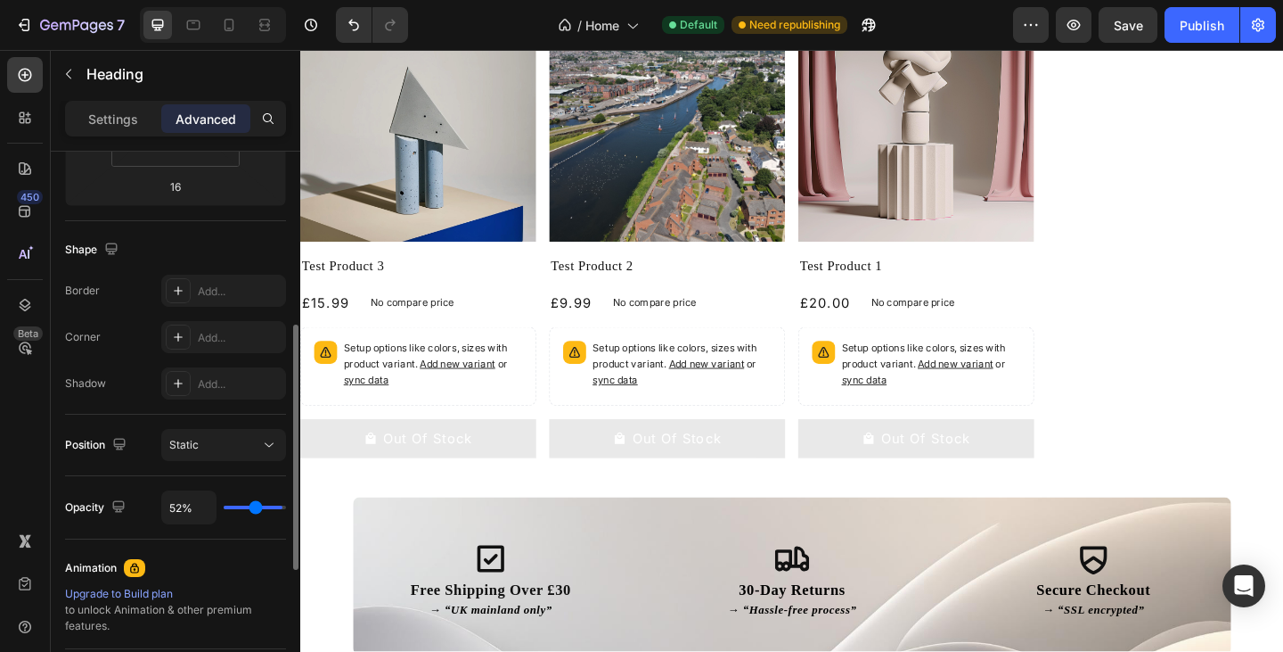
type input "51"
type input "50%"
type input "50"
type input "48%"
type input "48"
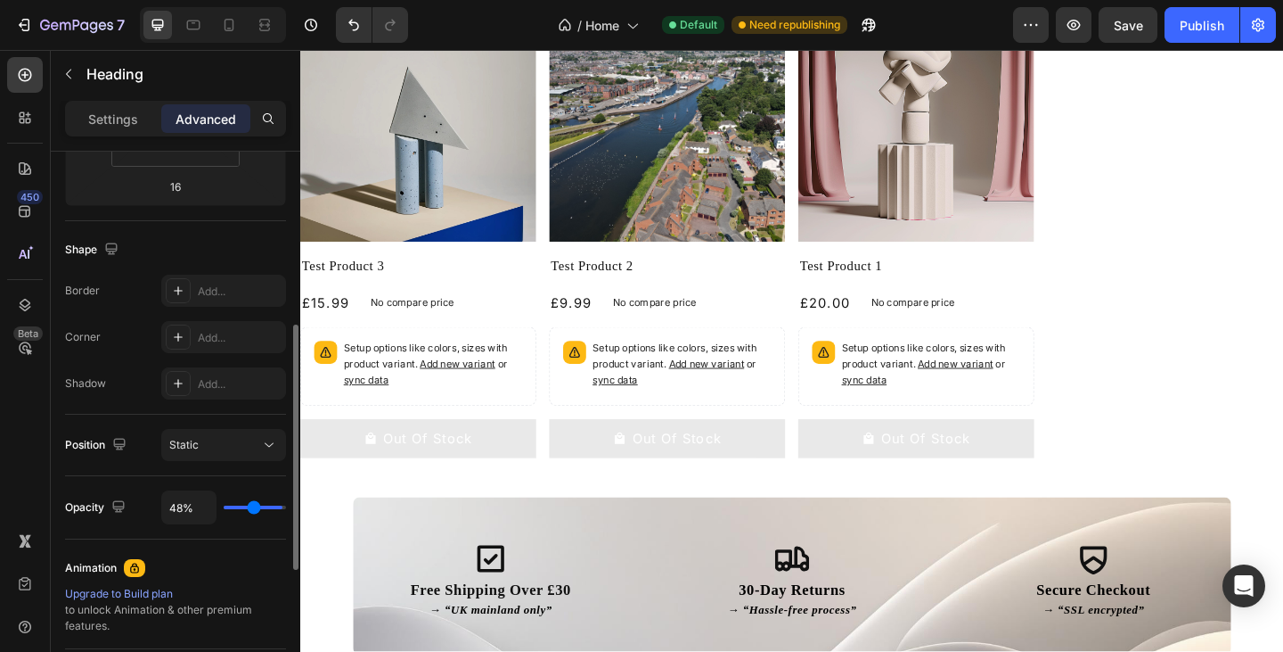
type input "46%"
type input "46"
type input "44%"
type input "44"
type input "41%"
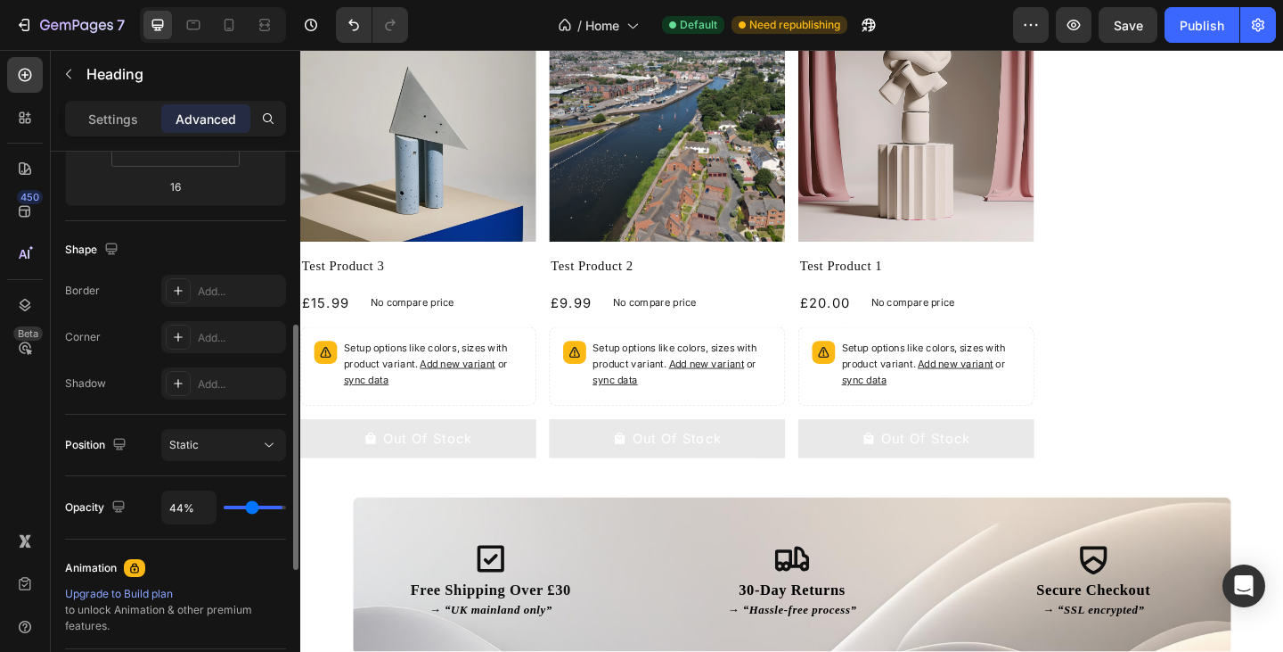
type input "41"
type input "40%"
type input "40"
type input "39%"
type input "39"
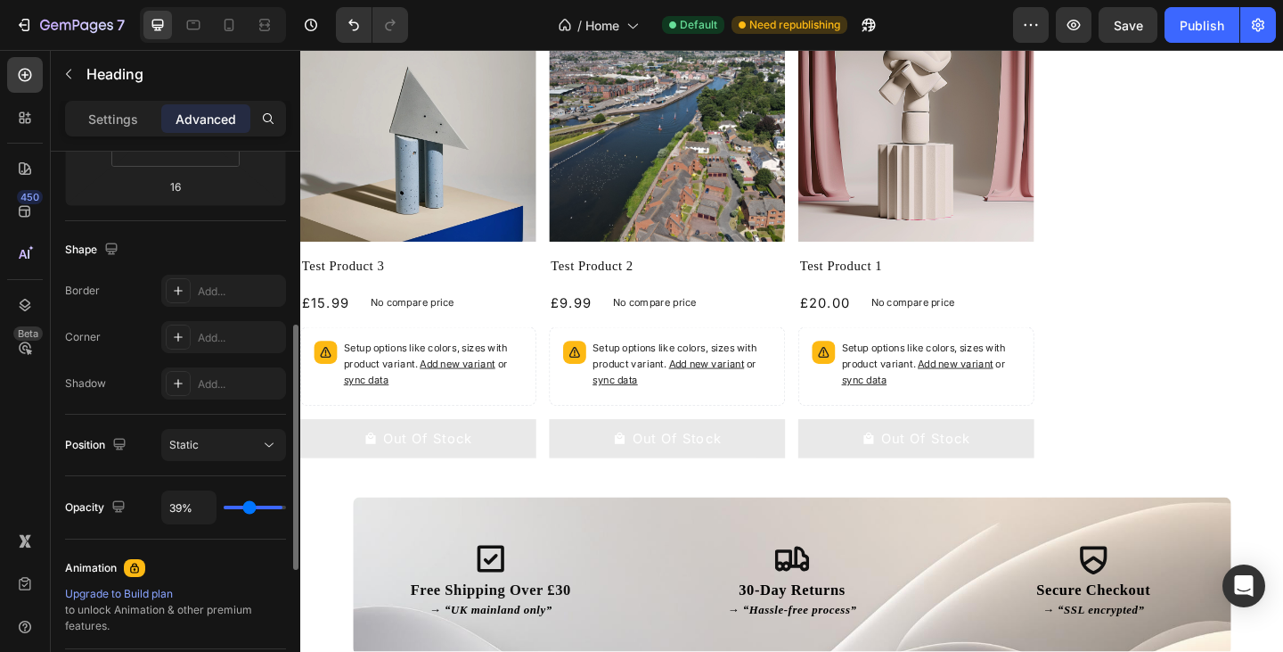
type input "38%"
type input "38"
type input "37%"
type input "37"
type input "36%"
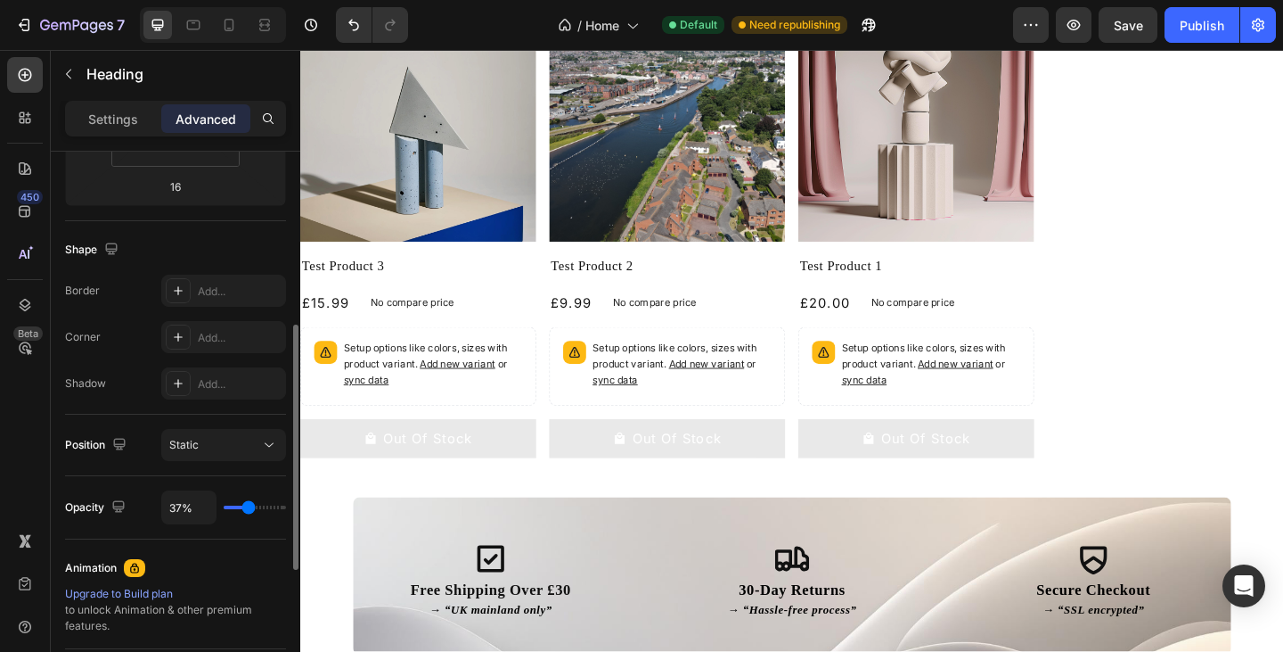
type input "36"
type input "35%"
type input "35"
type input "33%"
type input "33"
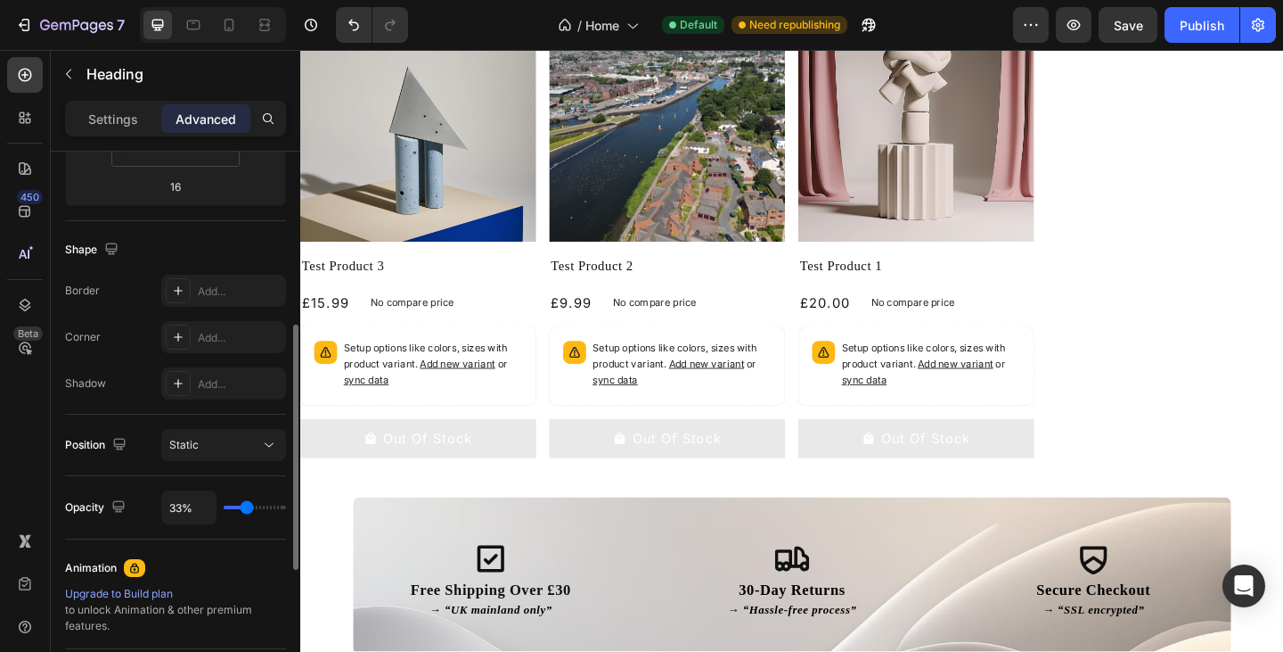
type input "32%"
type input "32"
type input "31%"
type input "31"
type input "30%"
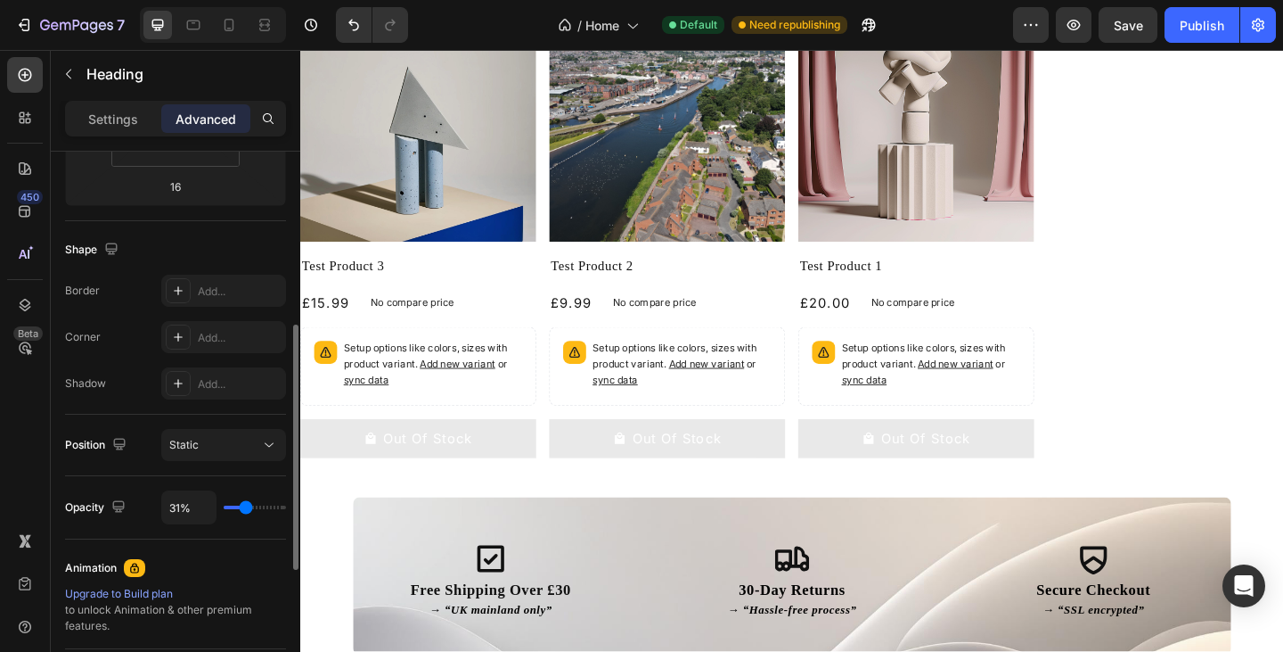
type input "30"
type input "29%"
type input "29"
type input "28%"
type input "28"
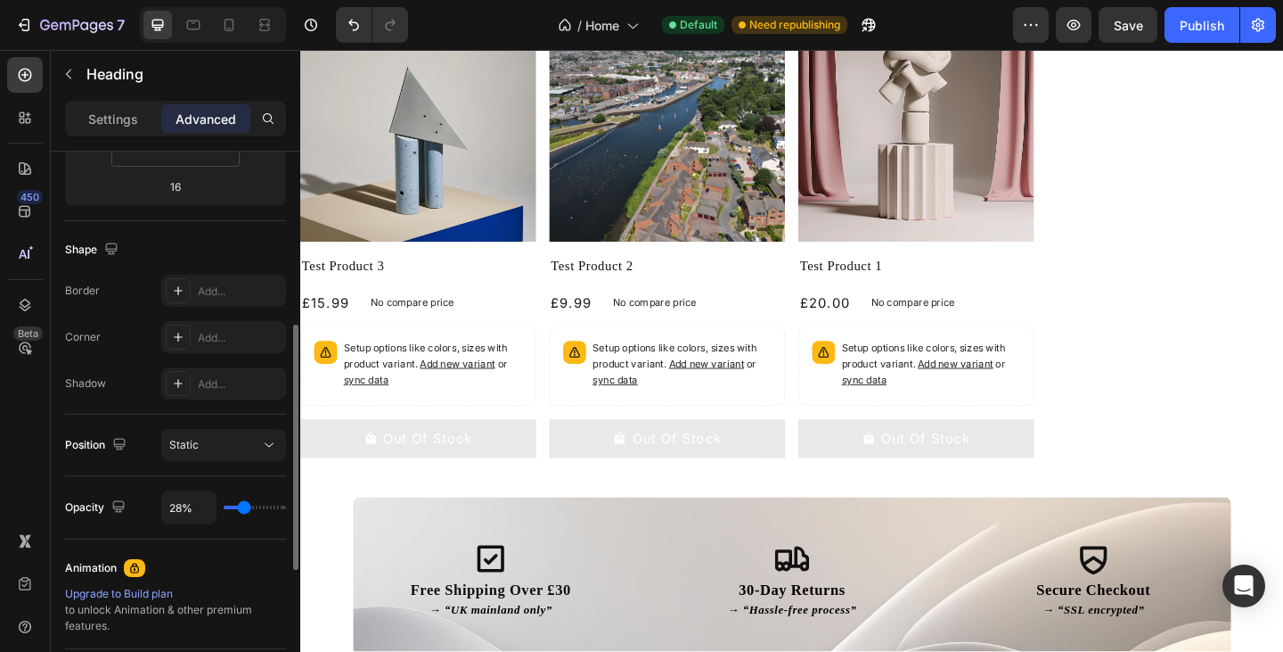
type input "26%"
type input "26"
type input "25%"
type input "25"
type input "24%"
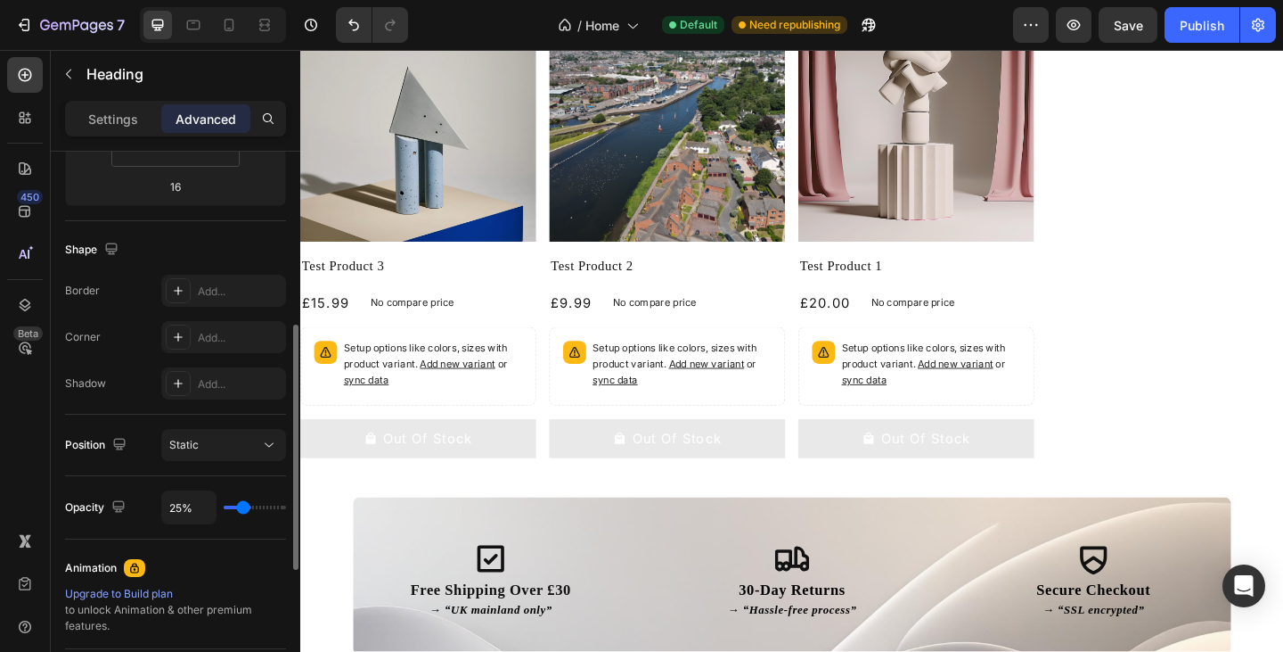
type input "24"
type input "23%"
type input "23"
type input "22%"
type input "22"
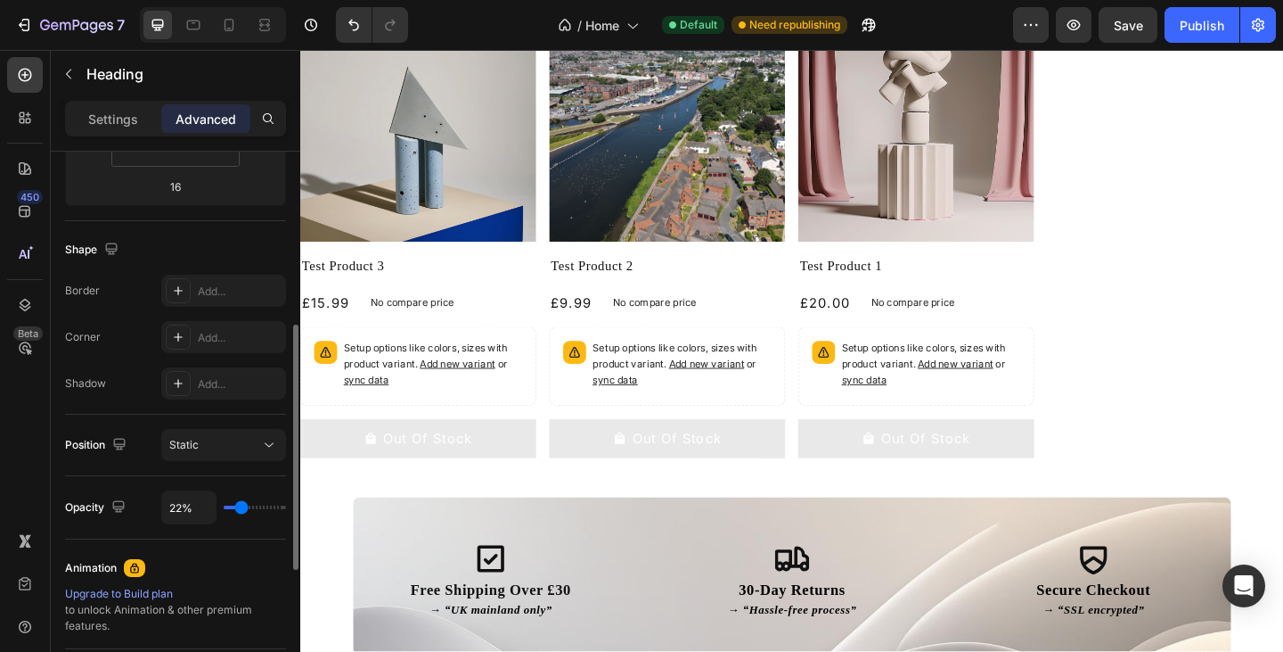
type input "21%"
drag, startPoint x: 276, startPoint y: 507, endPoint x: 242, endPoint y: 513, distance: 35.3
type input "22"
click at [242, 509] on input "range" at bounding box center [255, 507] width 62 height 4
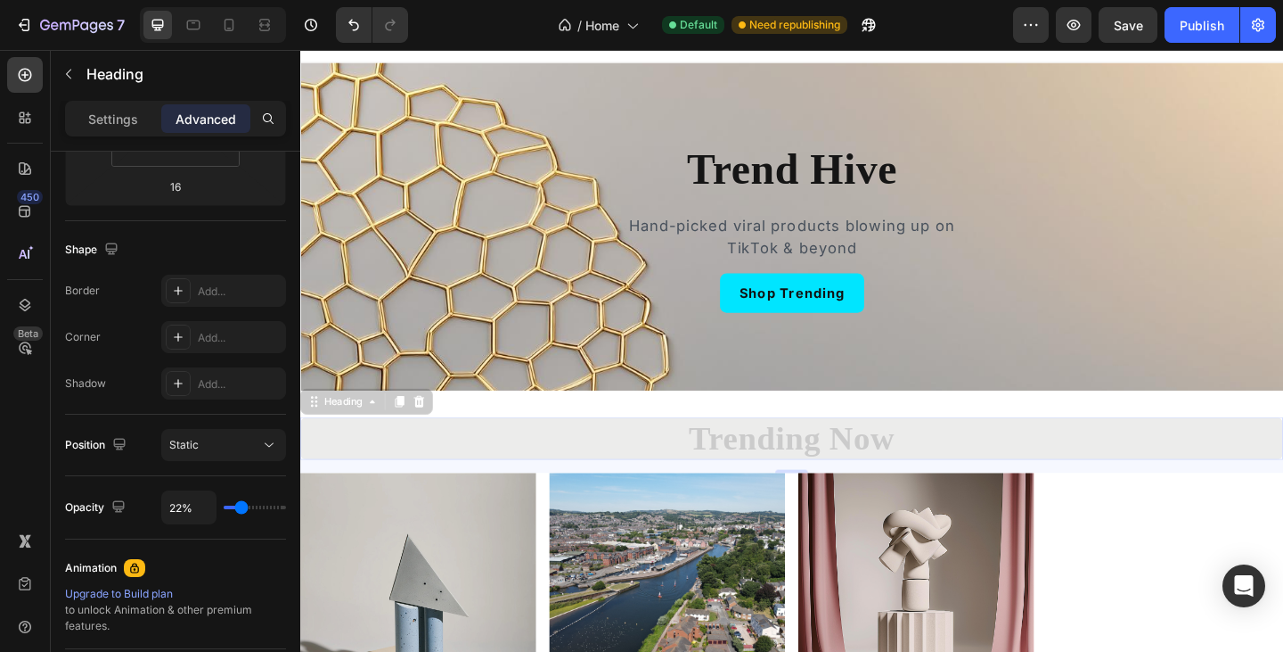
scroll to position [20, 0]
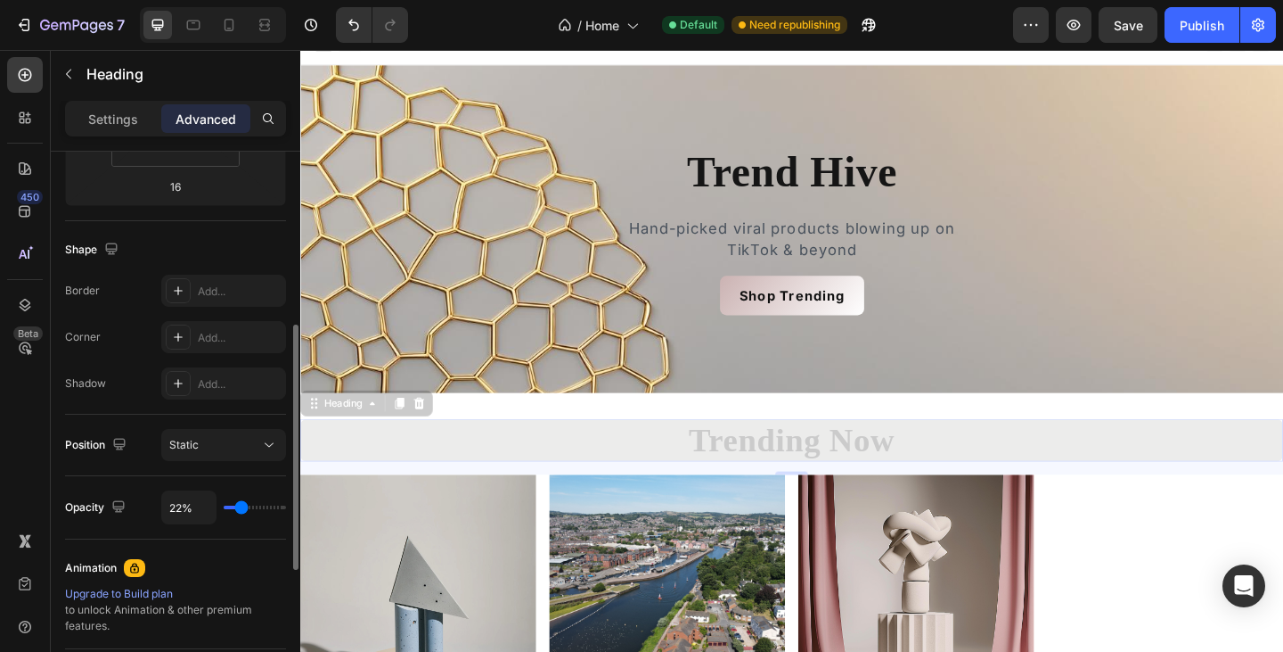
type input "10%"
type input "10"
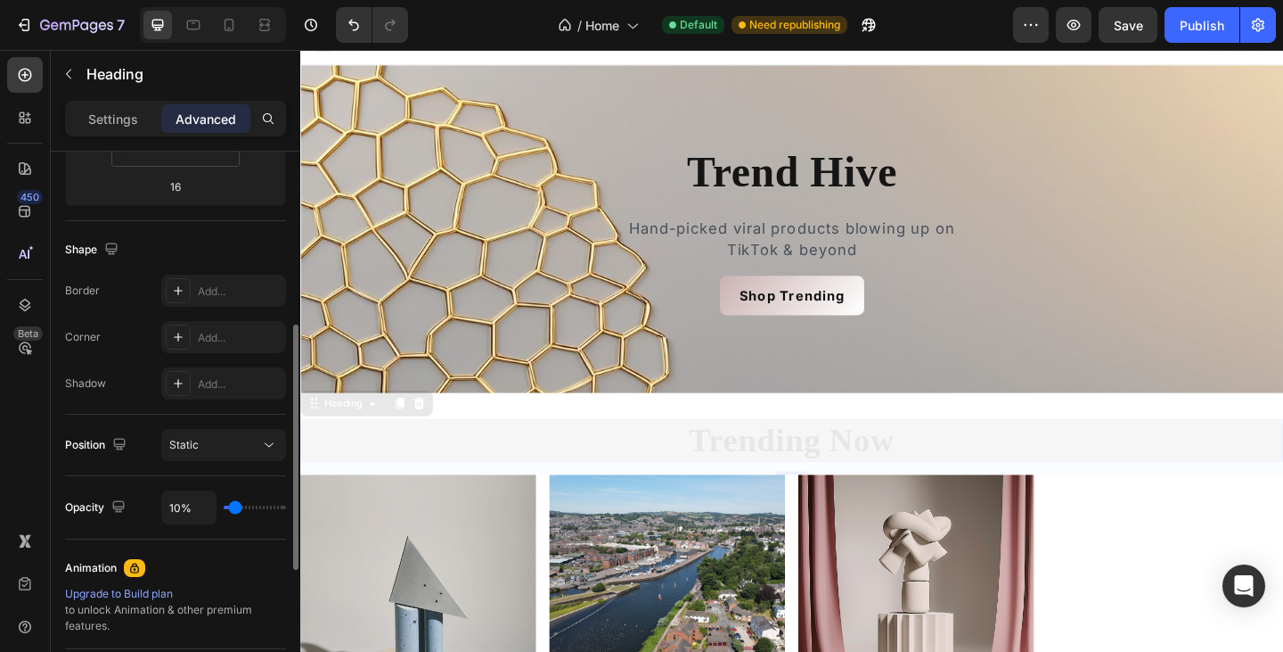
type input "11%"
type input "11"
type input "13%"
type input "13"
type input "14%"
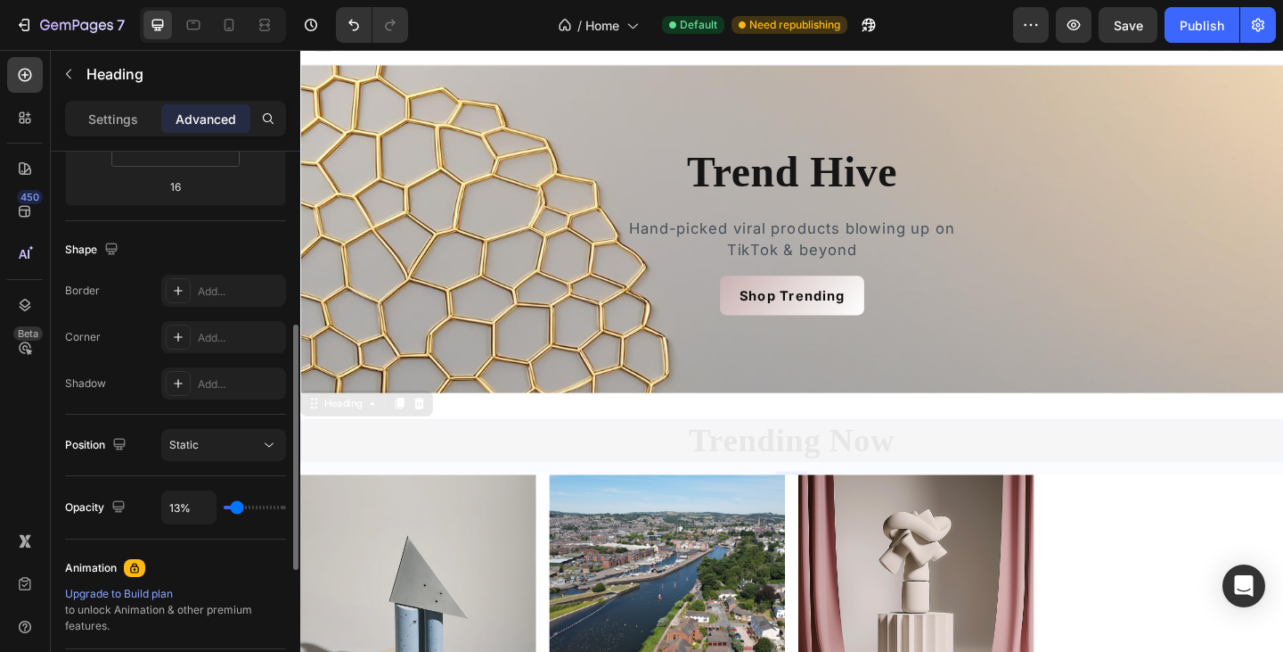
type input "14"
type input "15%"
type input "15"
type input "16%"
type input "16"
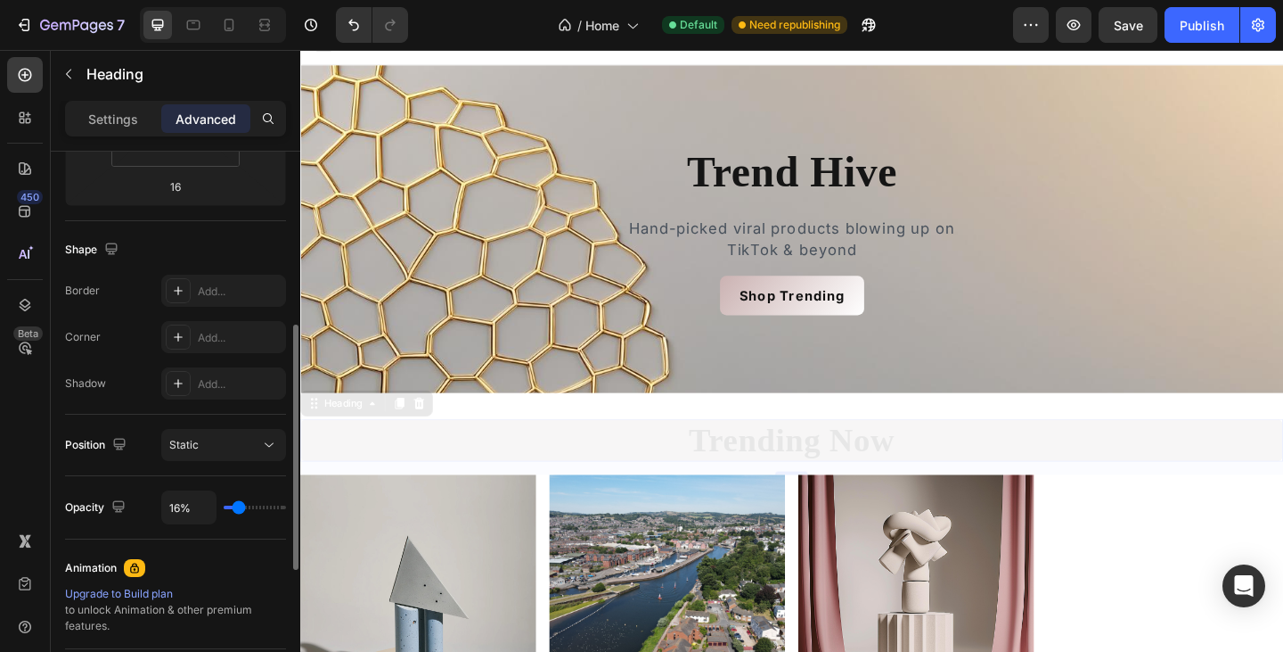
type input "17%"
type input "17"
type input "18%"
type input "18"
type input "19%"
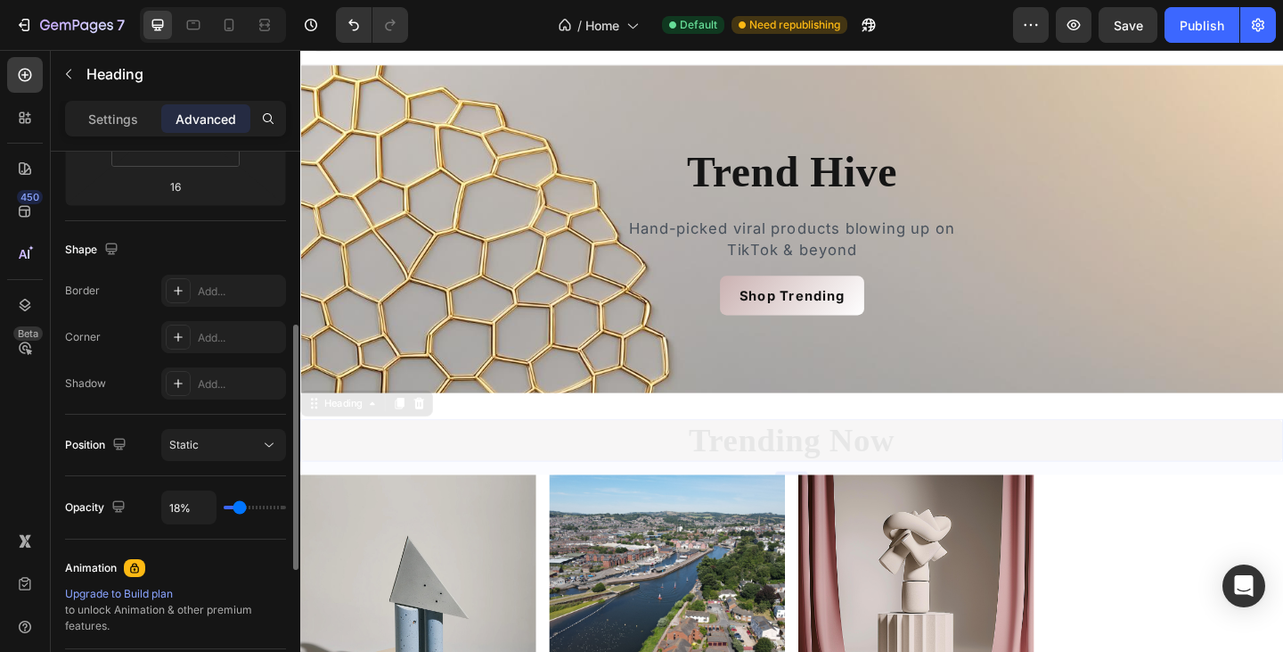
type input "19"
type input "20%"
type input "20"
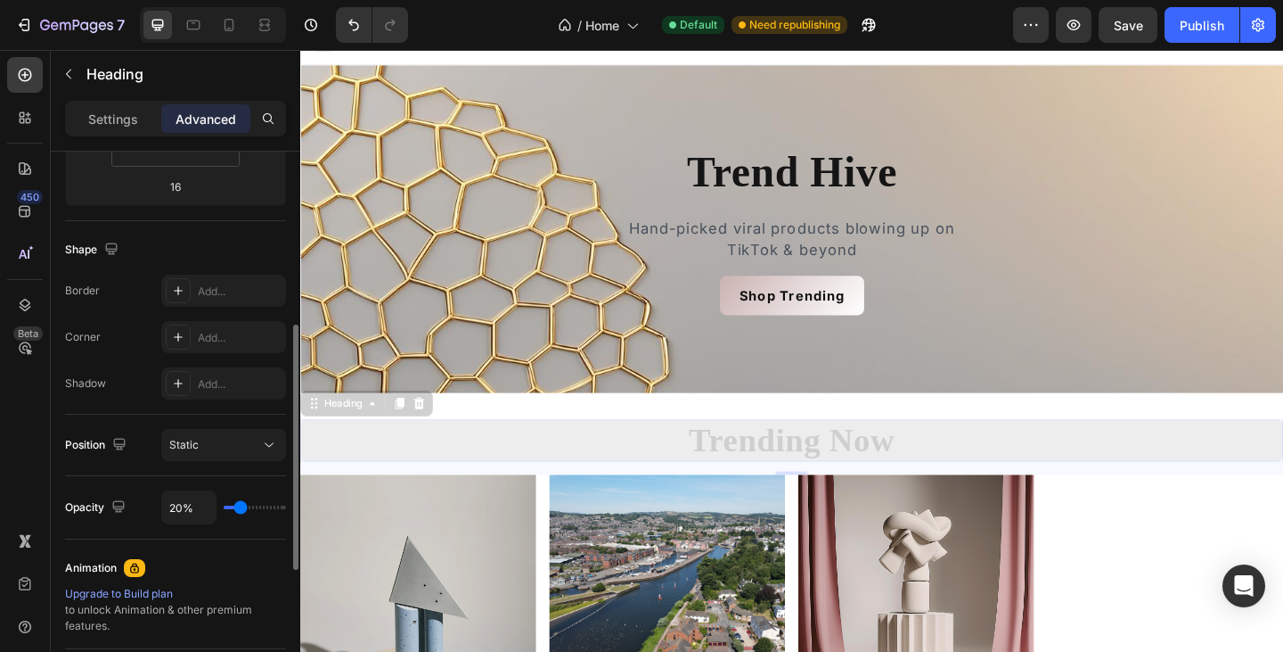
type input "21%"
type input "21"
type input "23%"
type input "23"
type input "25%"
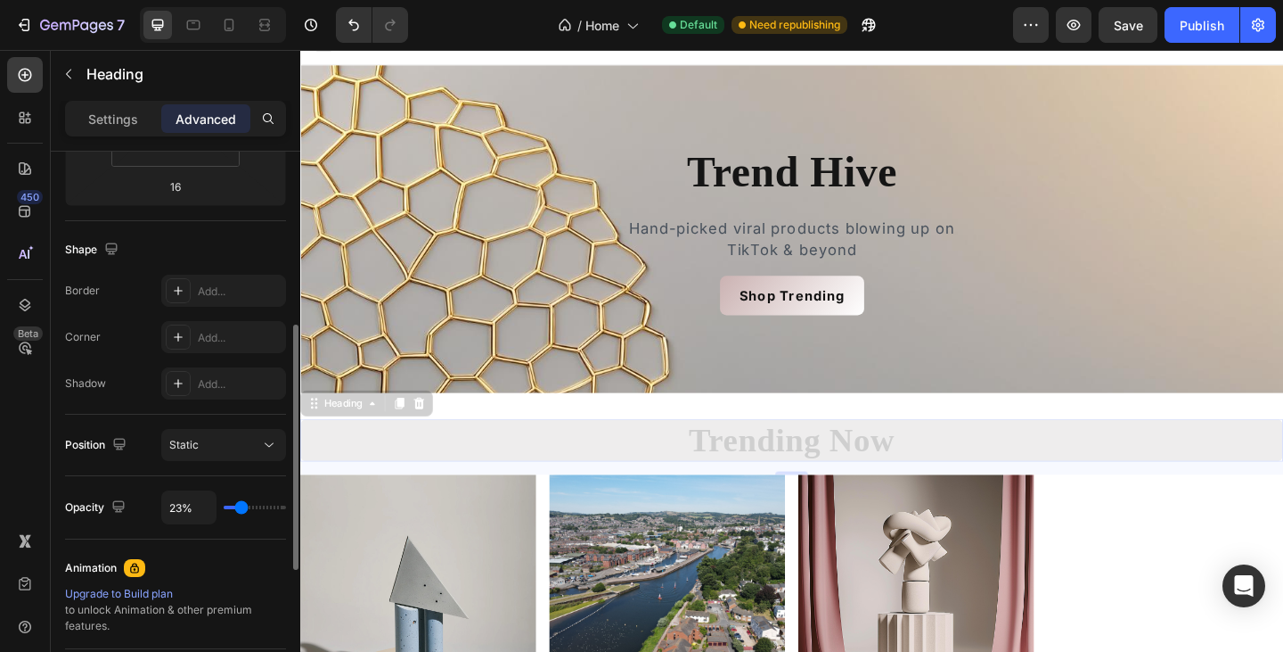
type input "25"
type input "26%"
type input "26"
type input "28%"
type input "28"
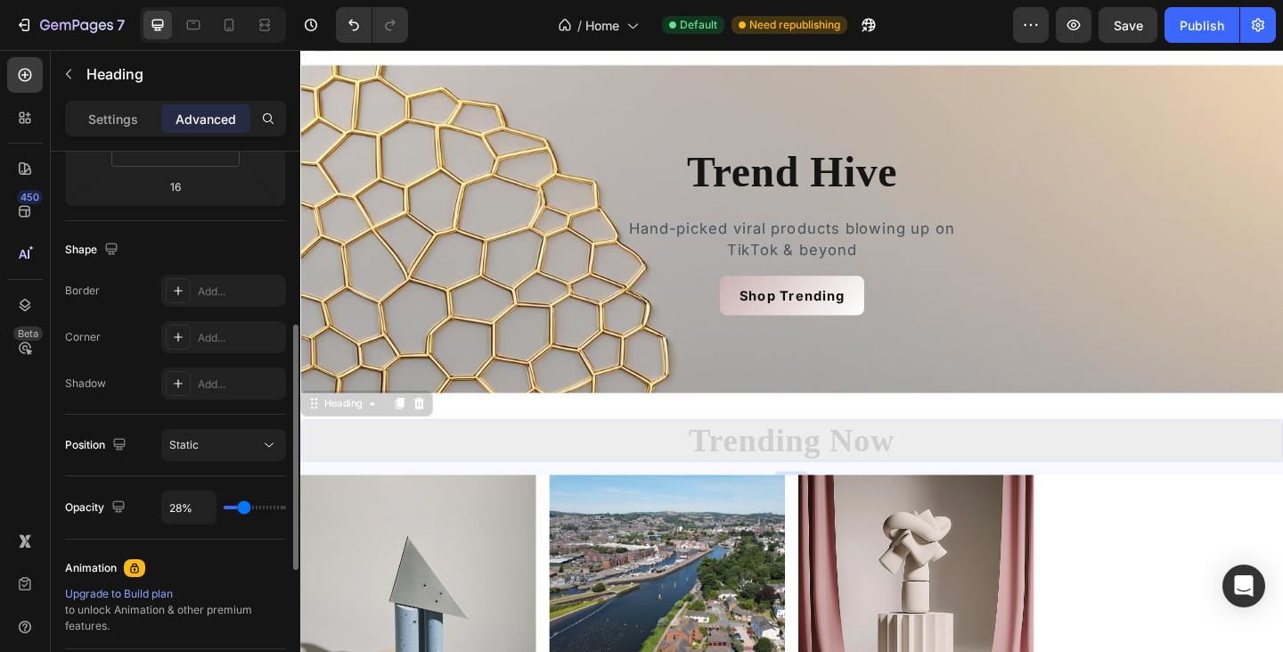
type input "30%"
type input "30"
type input "31%"
type input "31"
type input "32%"
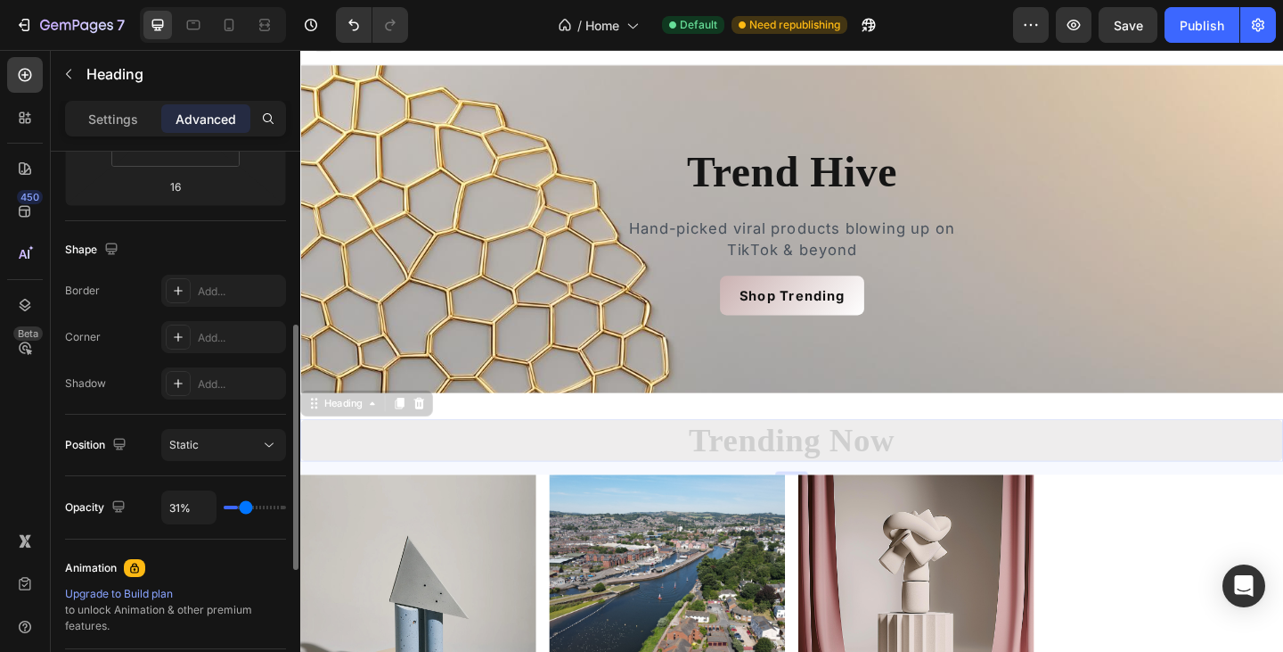
type input "32"
type input "33%"
type input "33"
type input "35%"
type input "35"
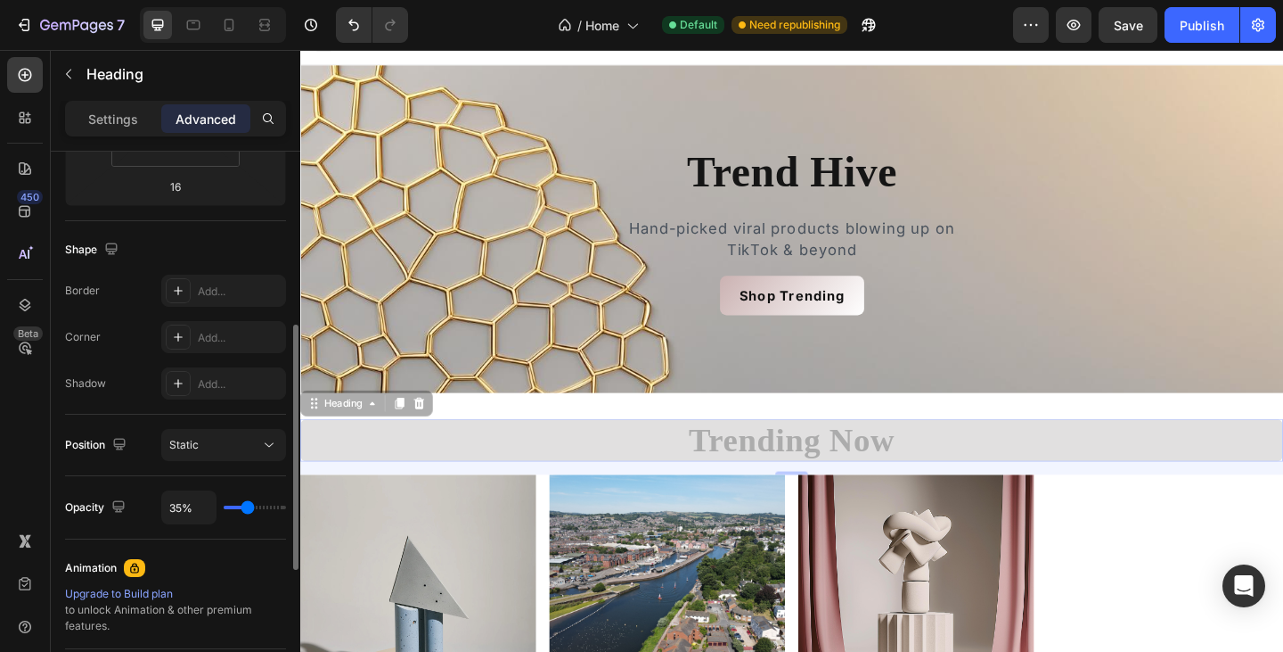
type input "36%"
drag, startPoint x: 235, startPoint y: 505, endPoint x: 248, endPoint y: 511, distance: 13.6
type input "36"
click at [248, 509] on input "range" at bounding box center [255, 507] width 62 height 4
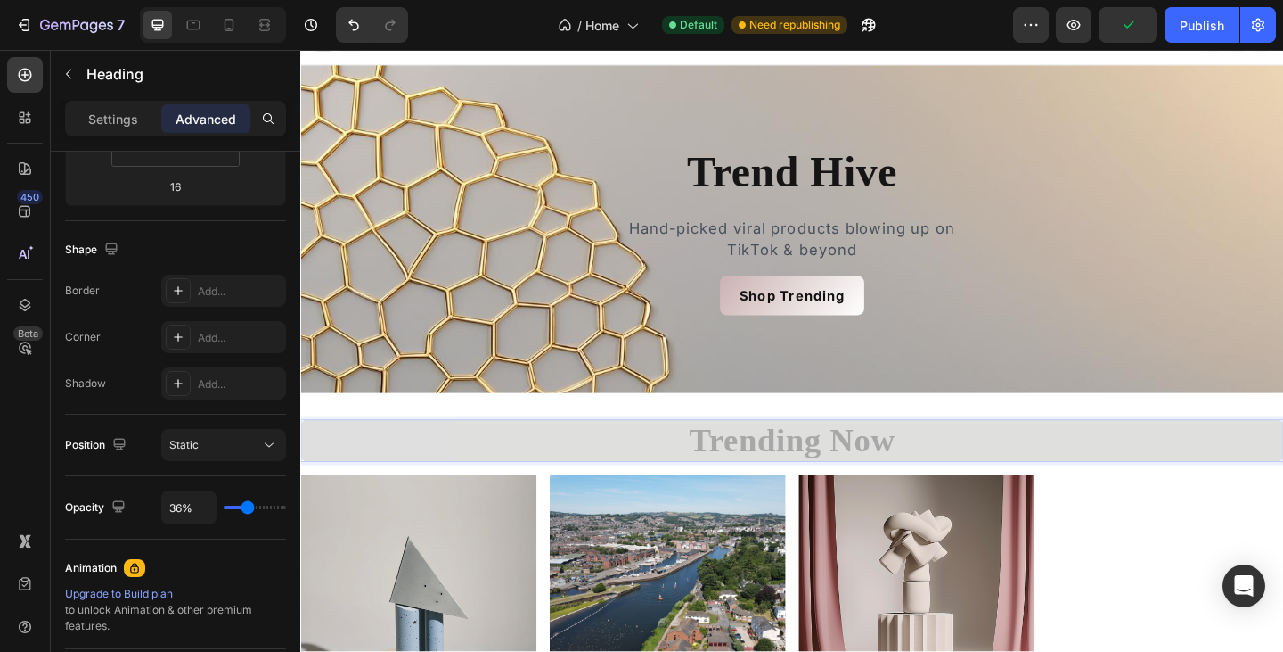
click at [796, 479] on p "Trending Now" at bounding box center [835, 475] width 1066 height 43
click at [650, 471] on p "Trending Now" at bounding box center [835, 475] width 1066 height 43
drag, startPoint x: 649, startPoint y: 455, endPoint x: 621, endPoint y: 464, distance: 29.0
click at [621, 464] on p "Trending Now" at bounding box center [835, 475] width 1066 height 43
drag, startPoint x: 621, startPoint y: 464, endPoint x: 585, endPoint y: 466, distance: 36.6
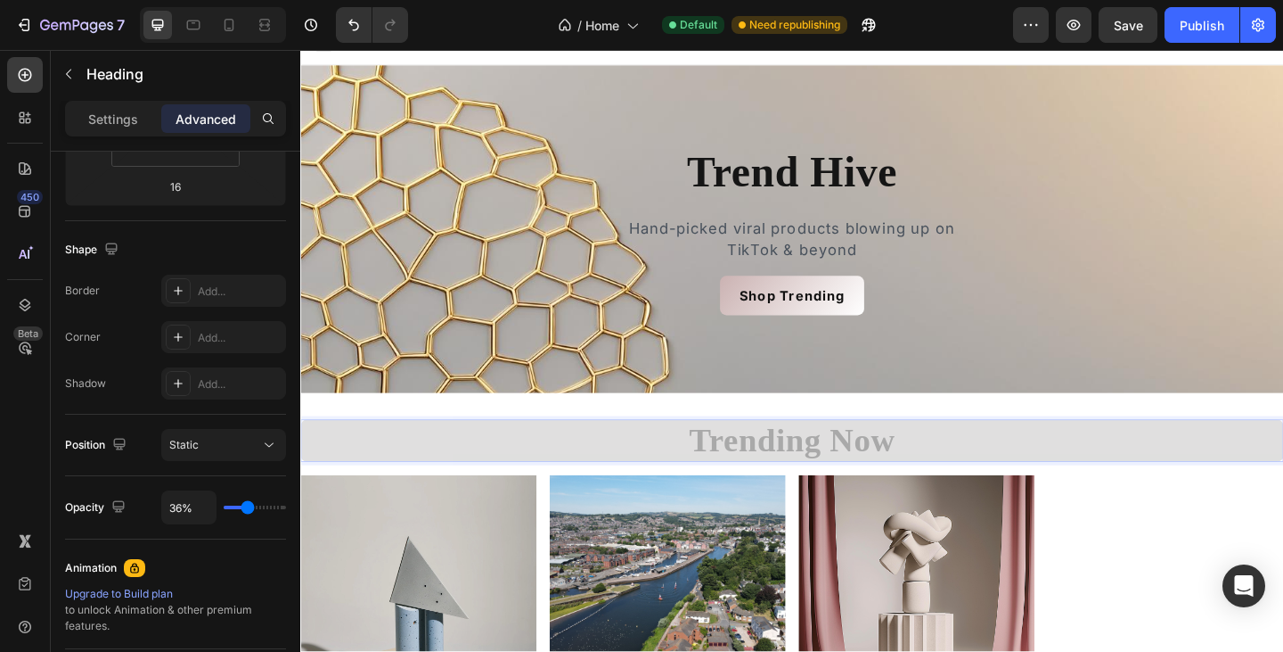
click at [585, 466] on p "Trending Now" at bounding box center [835, 475] width 1066 height 43
click at [227, 443] on div "Static" at bounding box center [214, 445] width 91 height 16
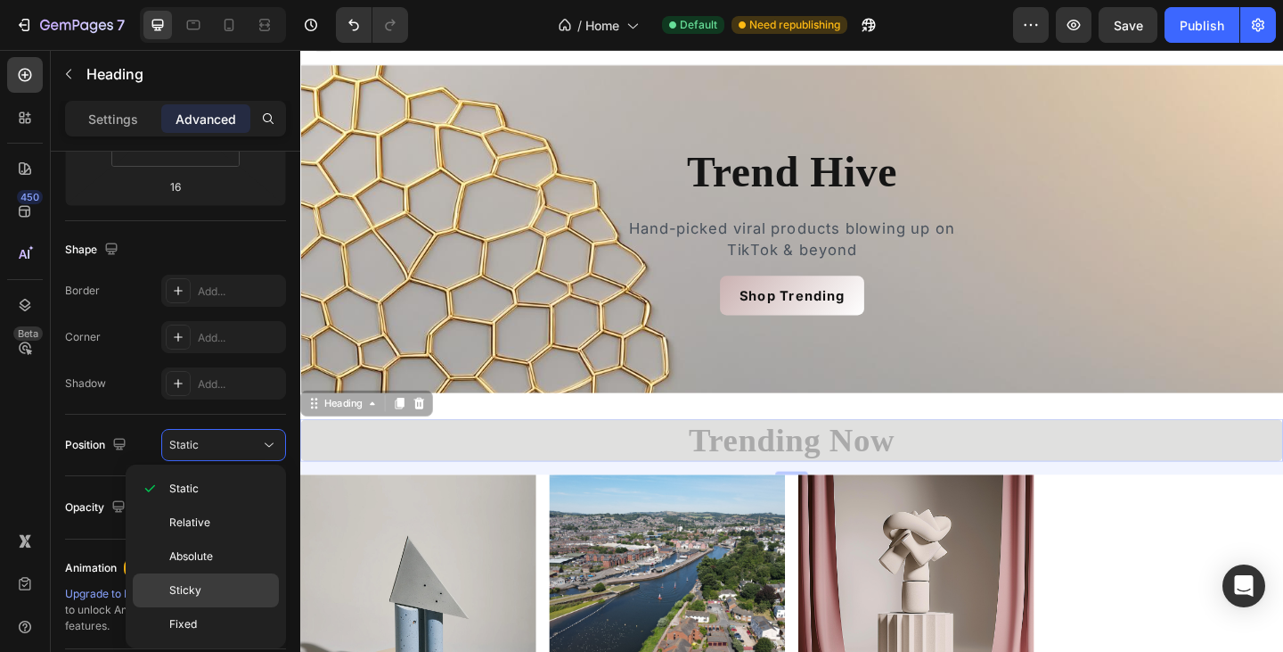
click at [199, 586] on span "Sticky" at bounding box center [185, 590] width 32 height 16
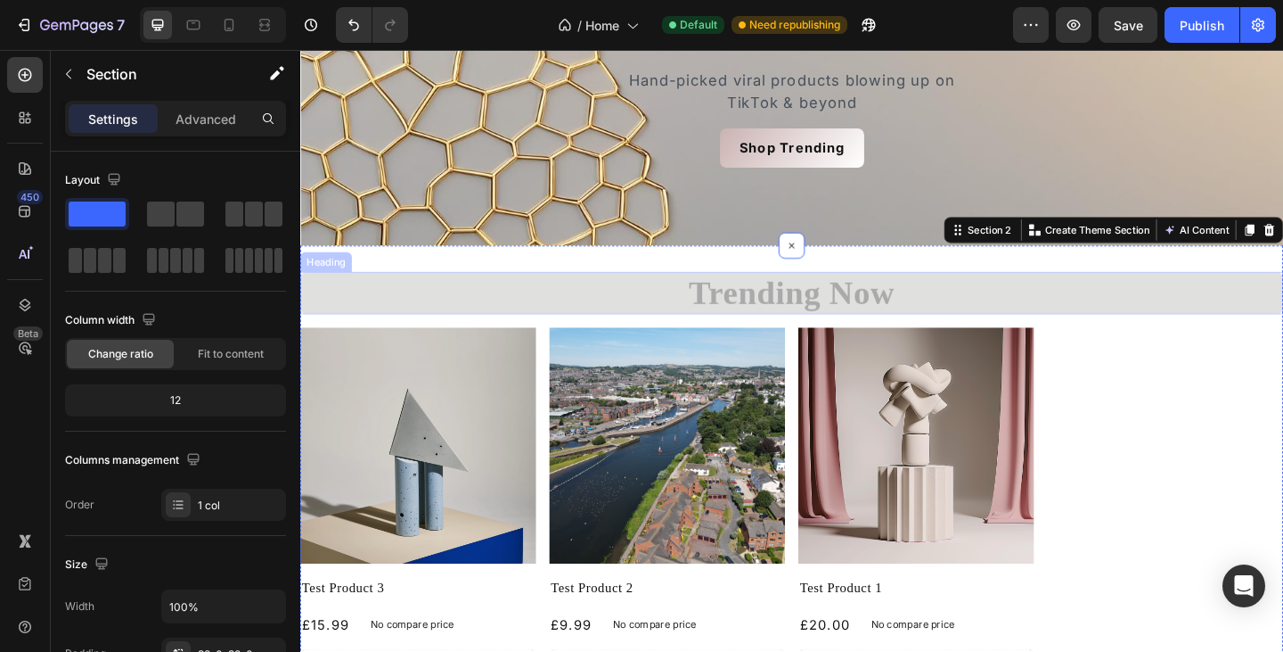
scroll to position [181, 0]
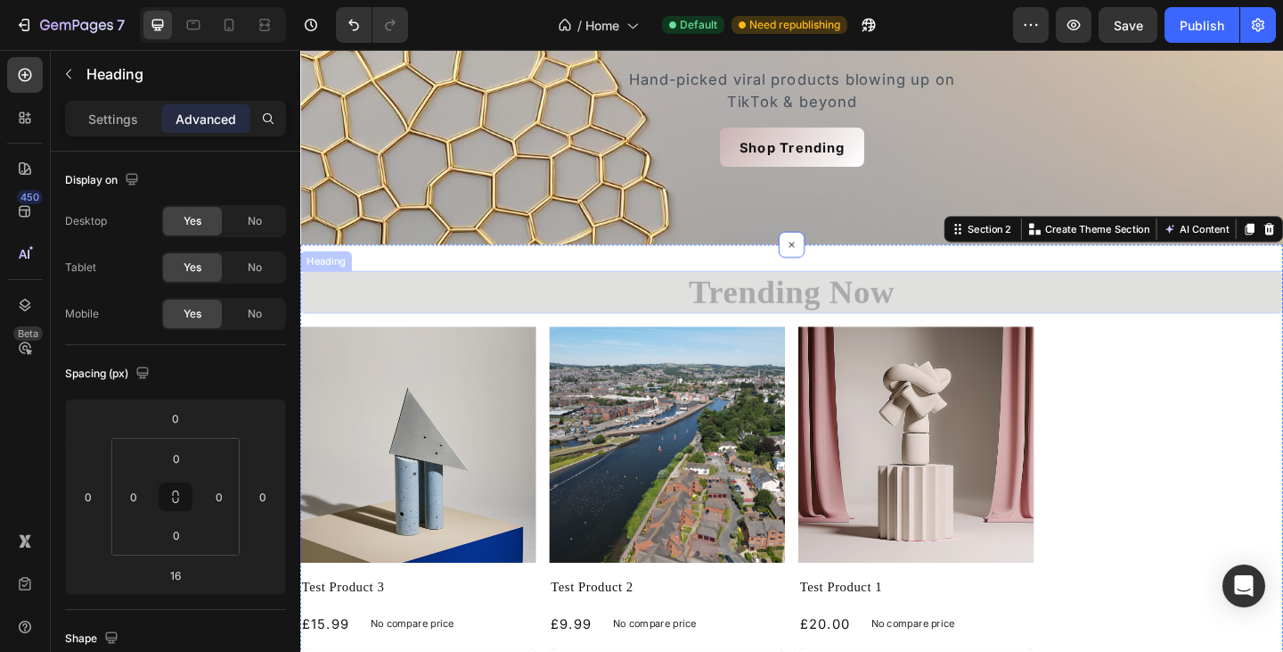
click at [805, 304] on p "Trending Now" at bounding box center [835, 313] width 1066 height 43
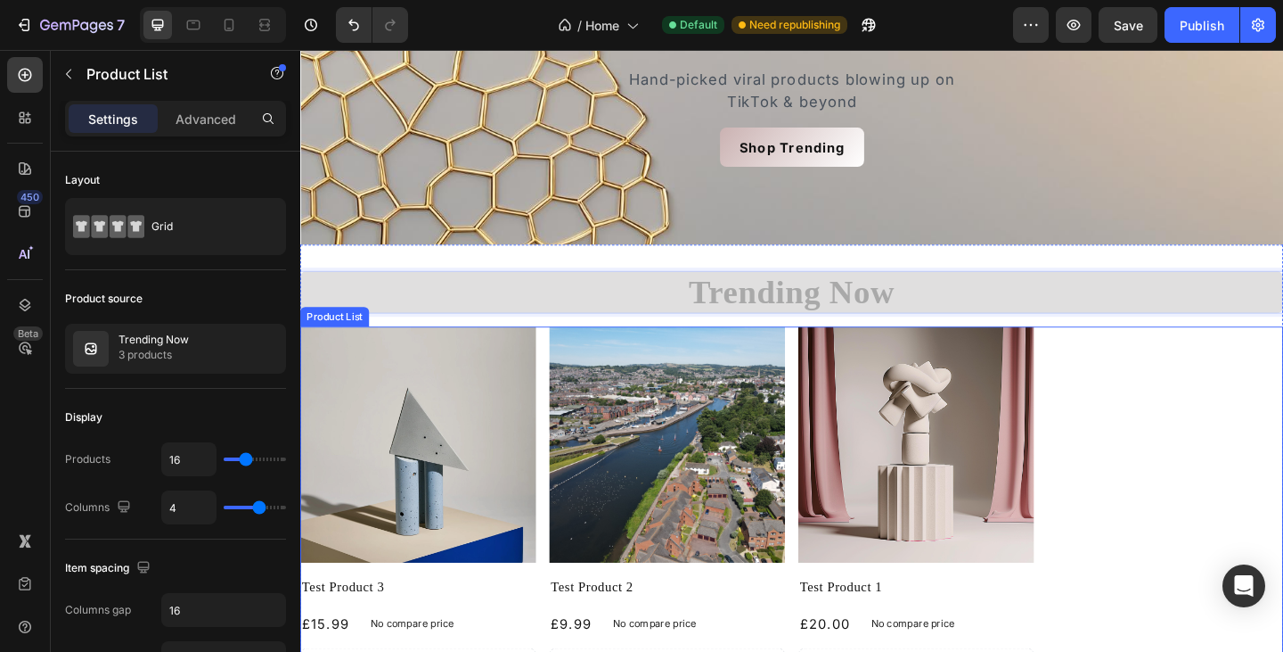
click at [1219, 381] on div "Product Images Test Product 3 Product Title £15.99 Product Price Product Price …" at bounding box center [835, 604] width 1070 height 506
click at [1177, 310] on p "Trending Now" at bounding box center [835, 313] width 1066 height 43
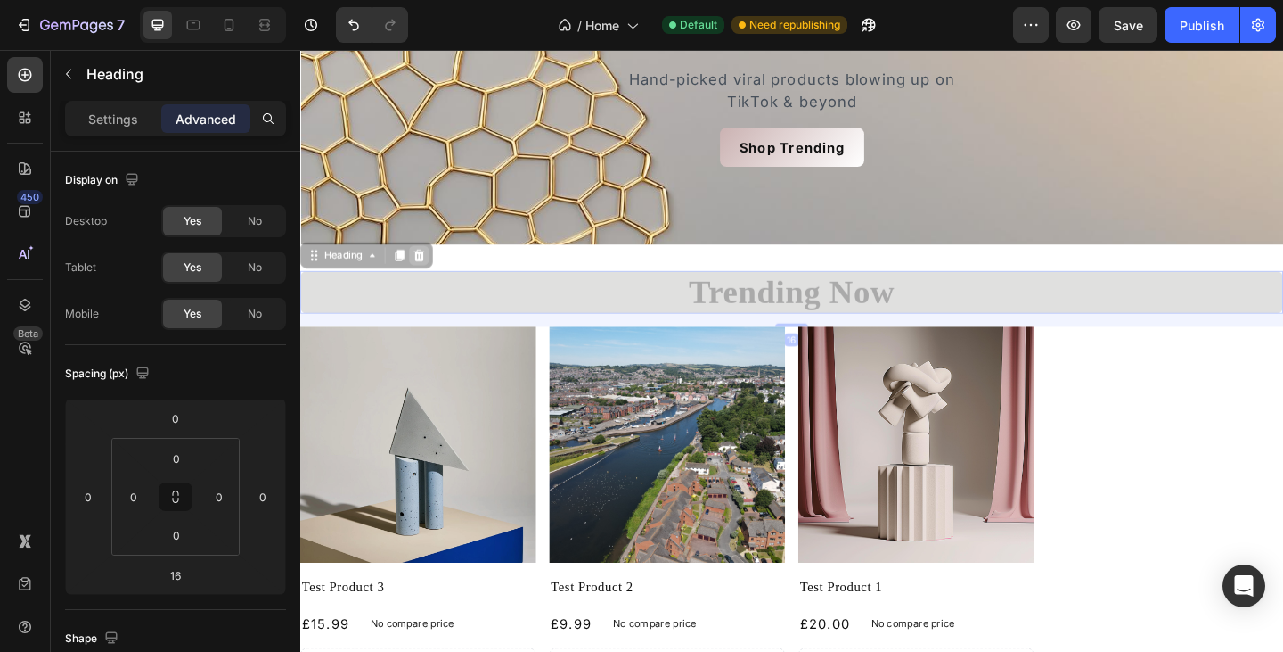
click at [427, 276] on icon at bounding box center [430, 273] width 12 height 12
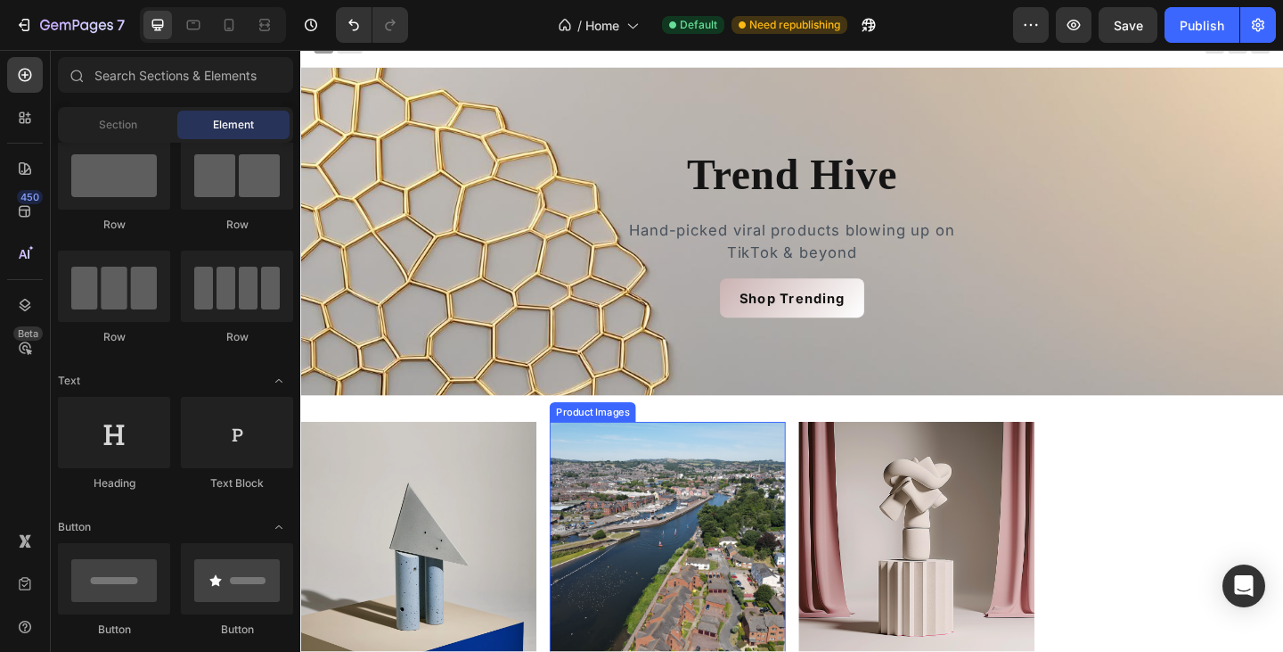
scroll to position [15, 0]
